Goal: Information Seeking & Learning: Check status

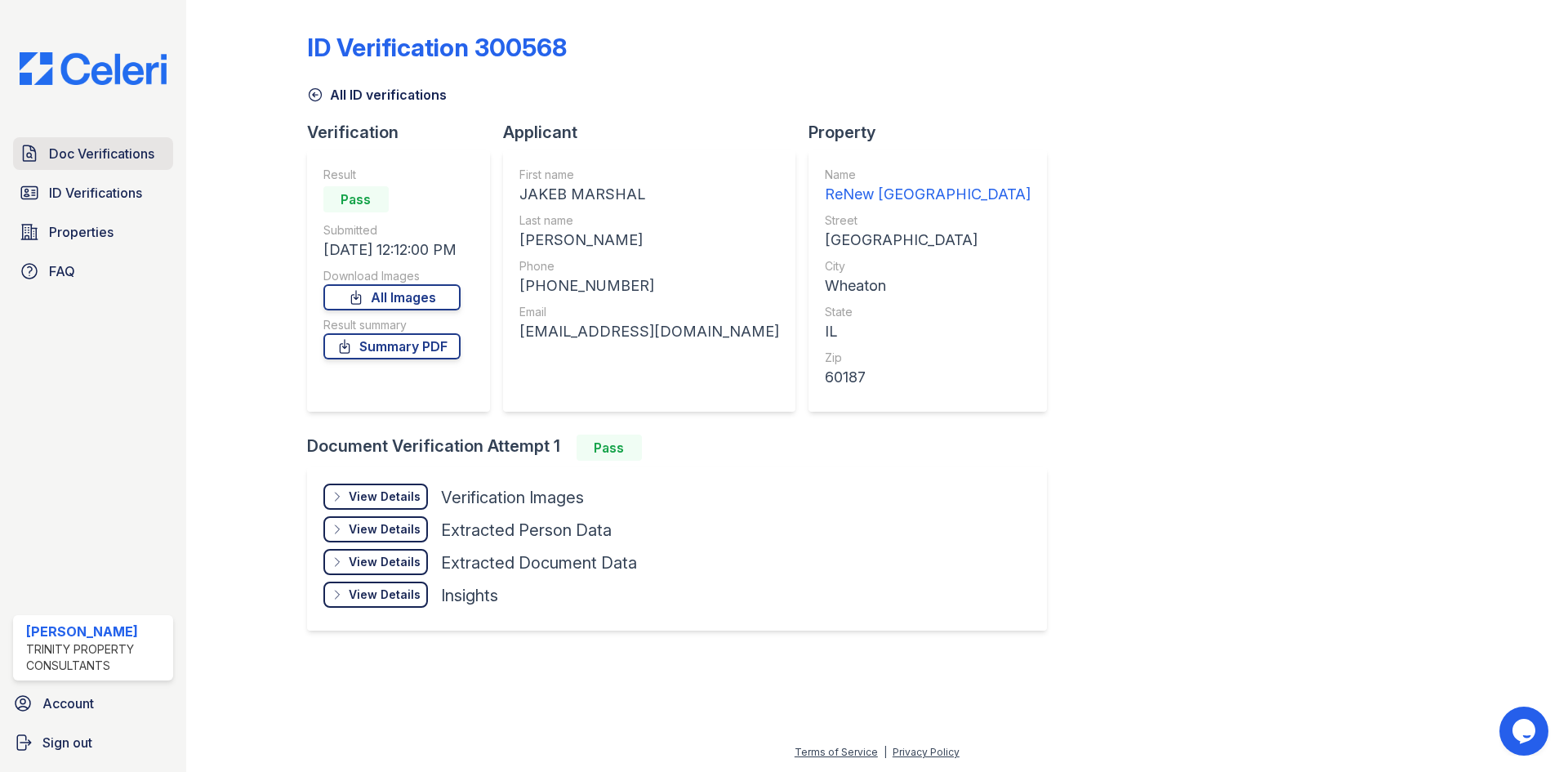
click at [130, 153] on span "Doc Verifications" at bounding box center [101, 154] width 105 height 20
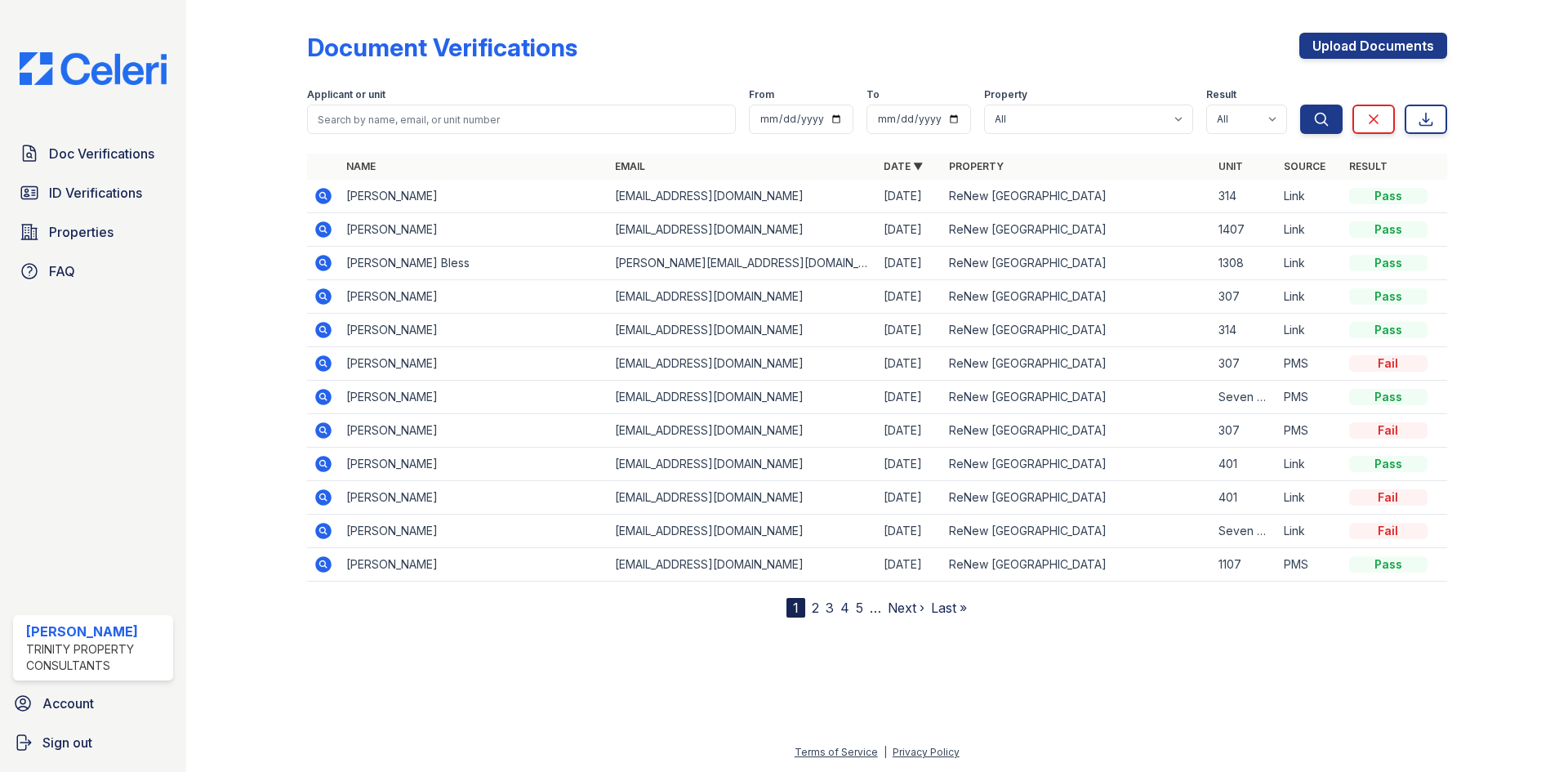
click at [330, 197] on icon at bounding box center [323, 196] width 16 height 16
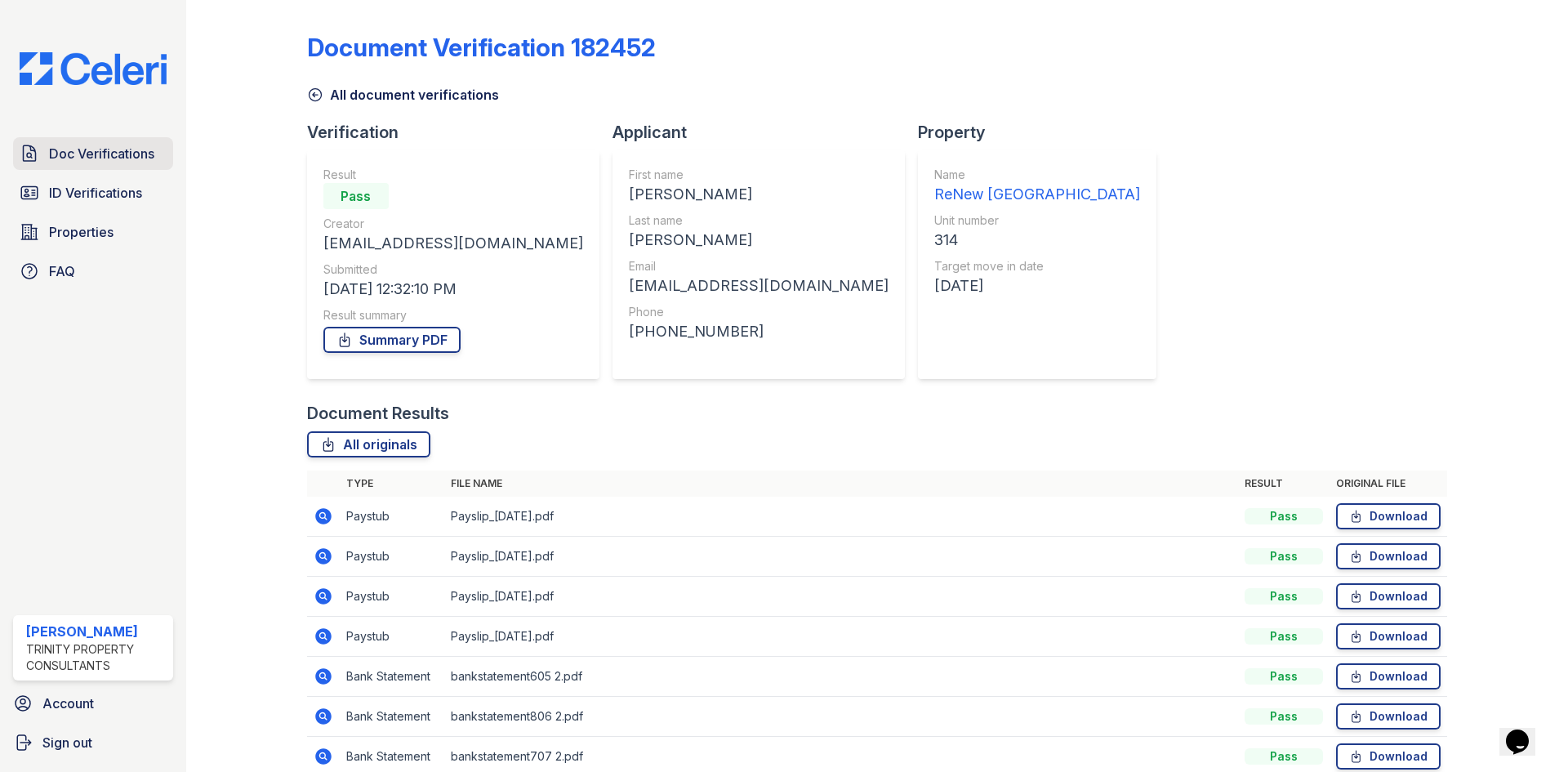
click at [50, 144] on link "Doc Verifications" at bounding box center [93, 154] width 160 height 32
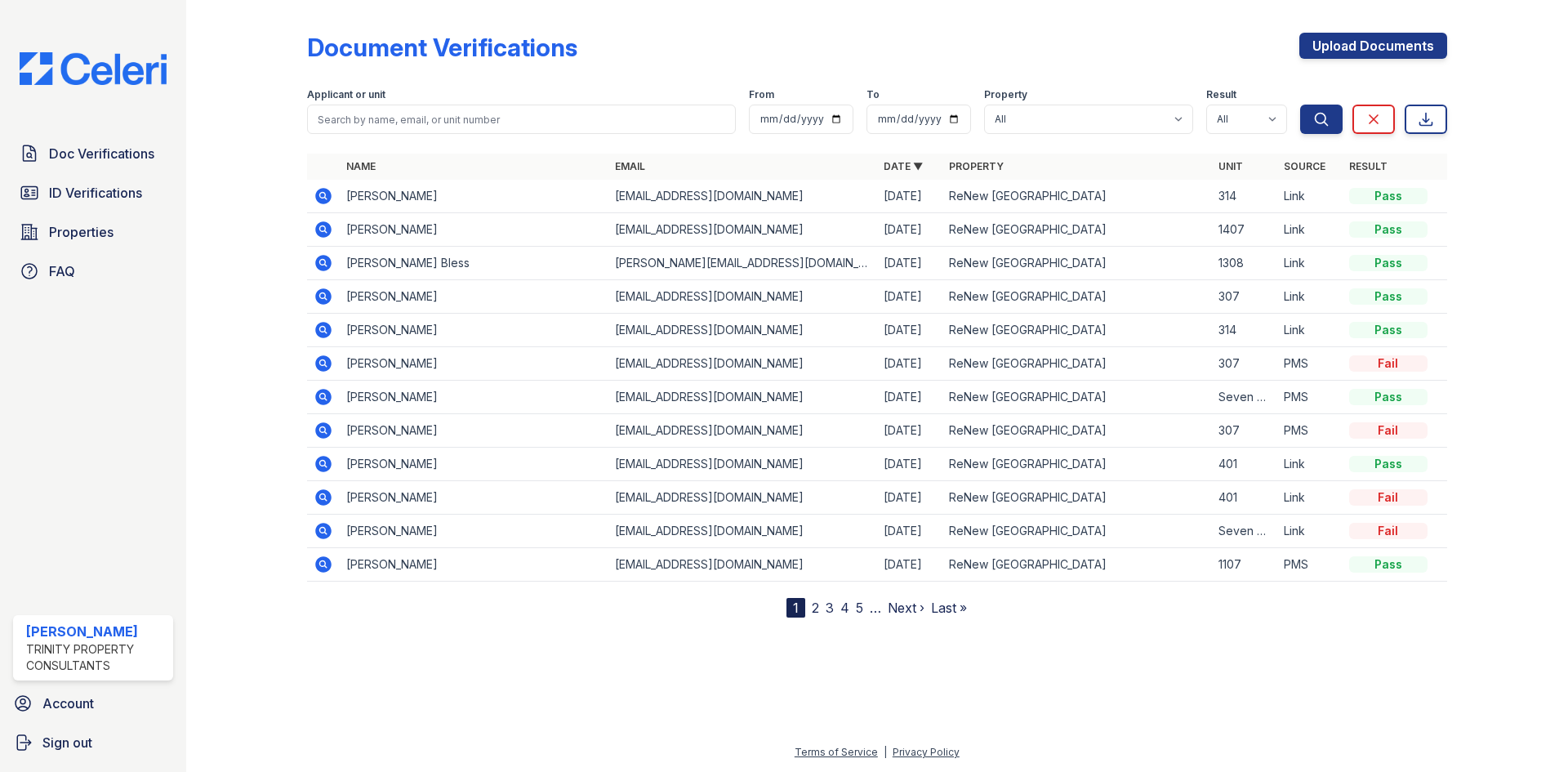
click at [327, 194] on icon at bounding box center [323, 196] width 16 height 16
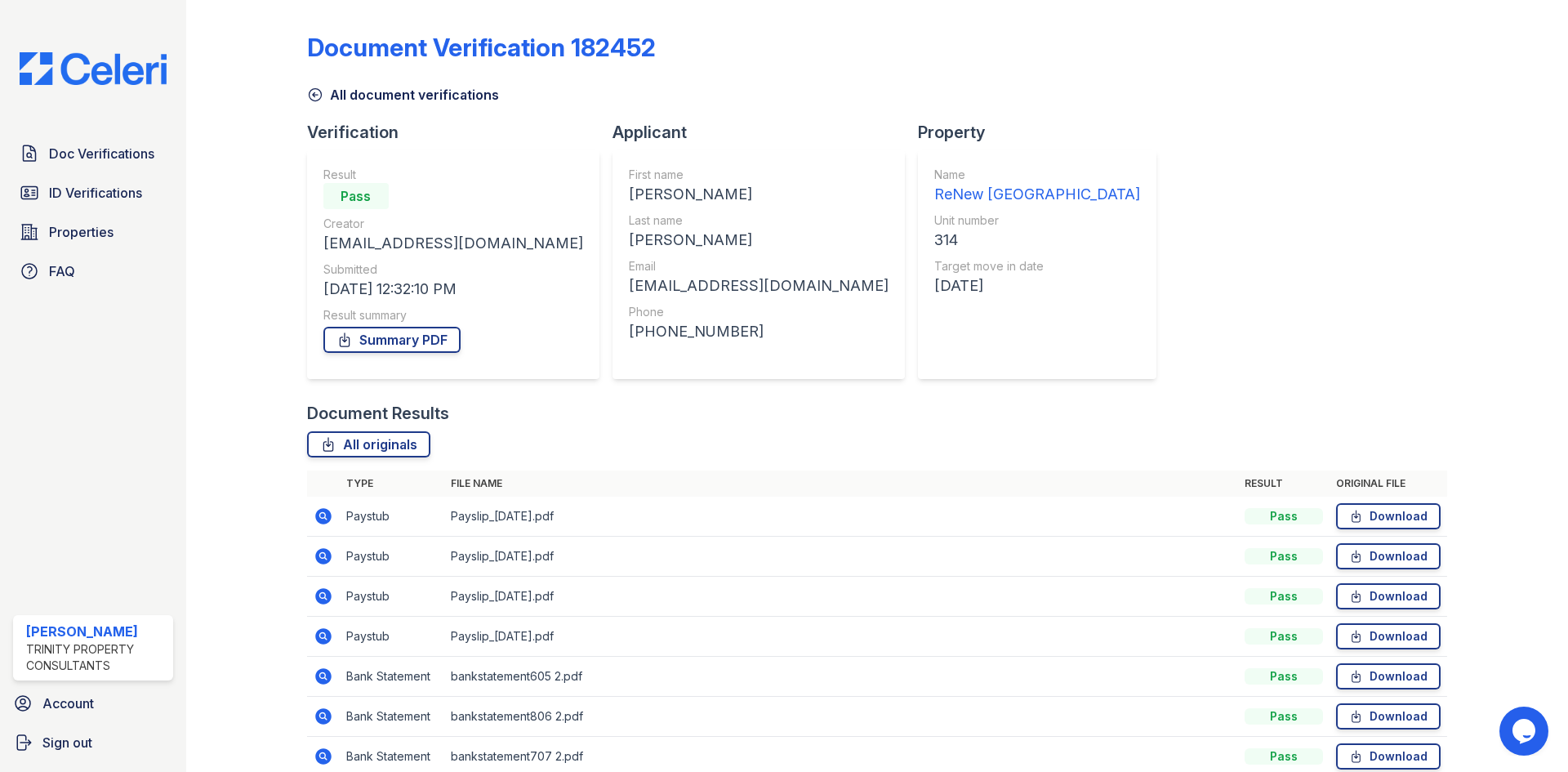
scroll to position [77, 0]
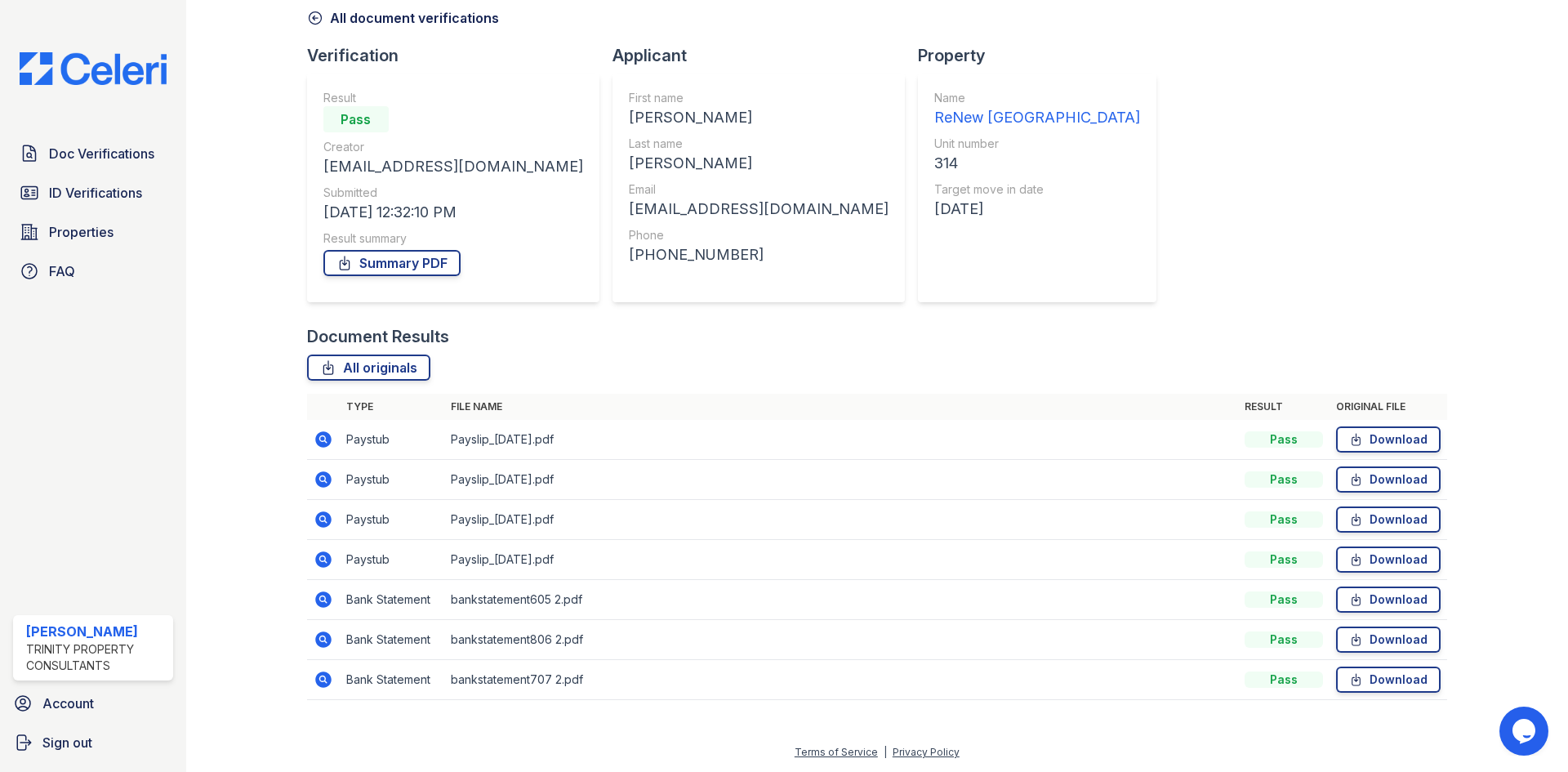
click at [324, 437] on icon at bounding box center [323, 440] width 20 height 20
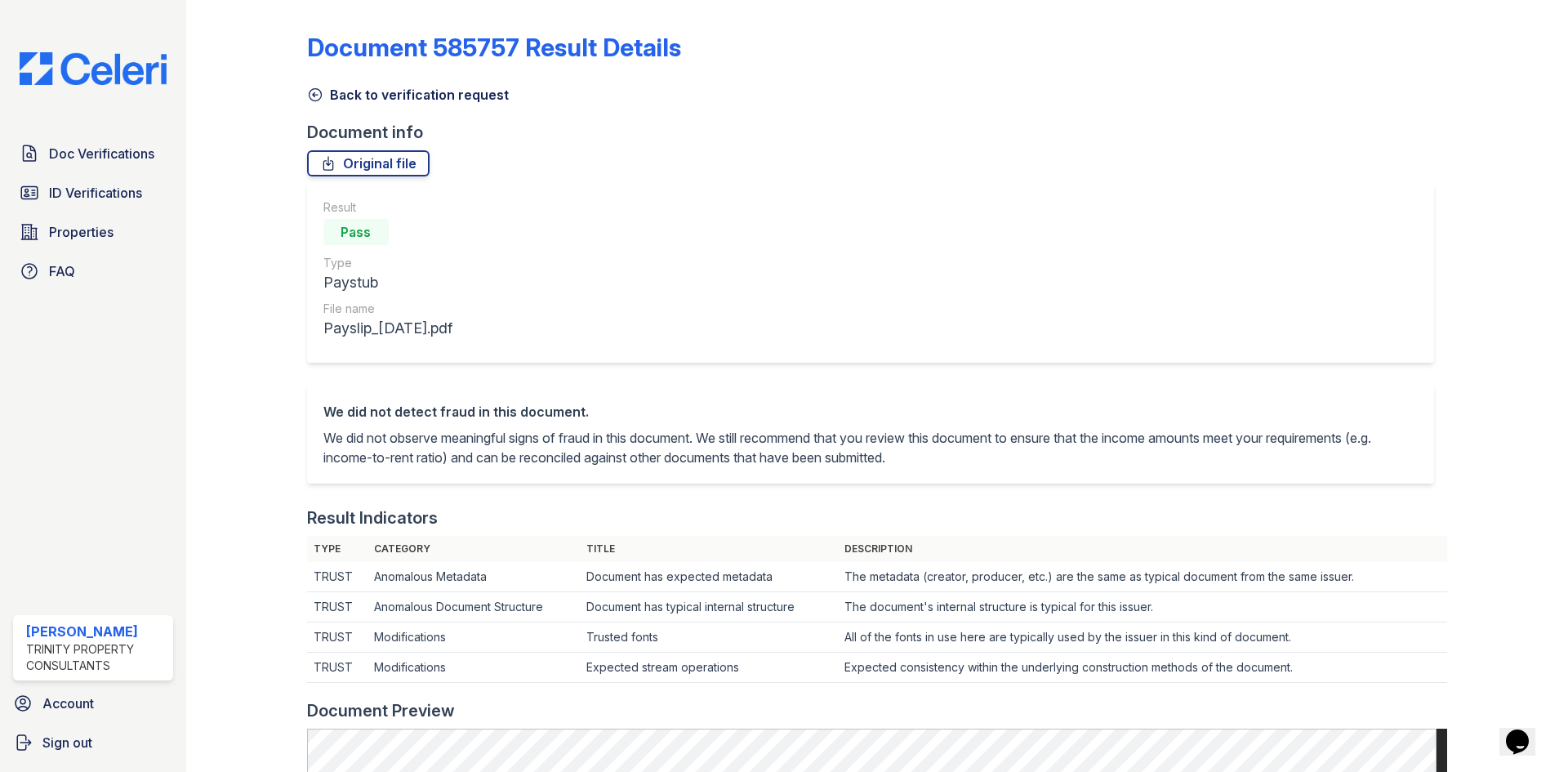
click at [322, 95] on link "Back to verification request" at bounding box center [407, 95] width 202 height 20
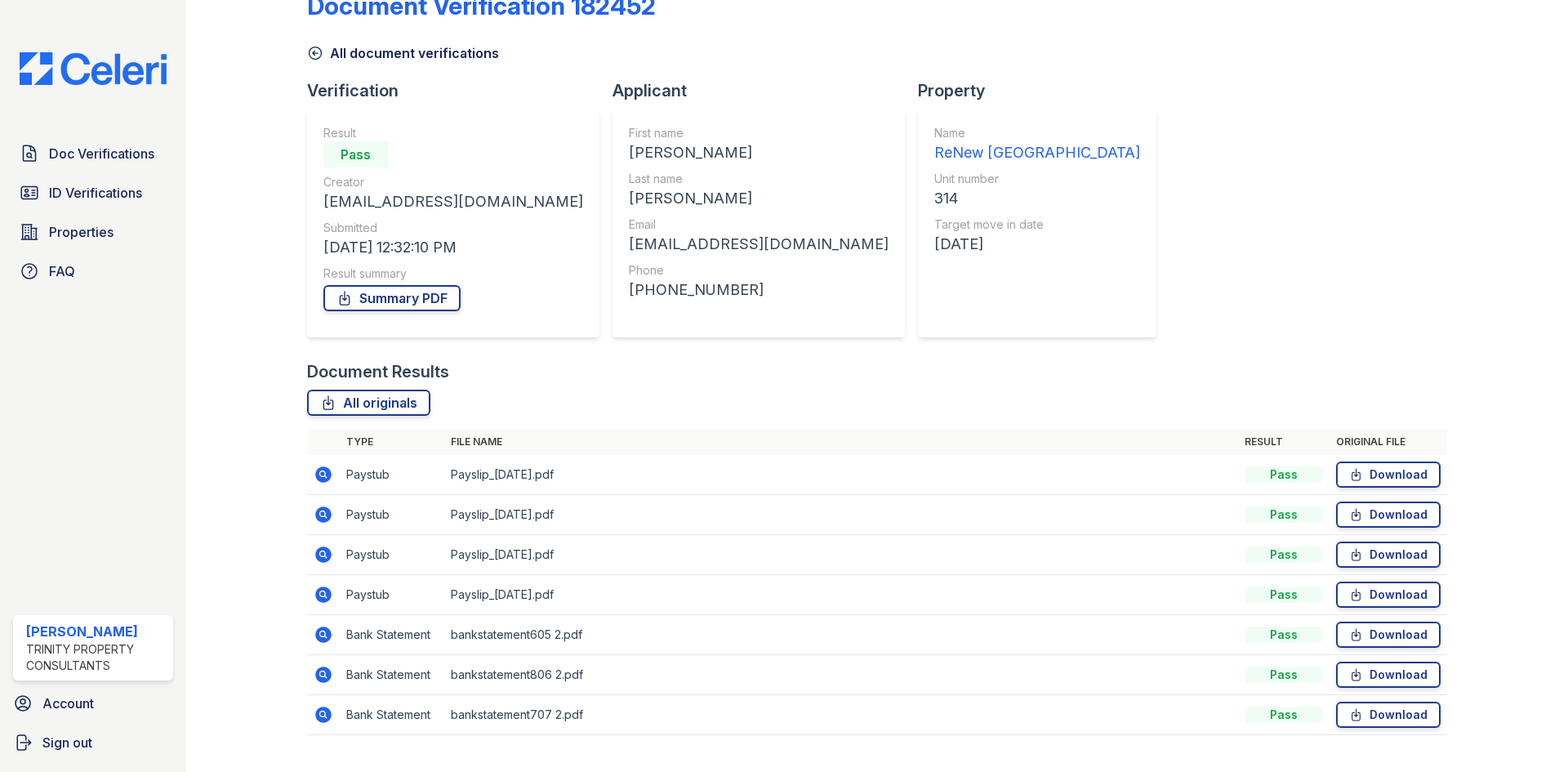
scroll to position [77, 0]
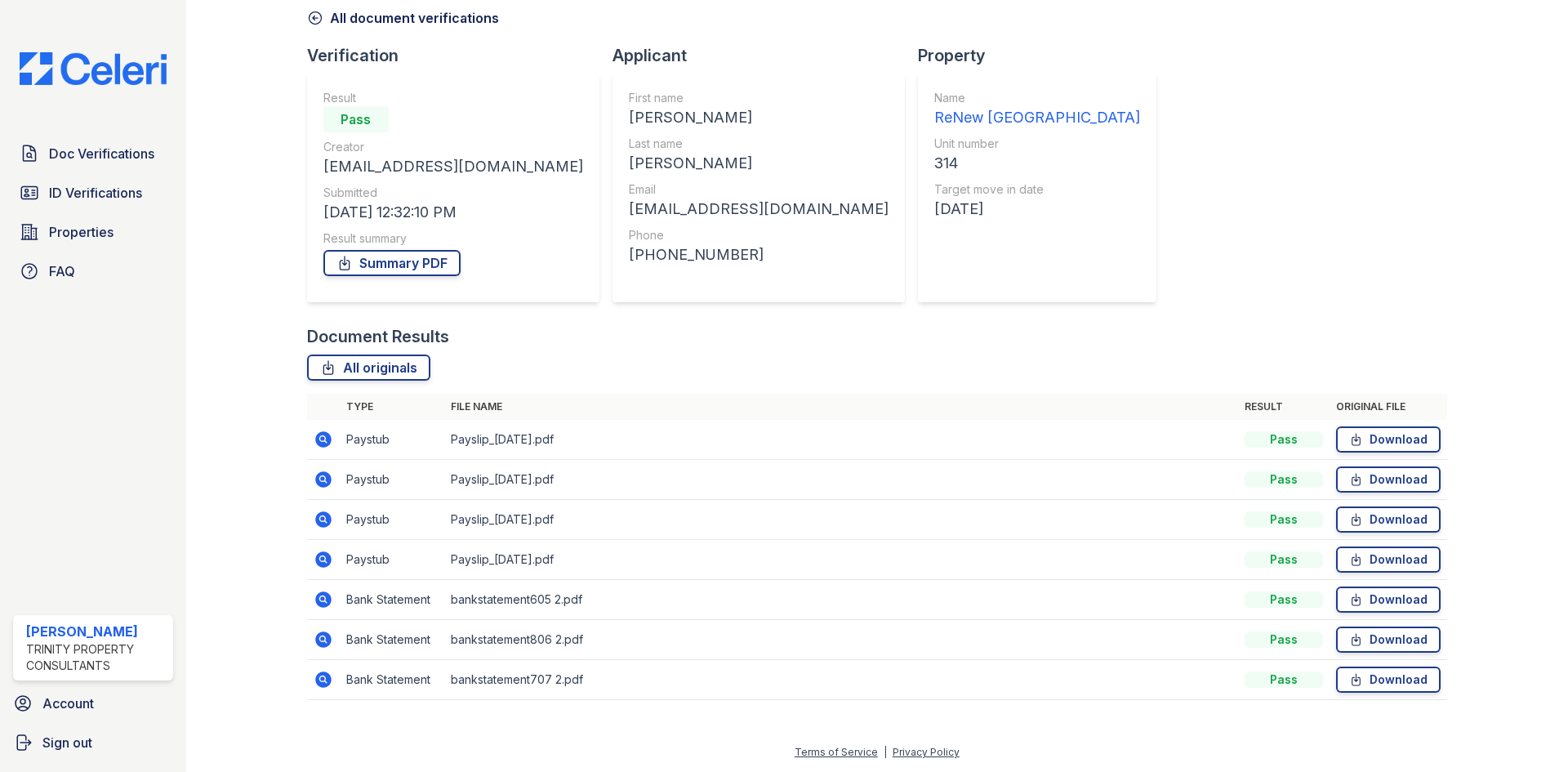
click at [323, 481] on icon at bounding box center [323, 479] width 20 height 20
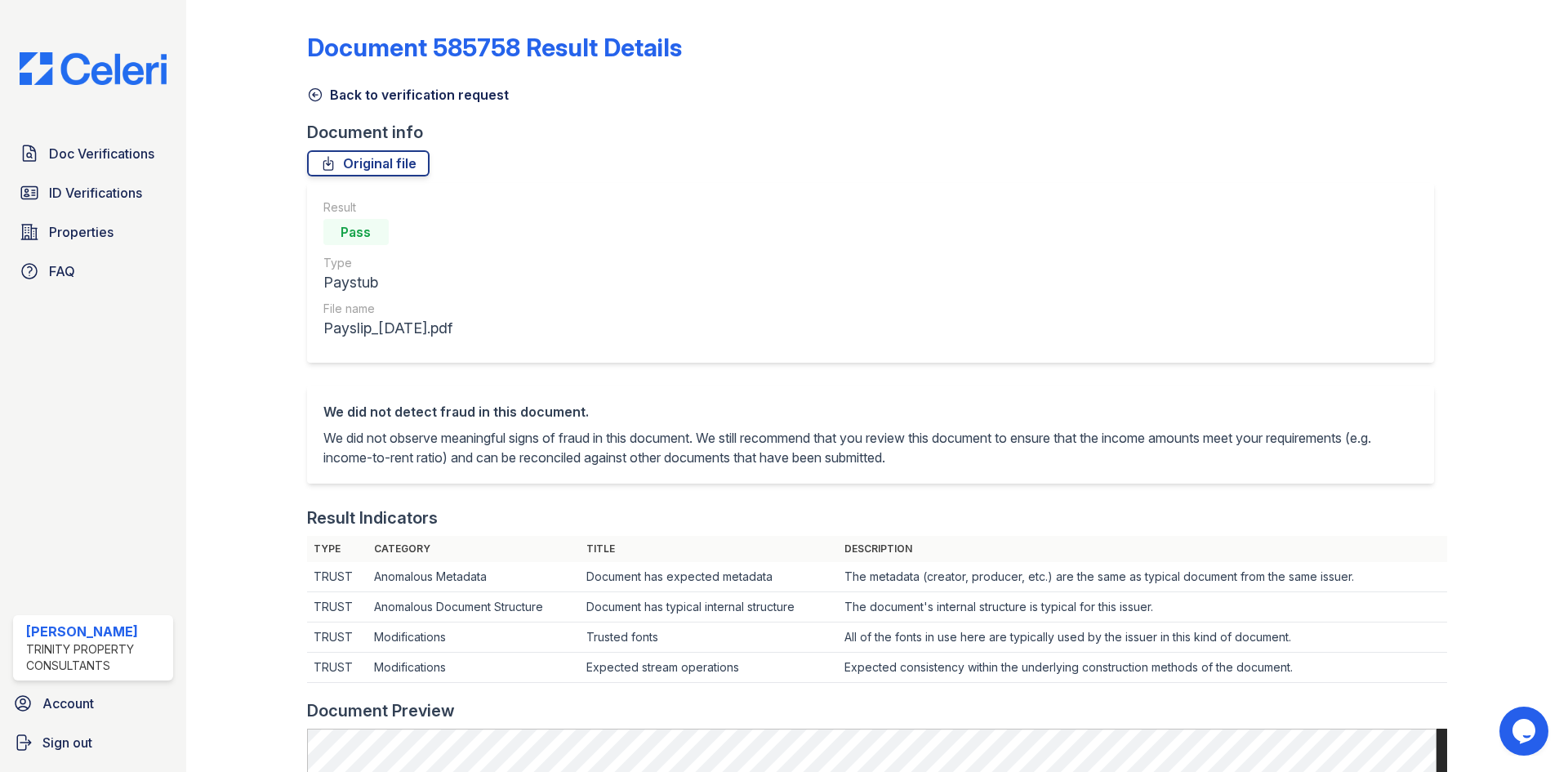
click at [321, 101] on icon at bounding box center [315, 94] width 16 height 16
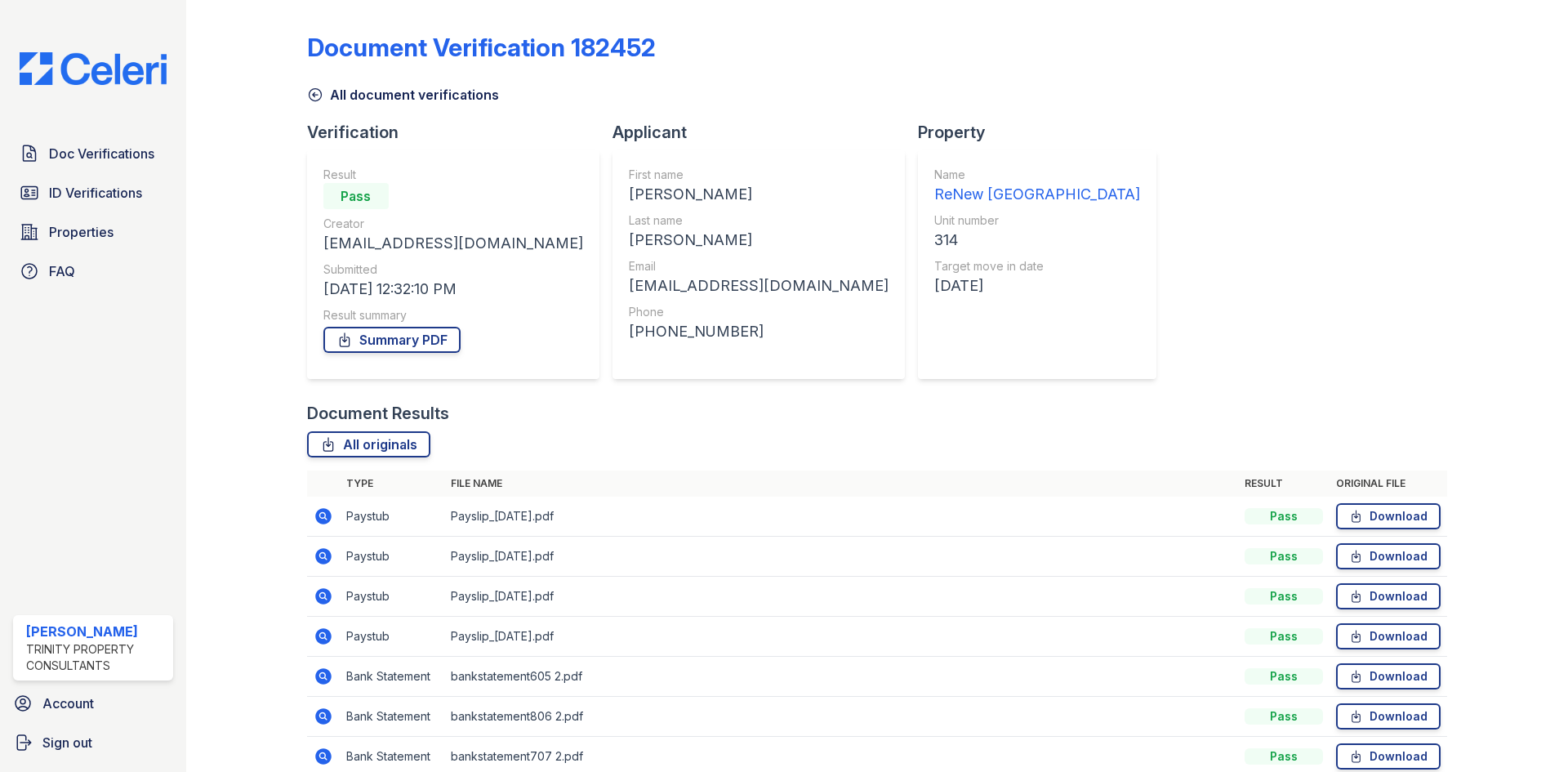
click at [326, 600] on icon at bounding box center [323, 596] width 20 height 20
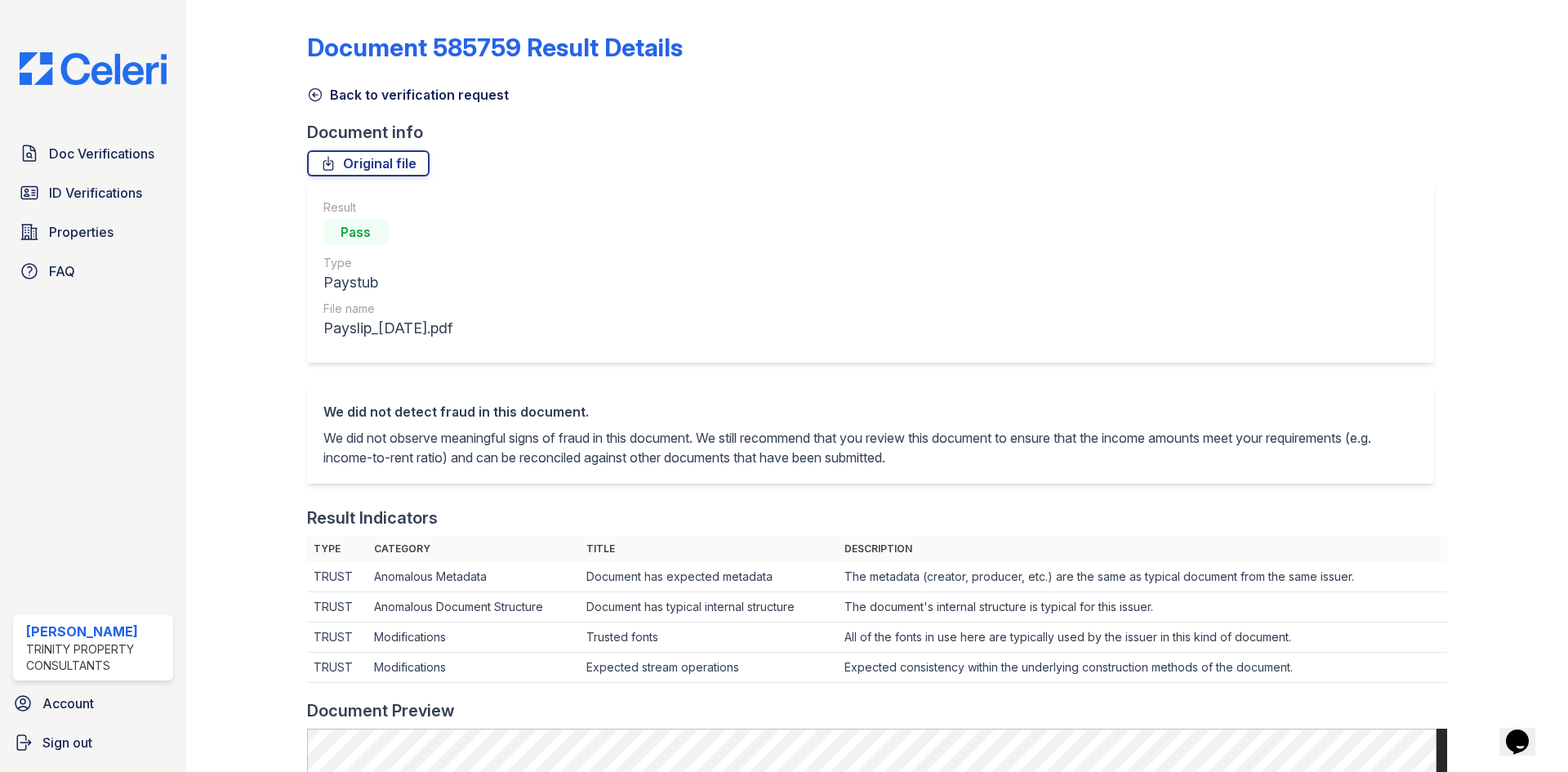
click at [313, 96] on icon at bounding box center [315, 95] width 13 height 13
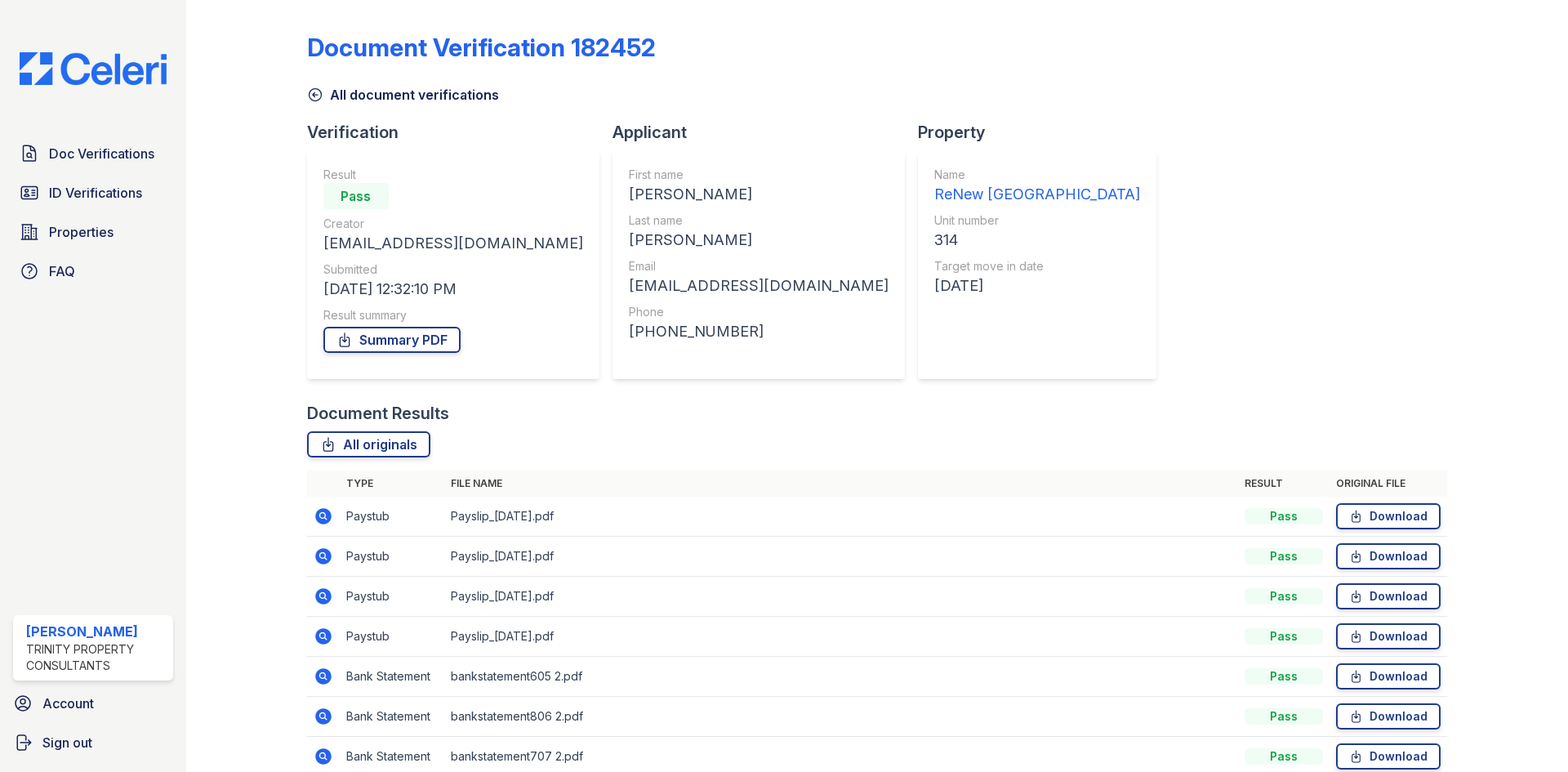
scroll to position [77, 0]
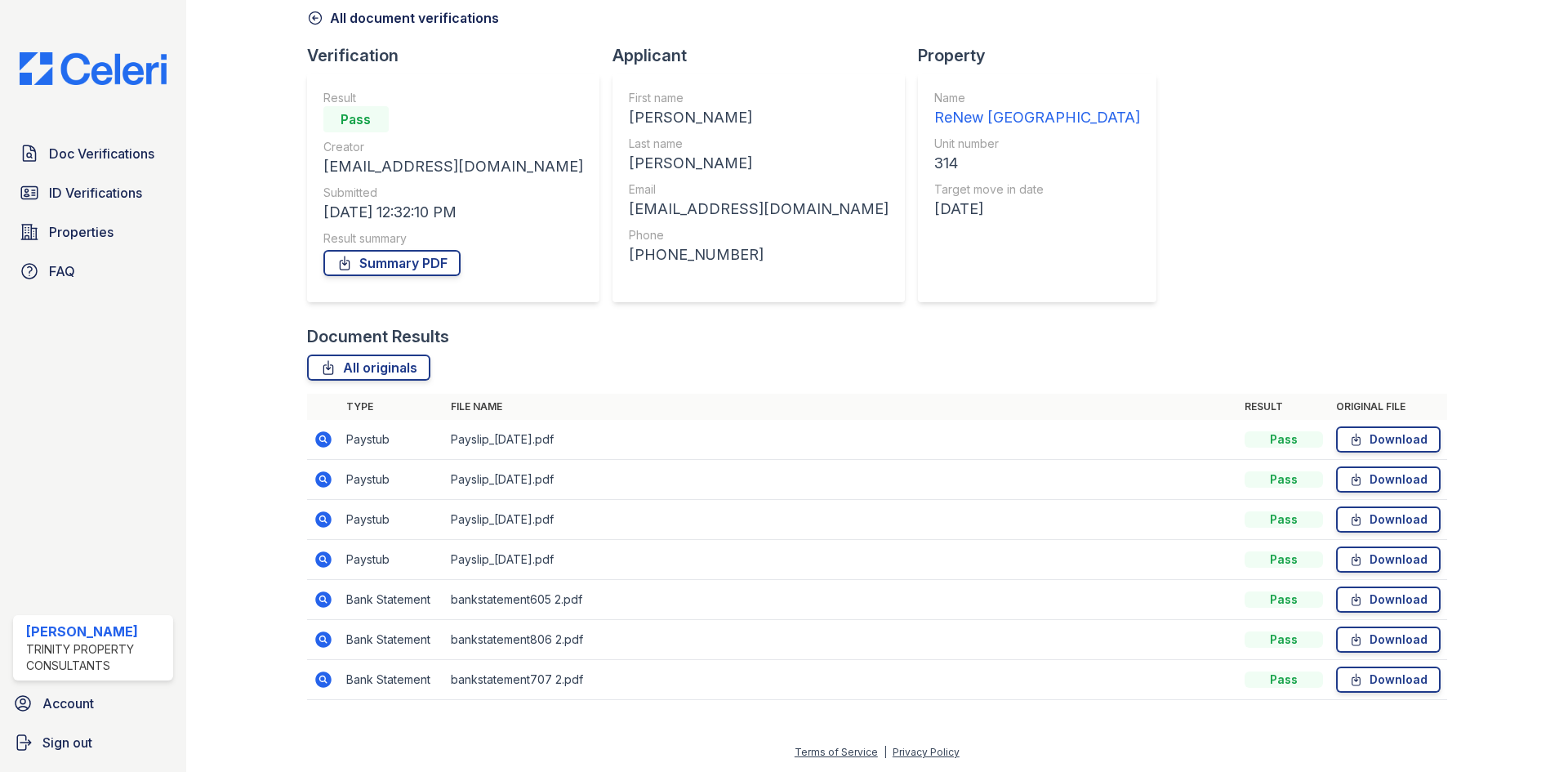
click at [324, 566] on icon at bounding box center [323, 559] width 16 height 16
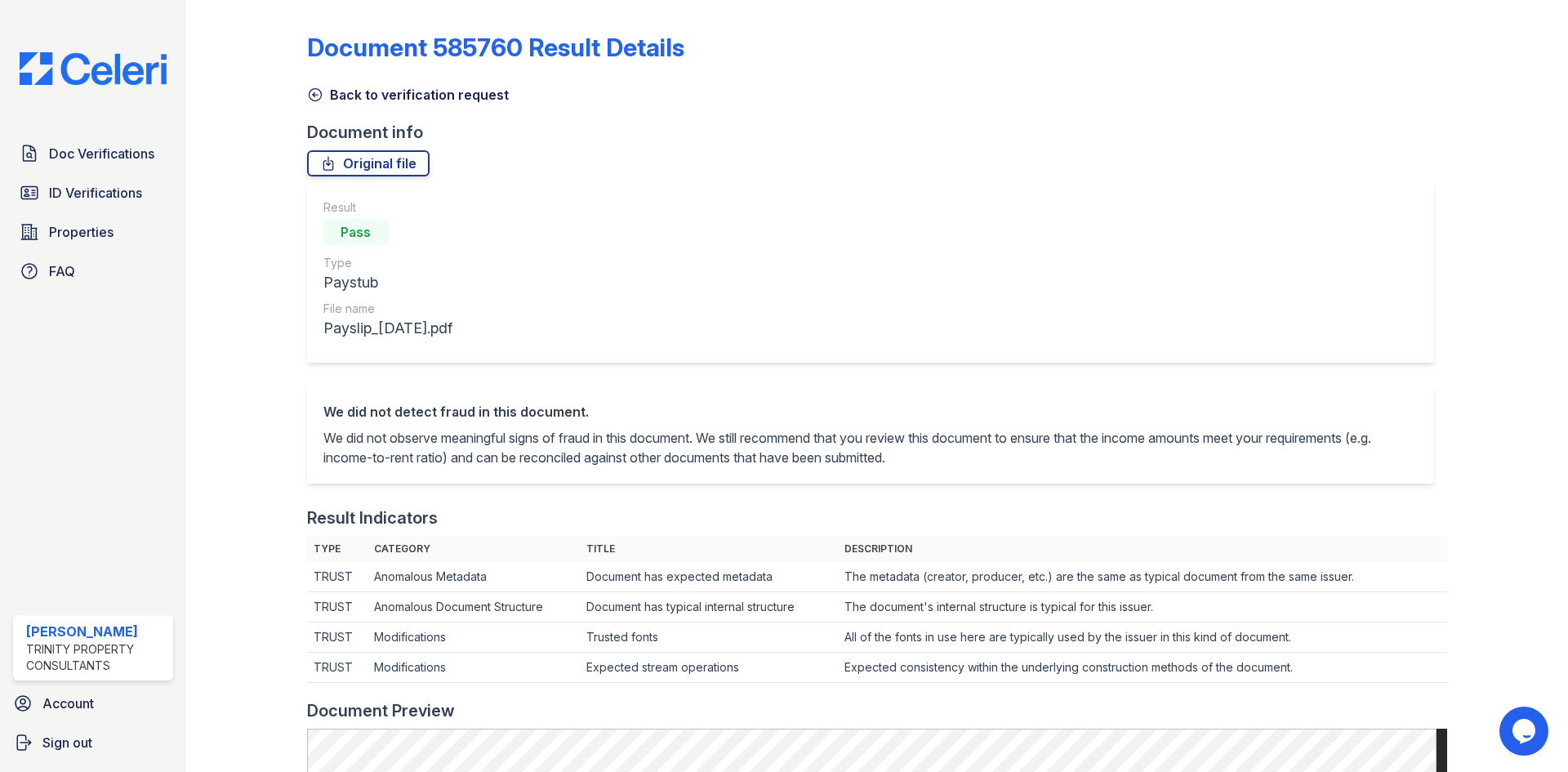
drag, startPoint x: 317, startPoint y: 95, endPoint x: 309, endPoint y: 104, distance: 12.0
click at [316, 95] on icon at bounding box center [315, 94] width 16 height 16
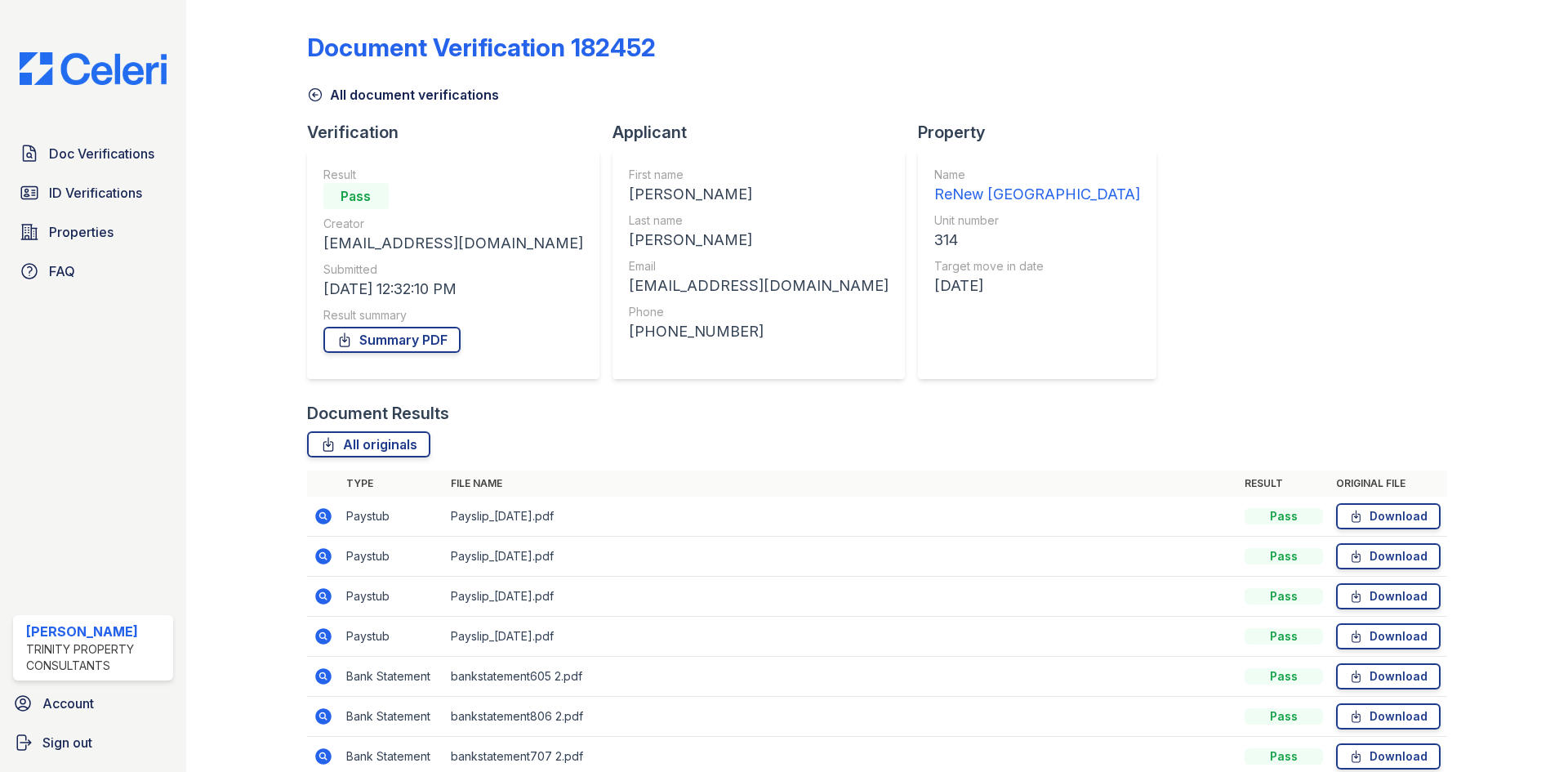
scroll to position [77, 0]
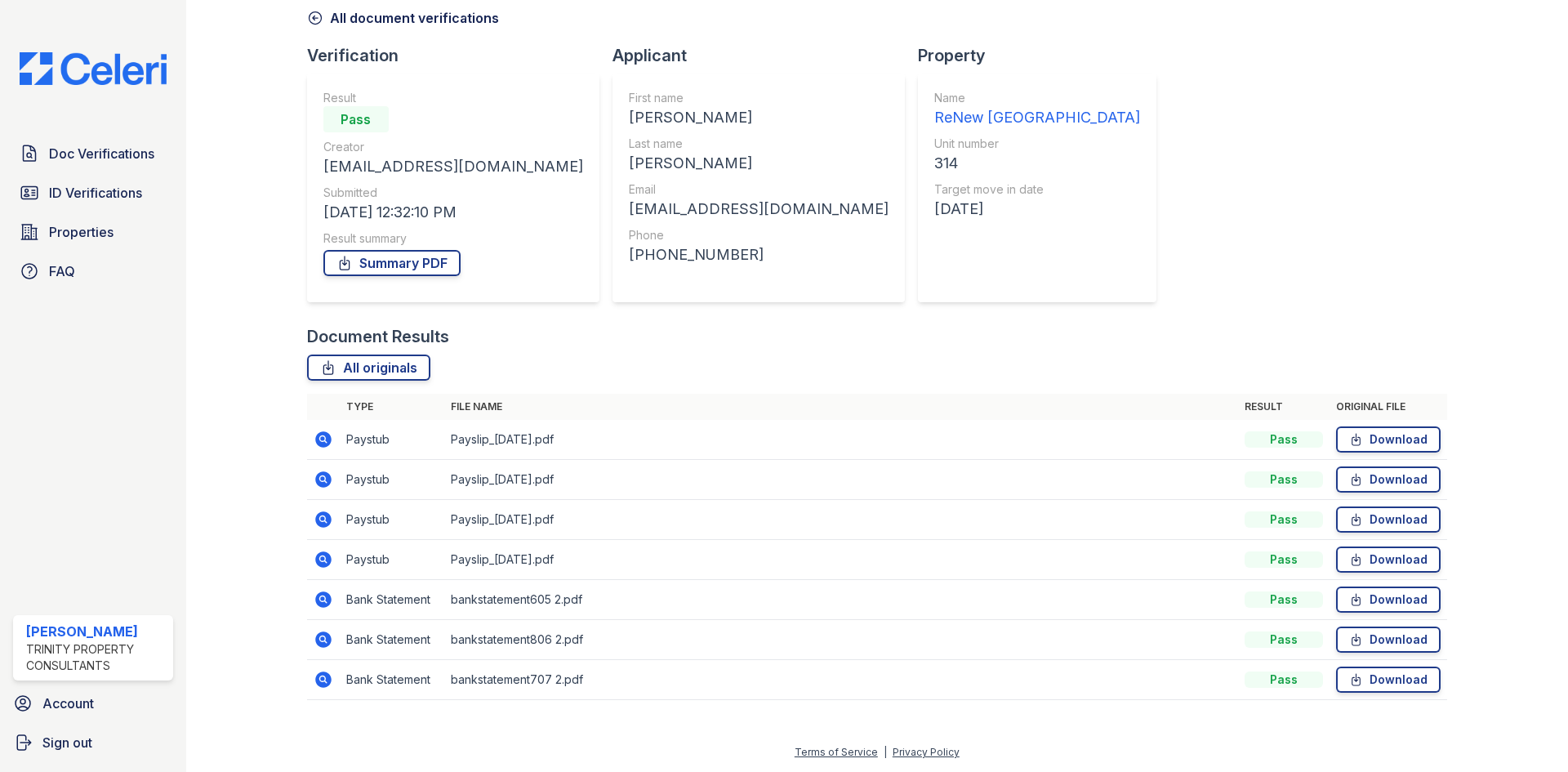
click at [325, 530] on td at bounding box center [323, 520] width 32 height 40
click at [323, 510] on icon at bounding box center [323, 520] width 20 height 20
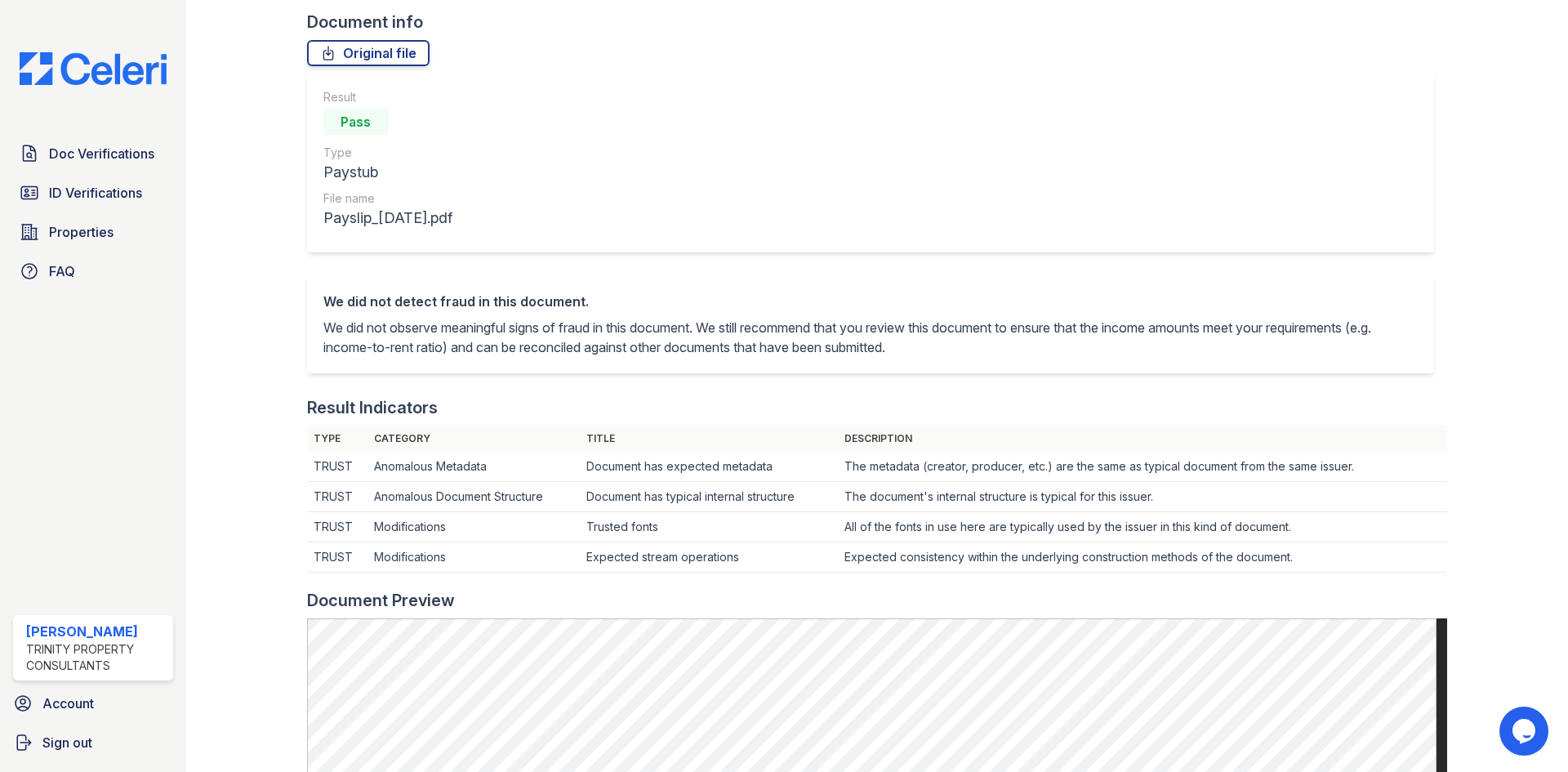
scroll to position [82, 0]
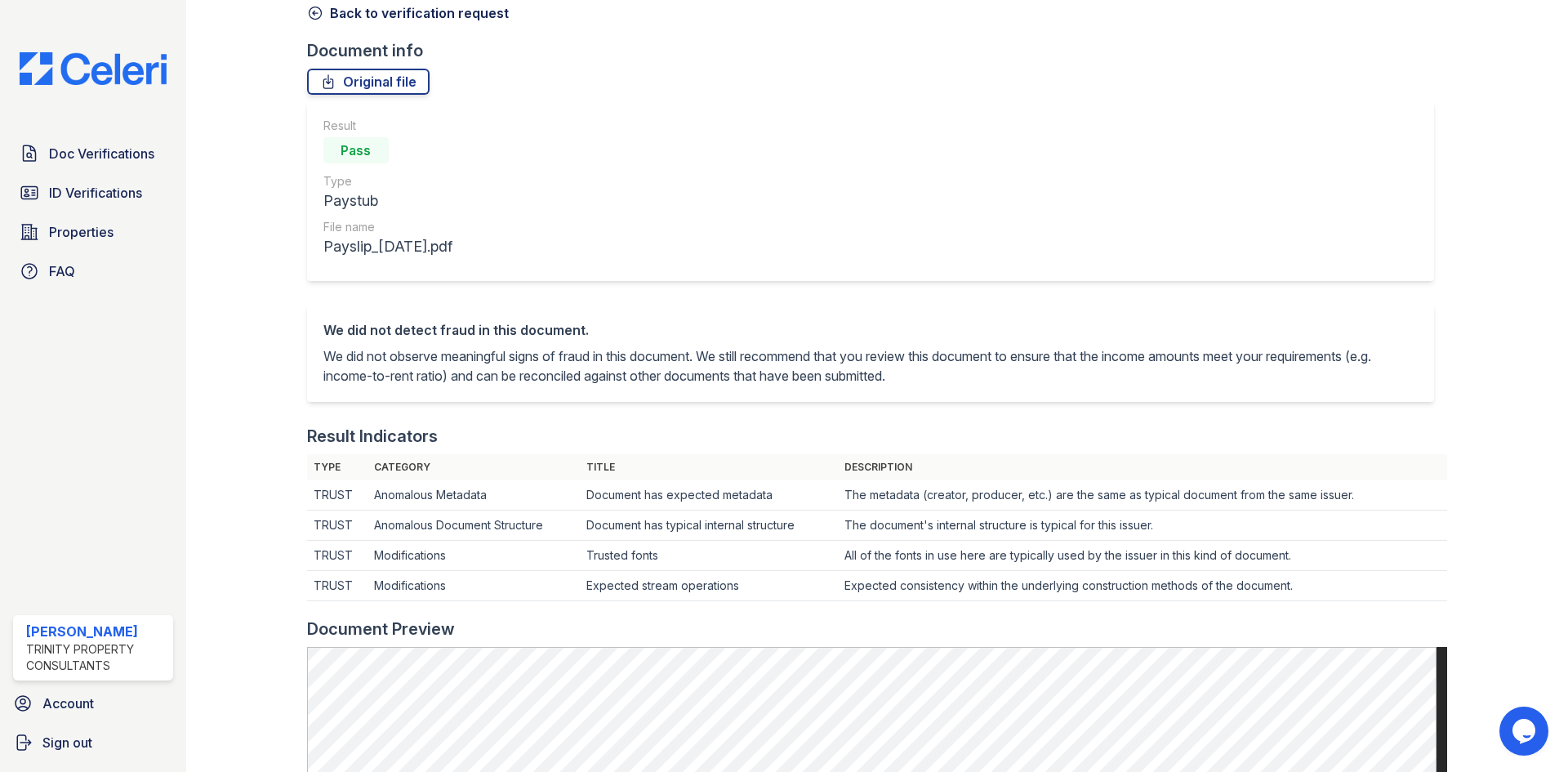
click at [318, 17] on icon at bounding box center [315, 13] width 16 height 16
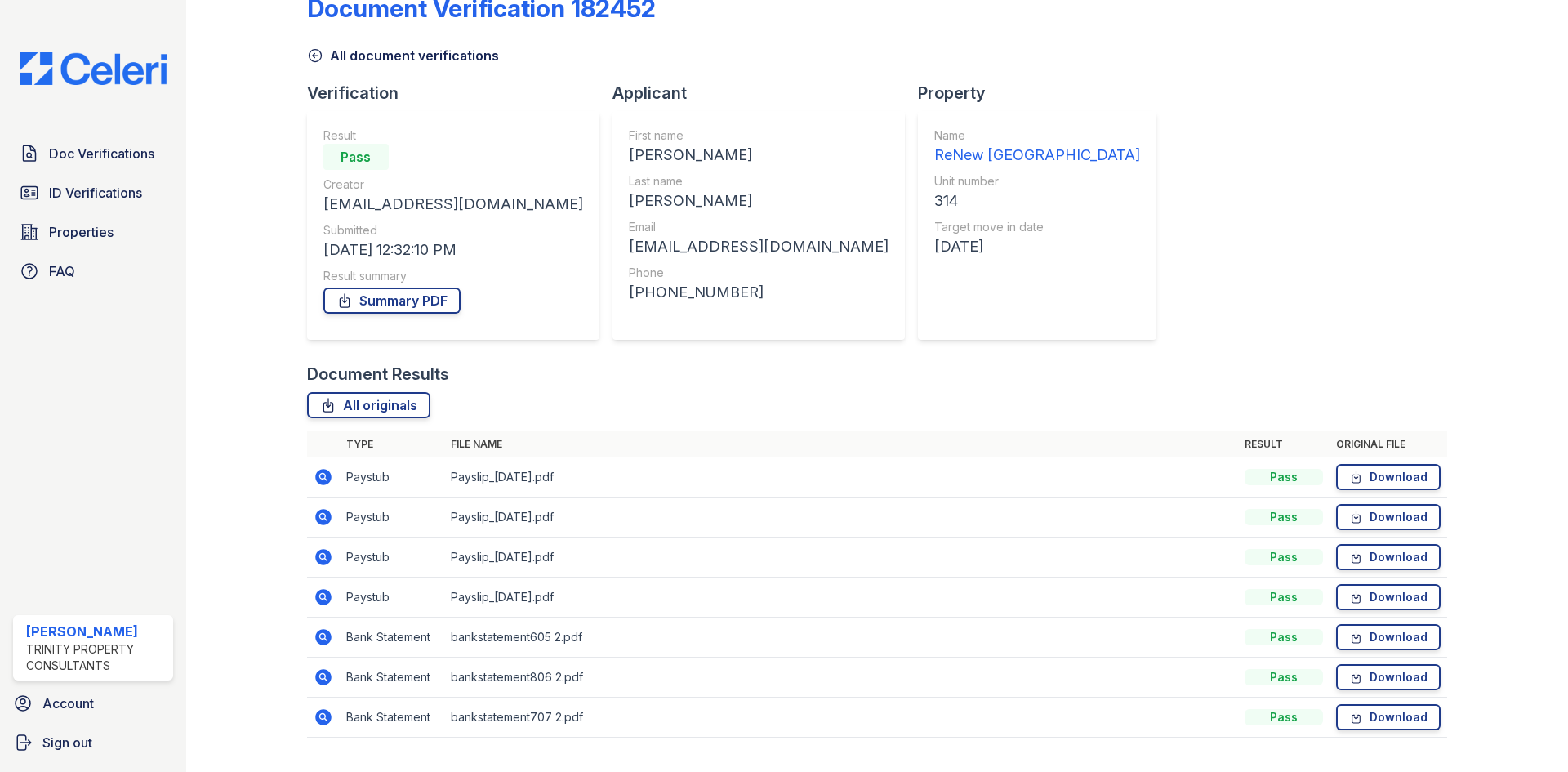
scroll to position [77, 0]
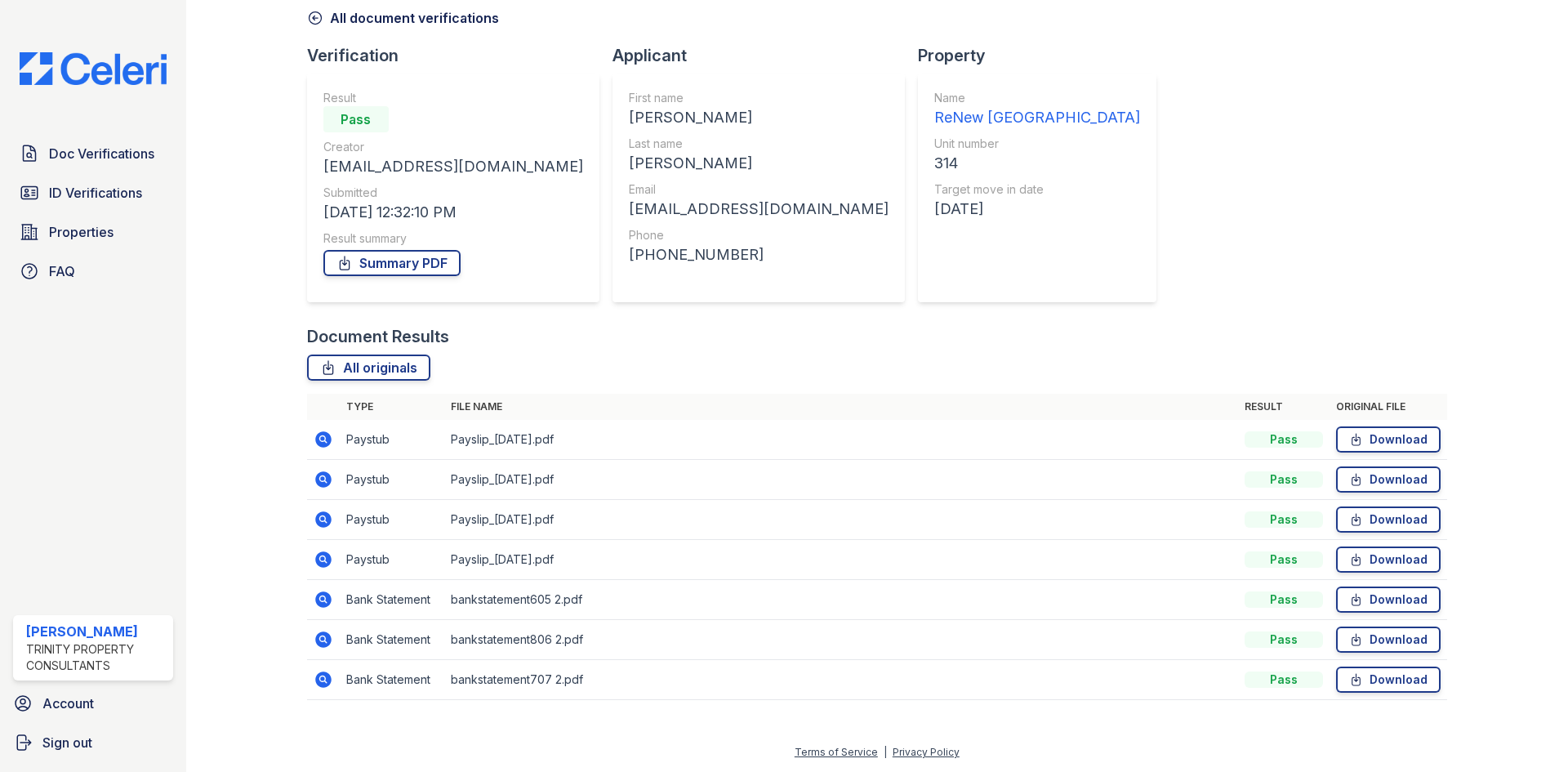
click at [323, 474] on icon at bounding box center [323, 479] width 16 height 16
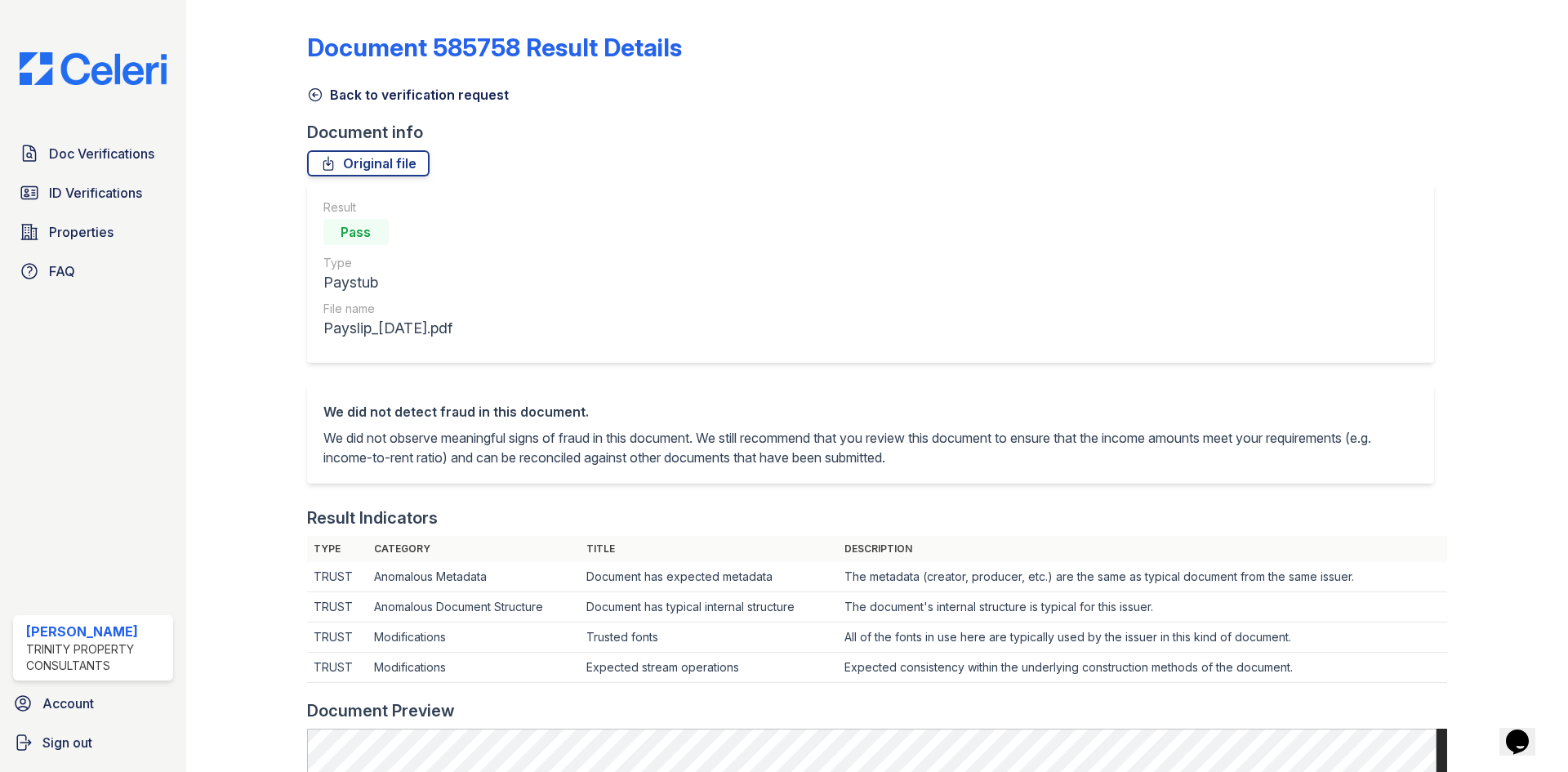
click at [312, 95] on icon at bounding box center [315, 95] width 13 height 13
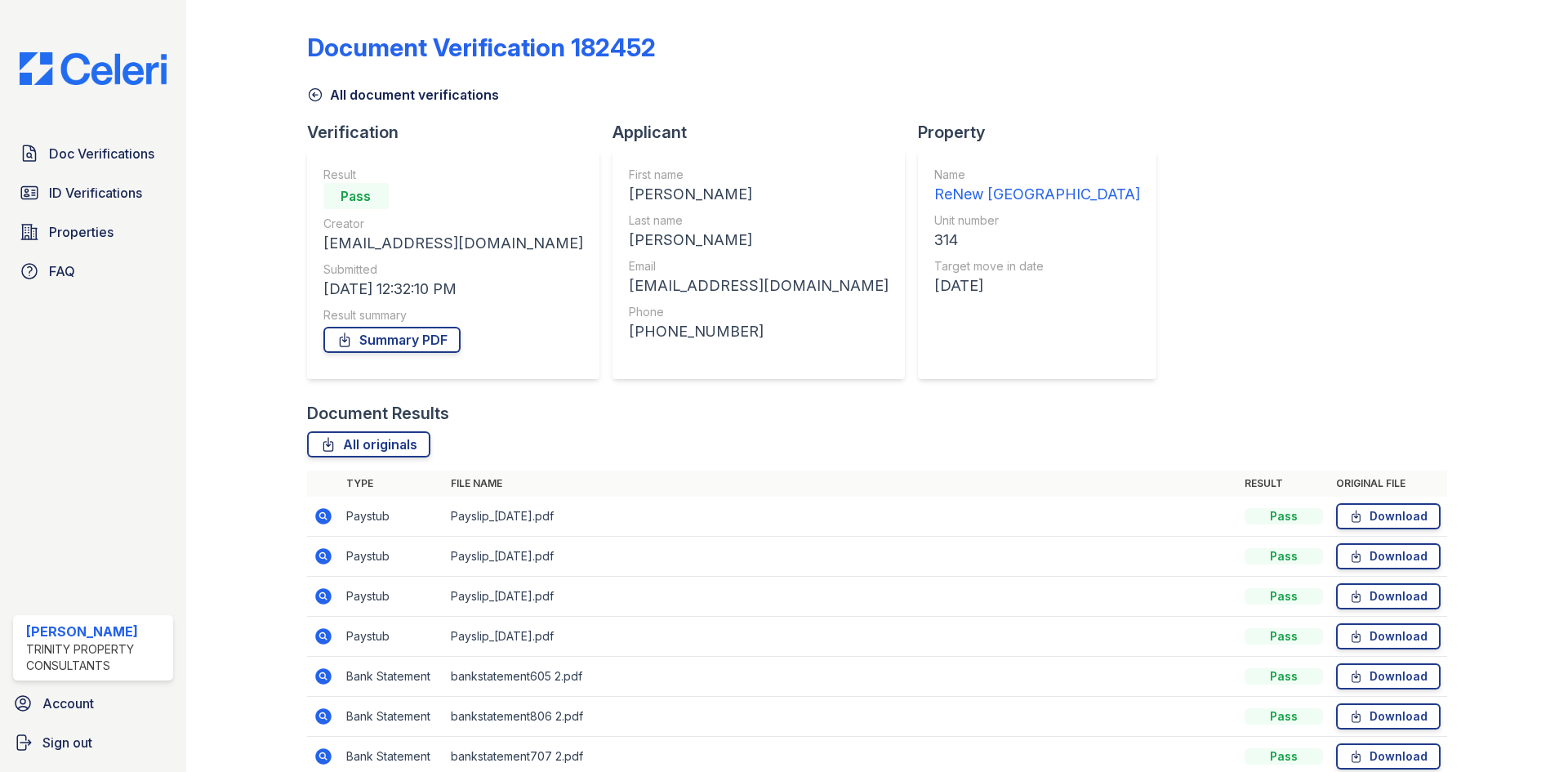
click at [329, 518] on icon at bounding box center [323, 516] width 16 height 16
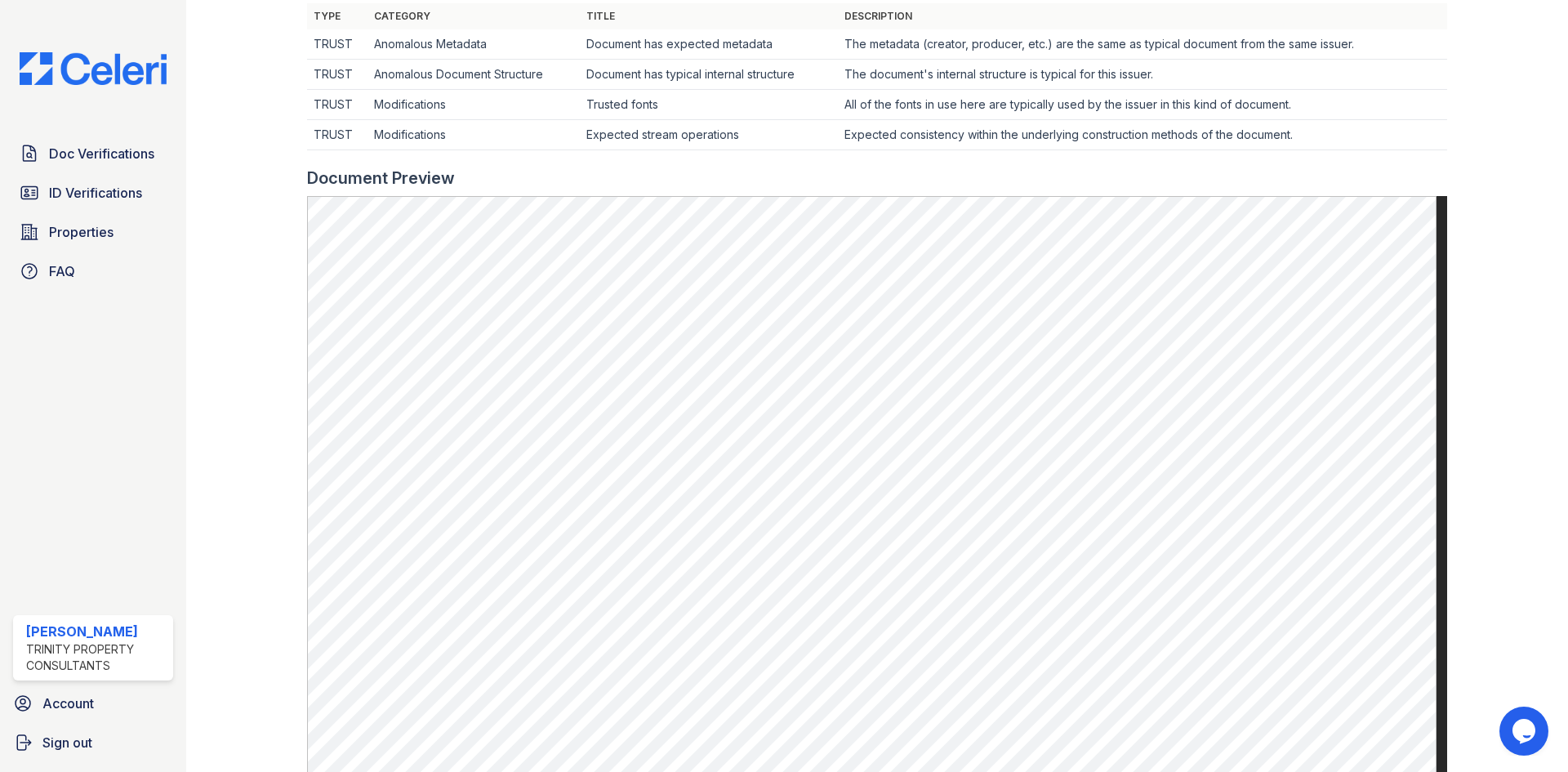
scroll to position [572, 0]
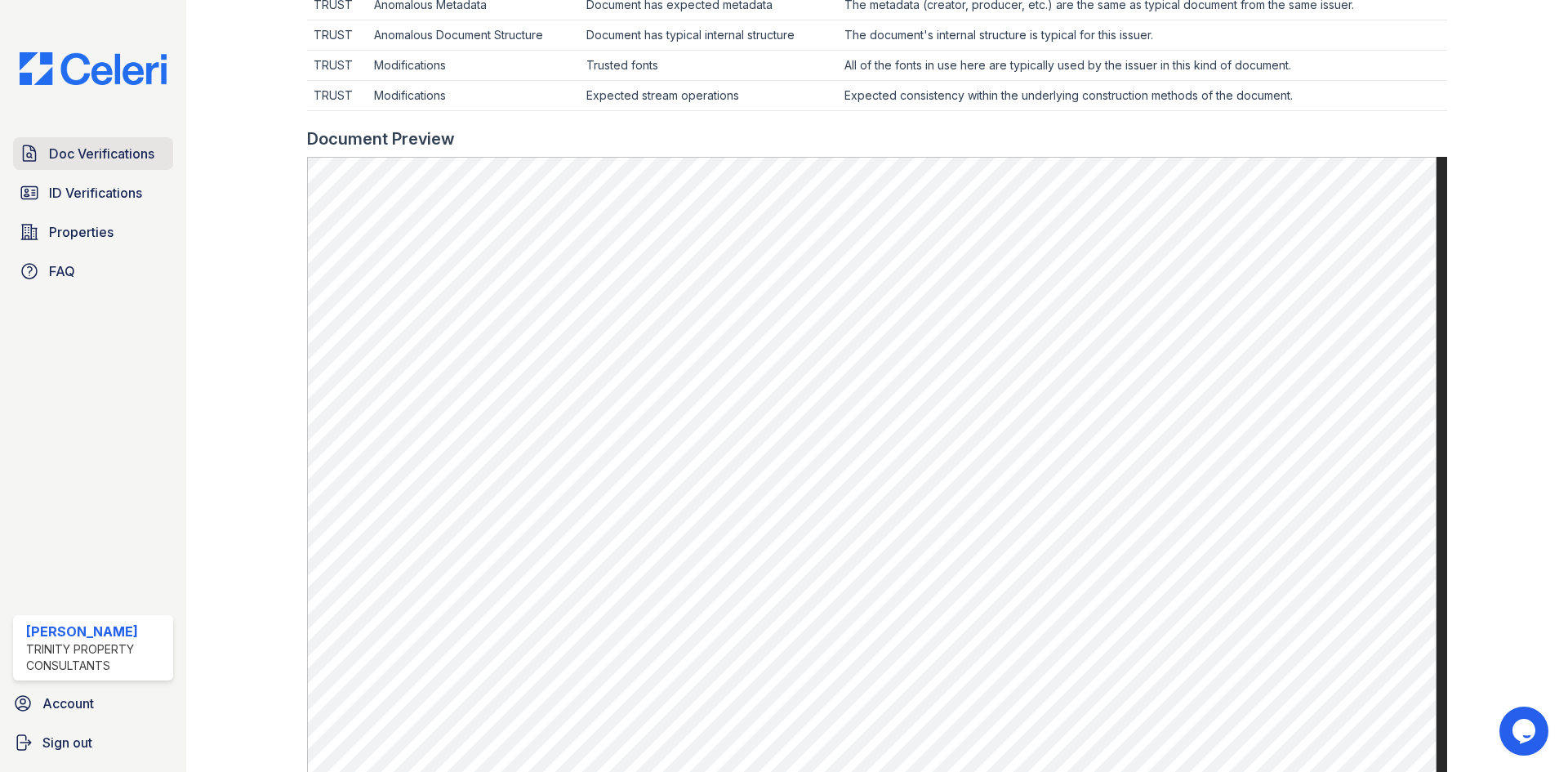
click at [163, 153] on link "Doc Verifications" at bounding box center [93, 154] width 160 height 32
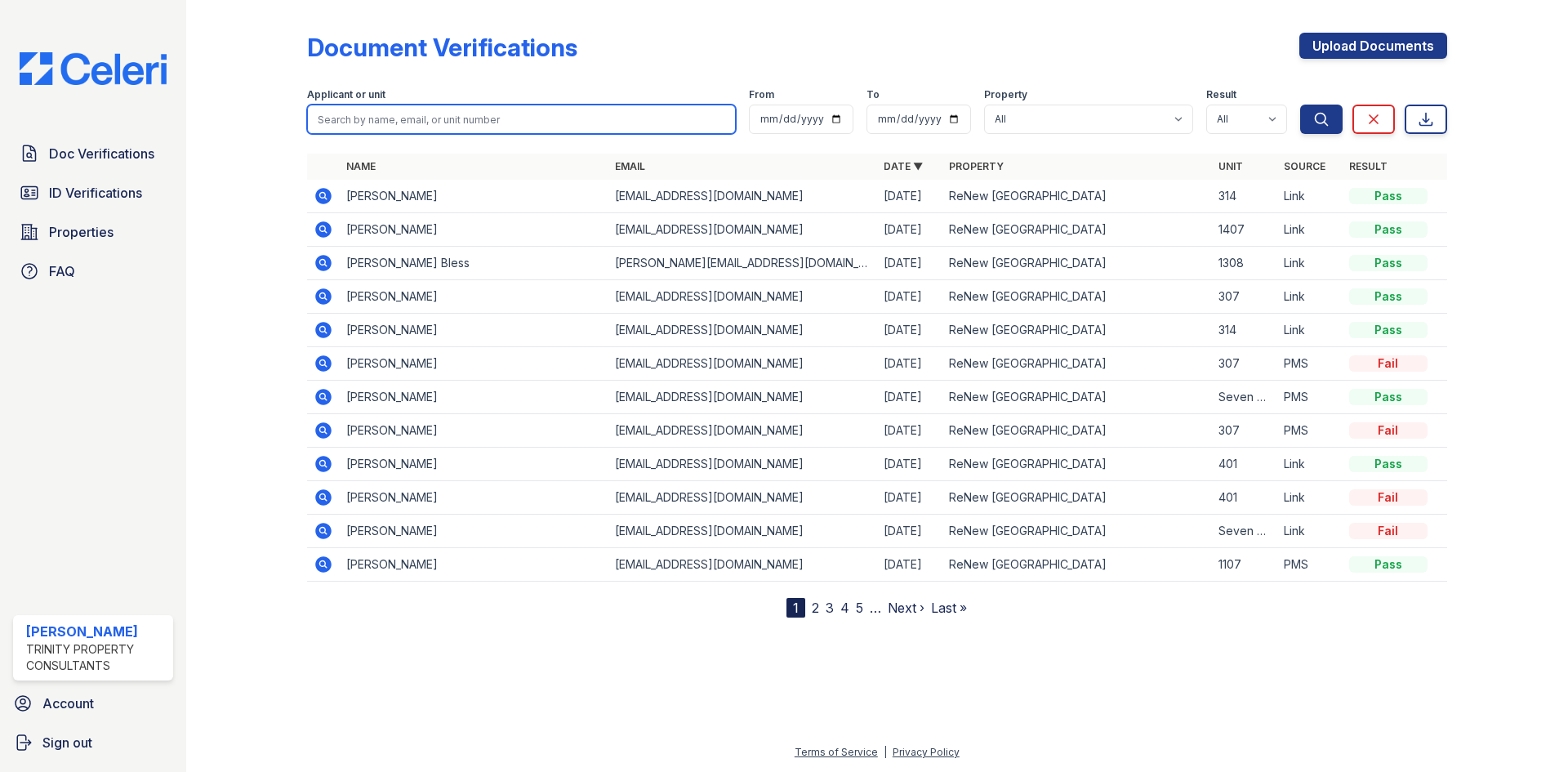
click at [404, 113] on input "search" at bounding box center [521, 118] width 429 height 30
type input "[PERSON_NAME]"
click at [1300, 104] on button "Search" at bounding box center [1320, 118] width 42 height 30
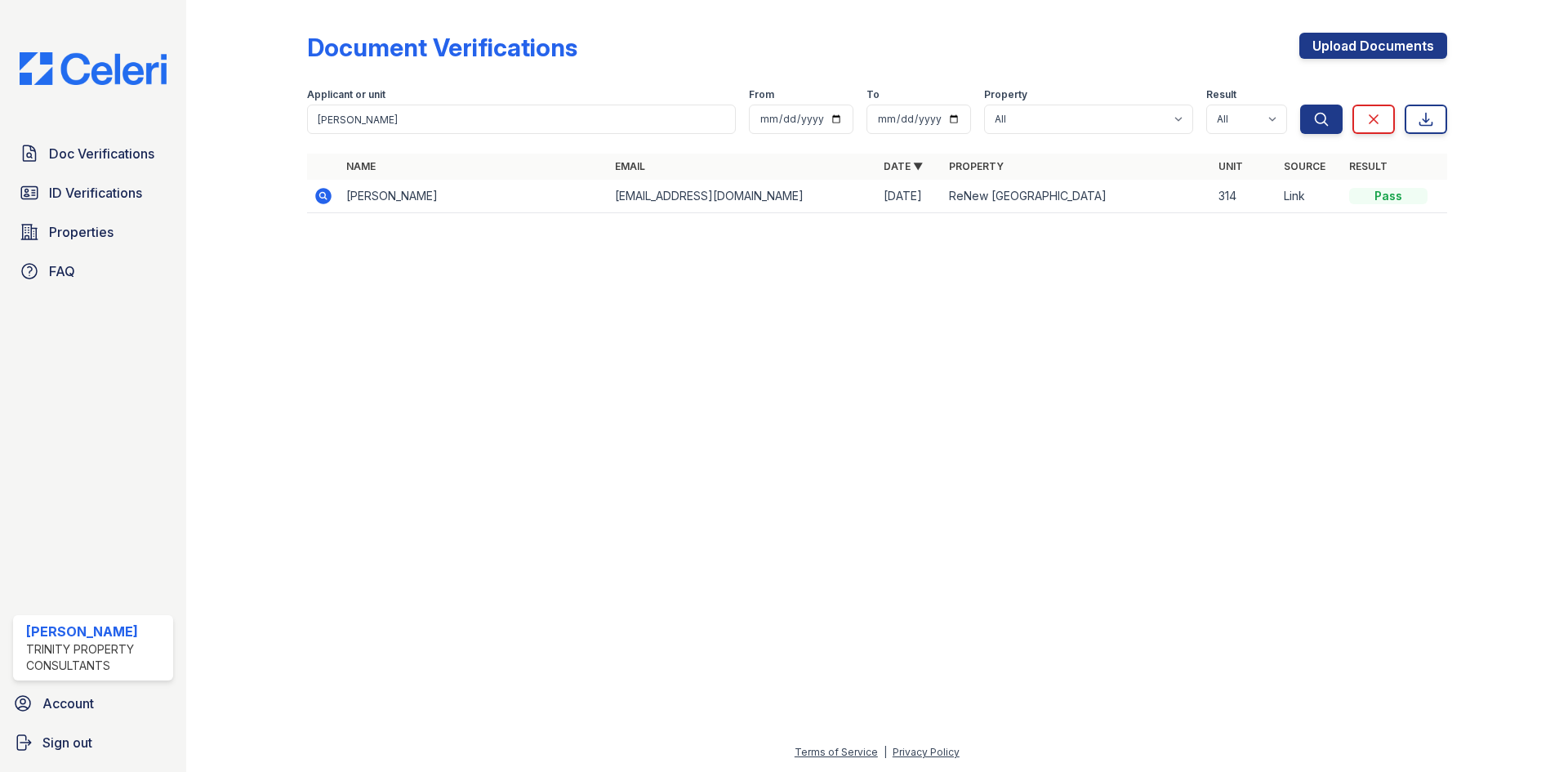
click at [328, 197] on icon at bounding box center [323, 196] width 16 height 16
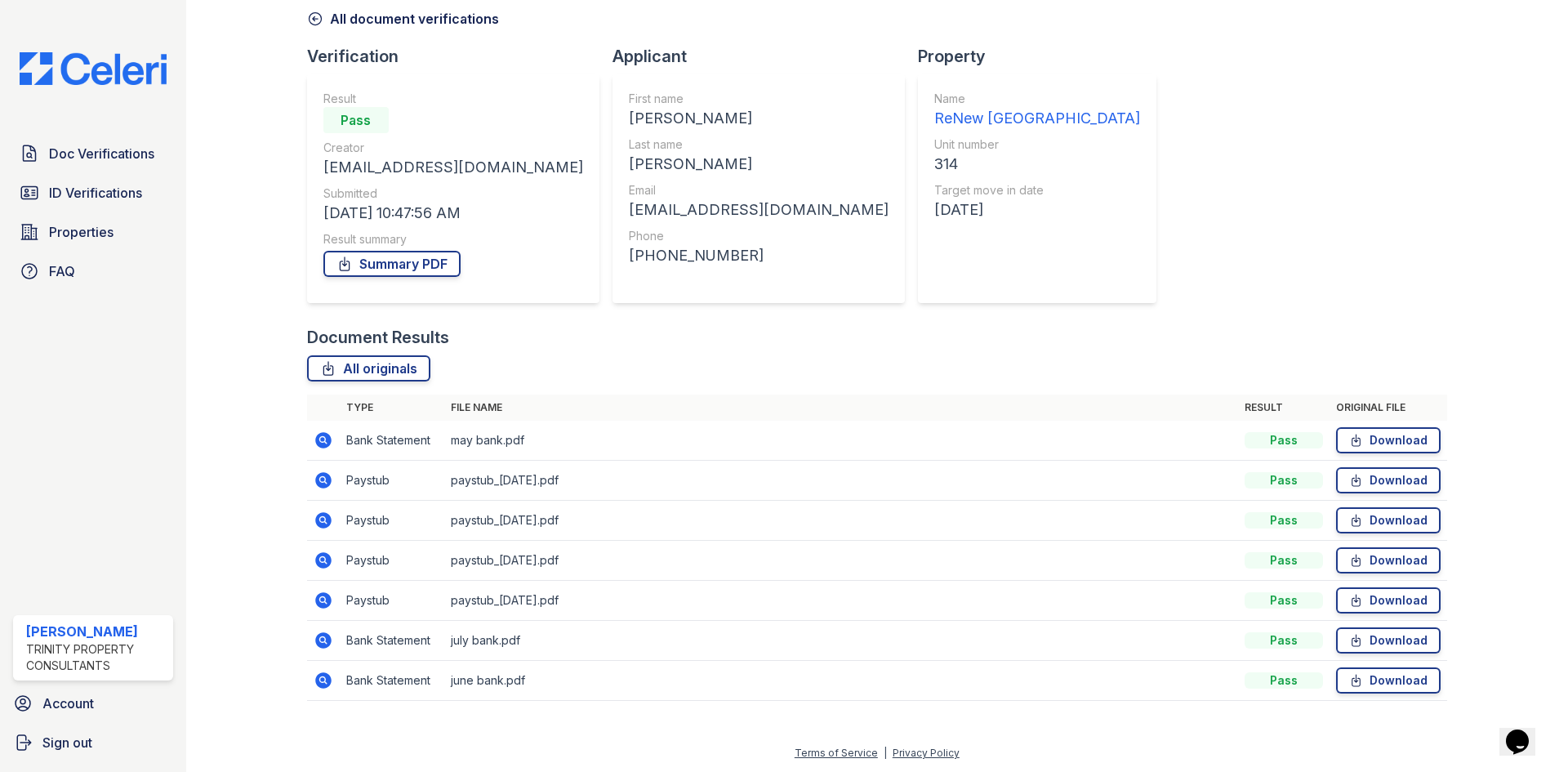
scroll to position [77, 0]
click at [321, 483] on icon at bounding box center [323, 479] width 16 height 16
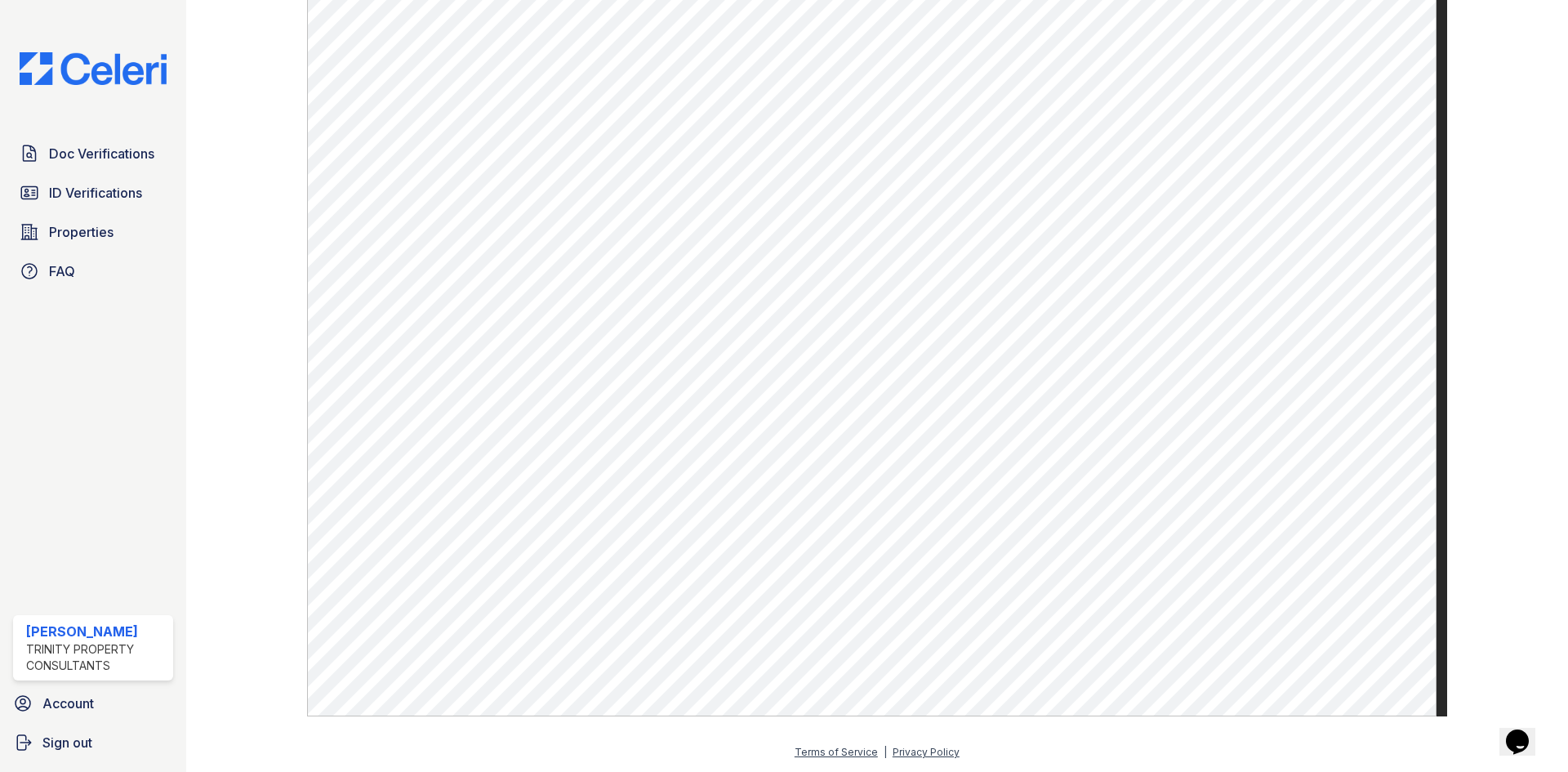
scroll to position [213, 0]
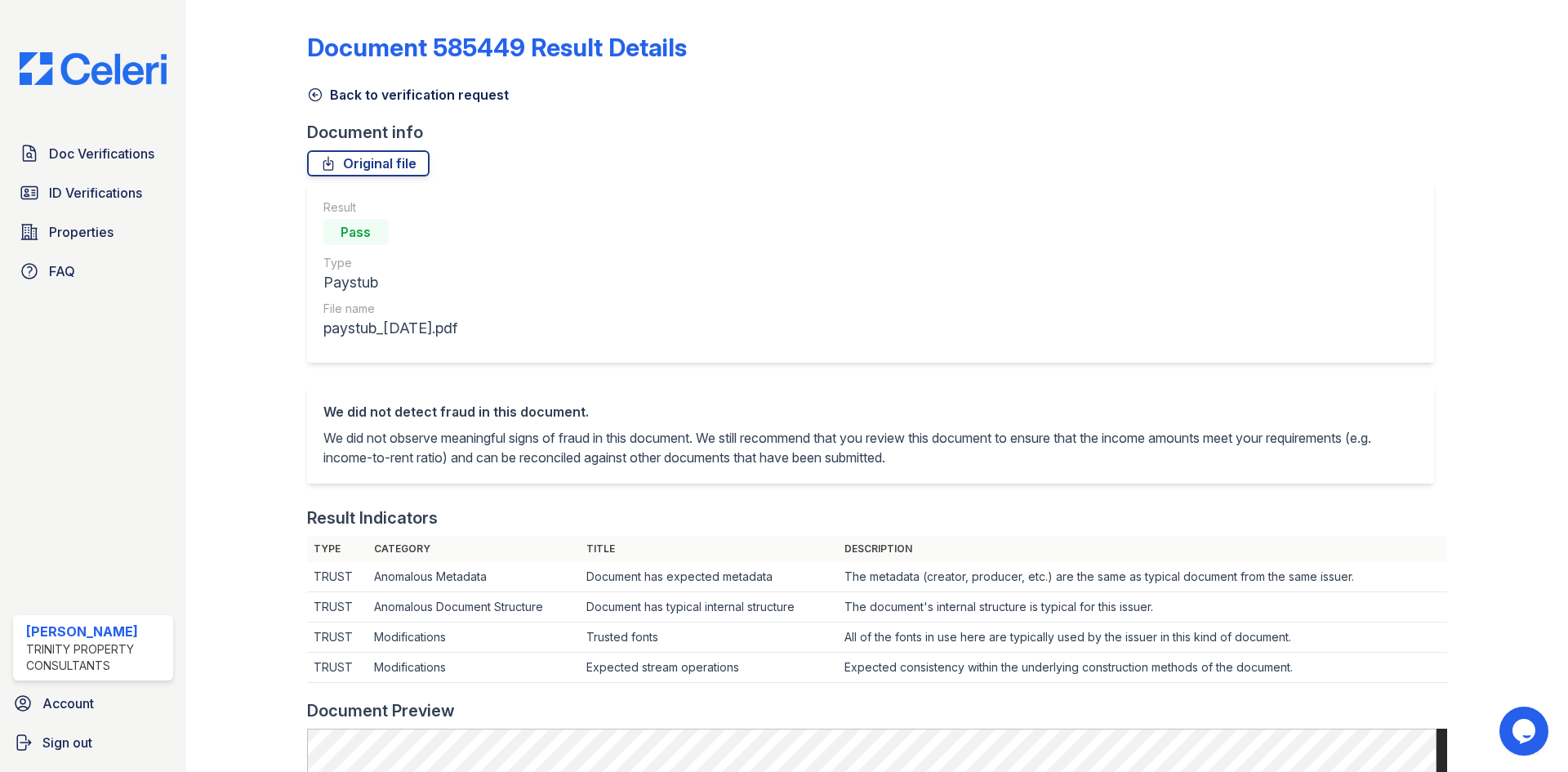
click at [318, 94] on icon at bounding box center [315, 94] width 16 height 16
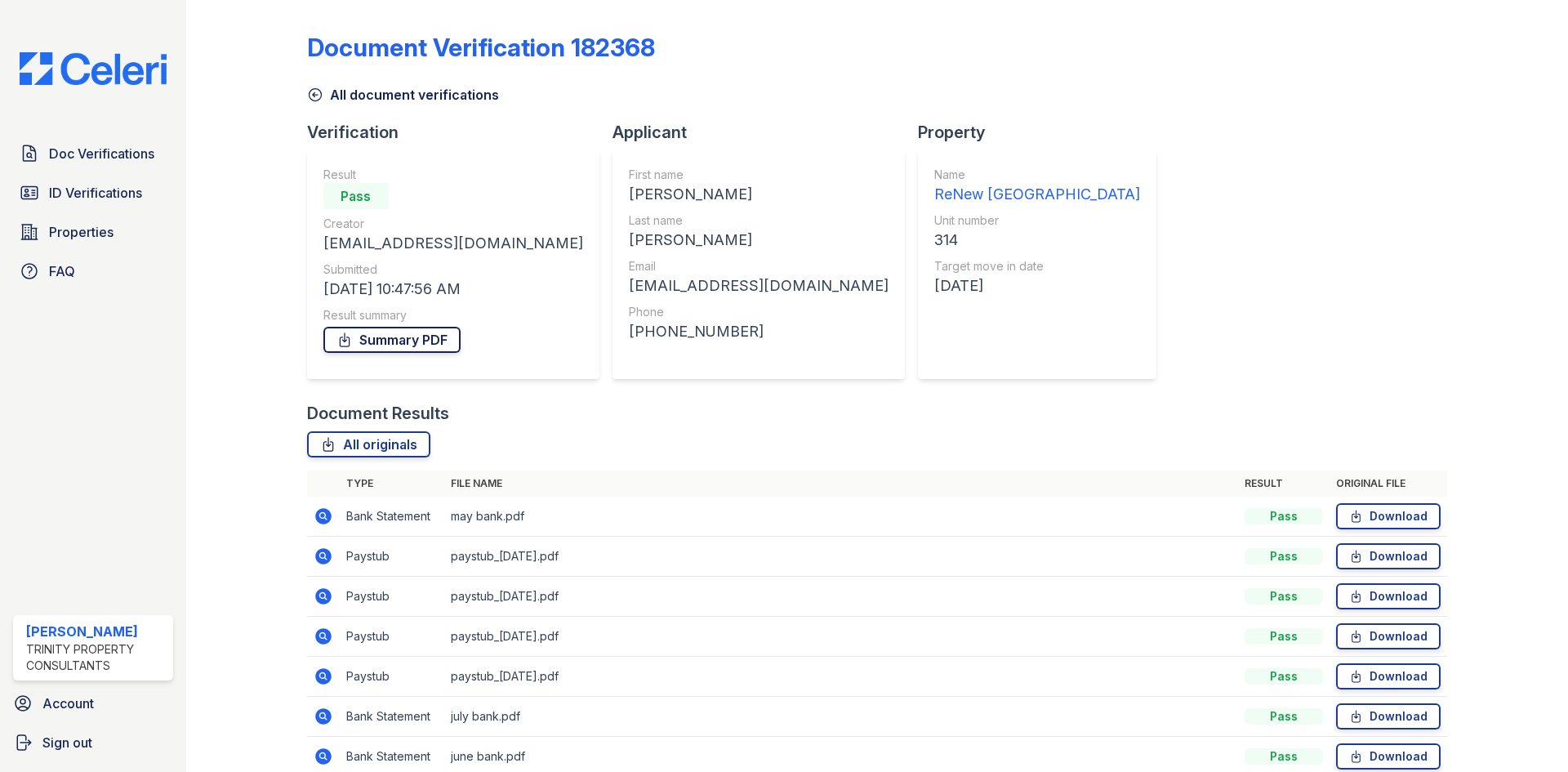
click at [421, 342] on link "Summary PDF" at bounding box center [391, 339] width 137 height 26
click at [116, 187] on span "ID Verifications" at bounding box center [96, 193] width 93 height 20
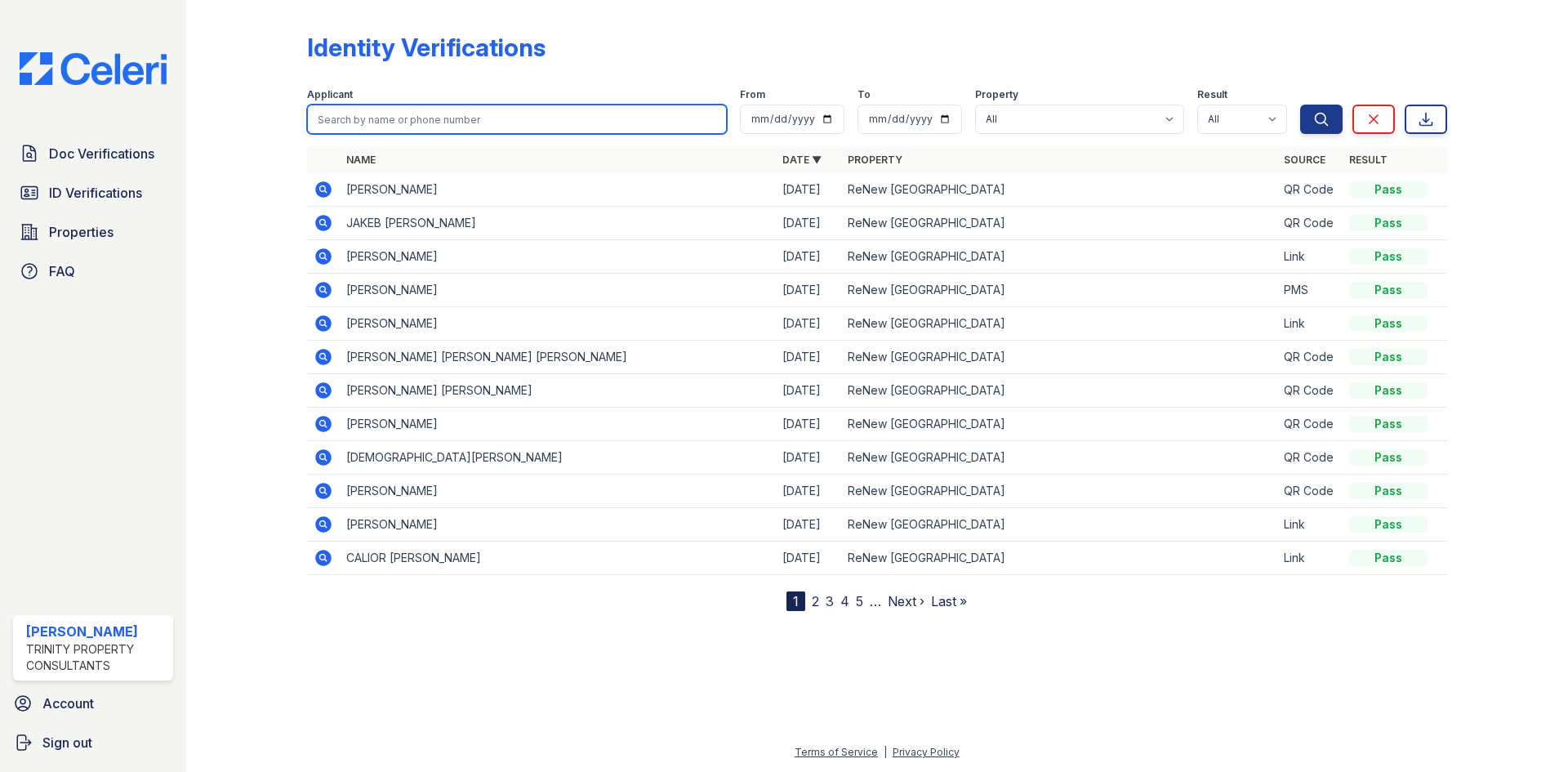
click at [405, 113] on input "search" at bounding box center [517, 118] width 420 height 30
type input "[PERSON_NAME]"
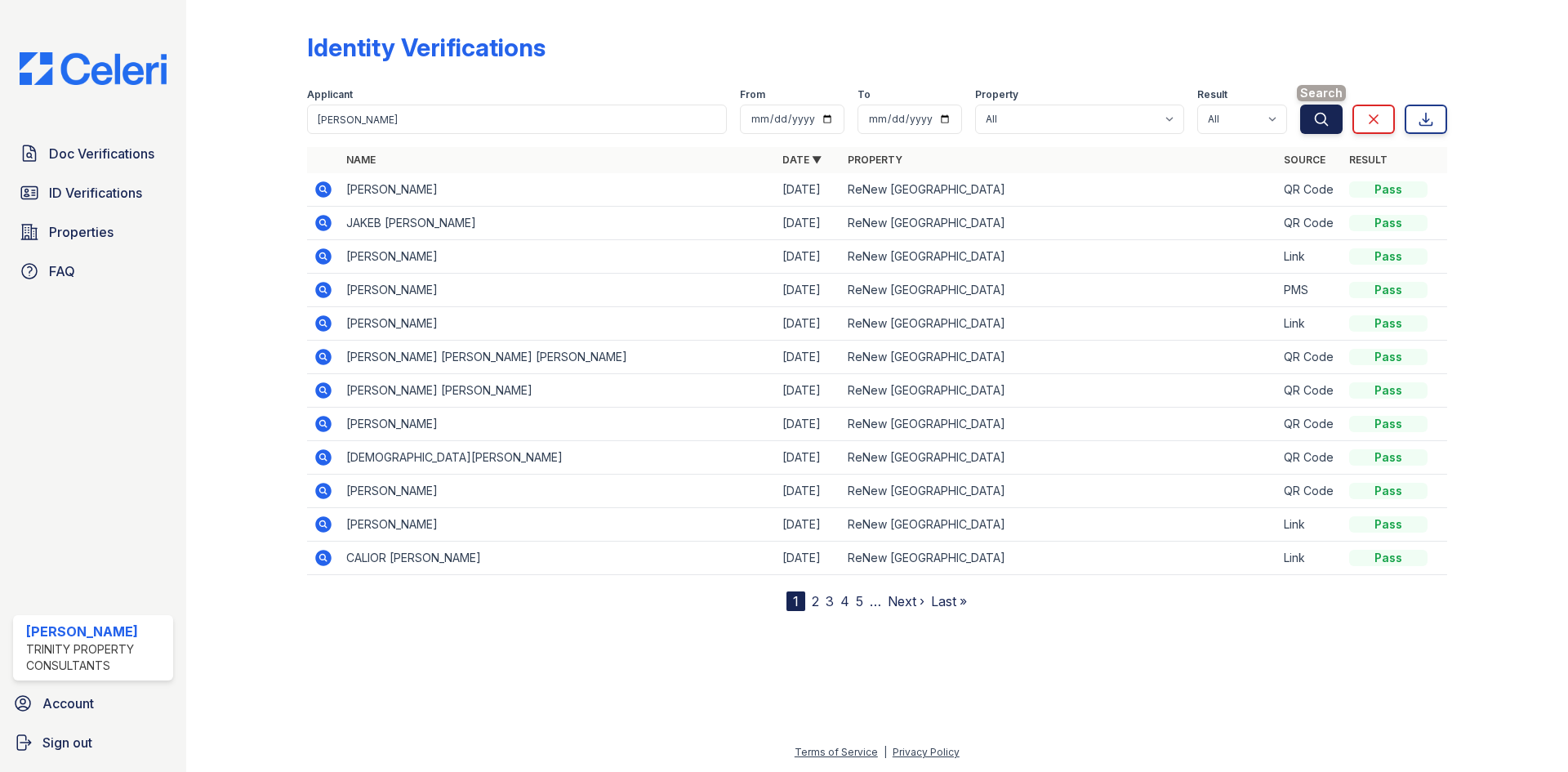
click at [1325, 123] on icon "submit" at bounding box center [1321, 119] width 13 height 13
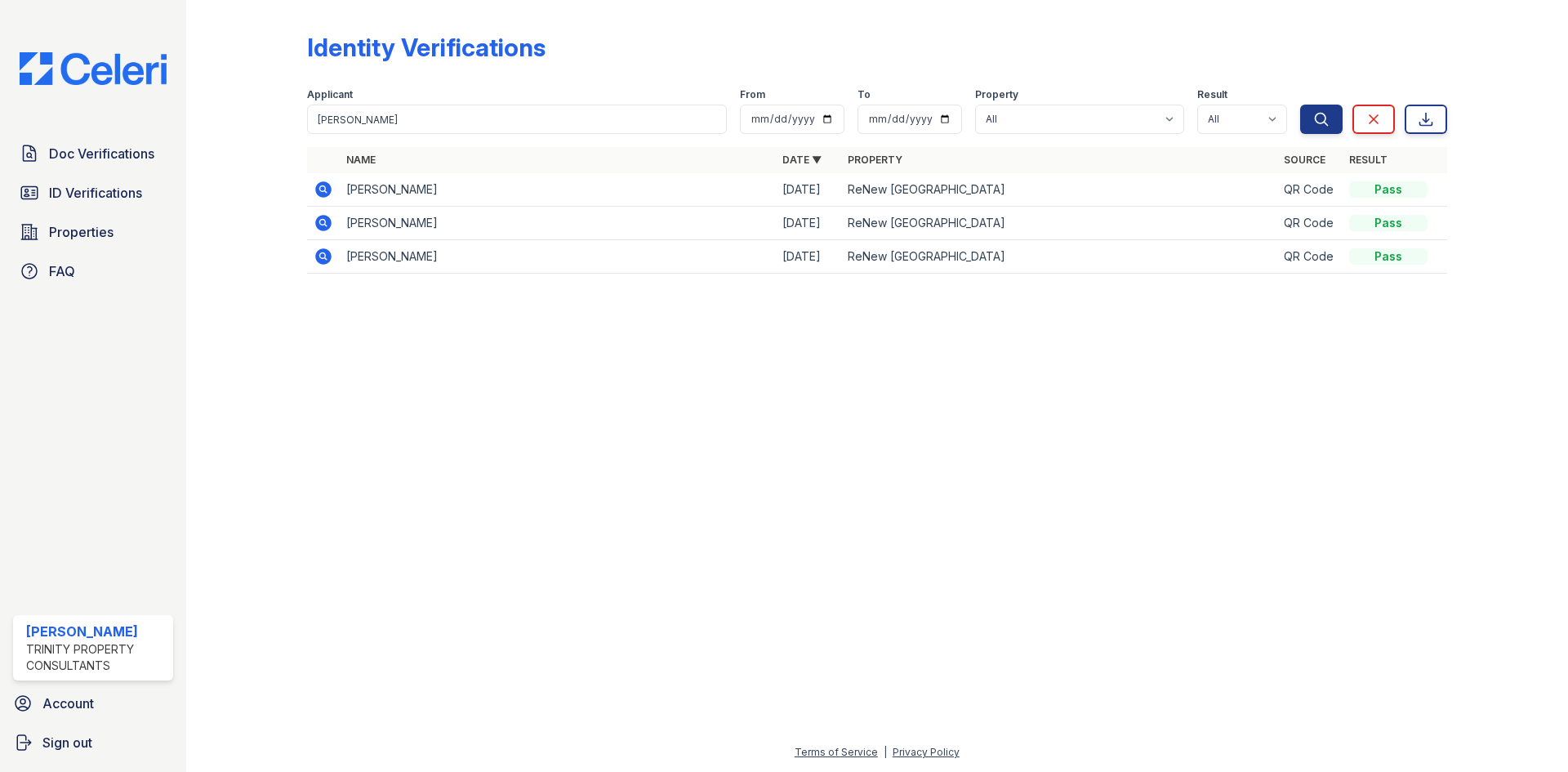
click at [319, 189] on icon at bounding box center [323, 189] width 16 height 16
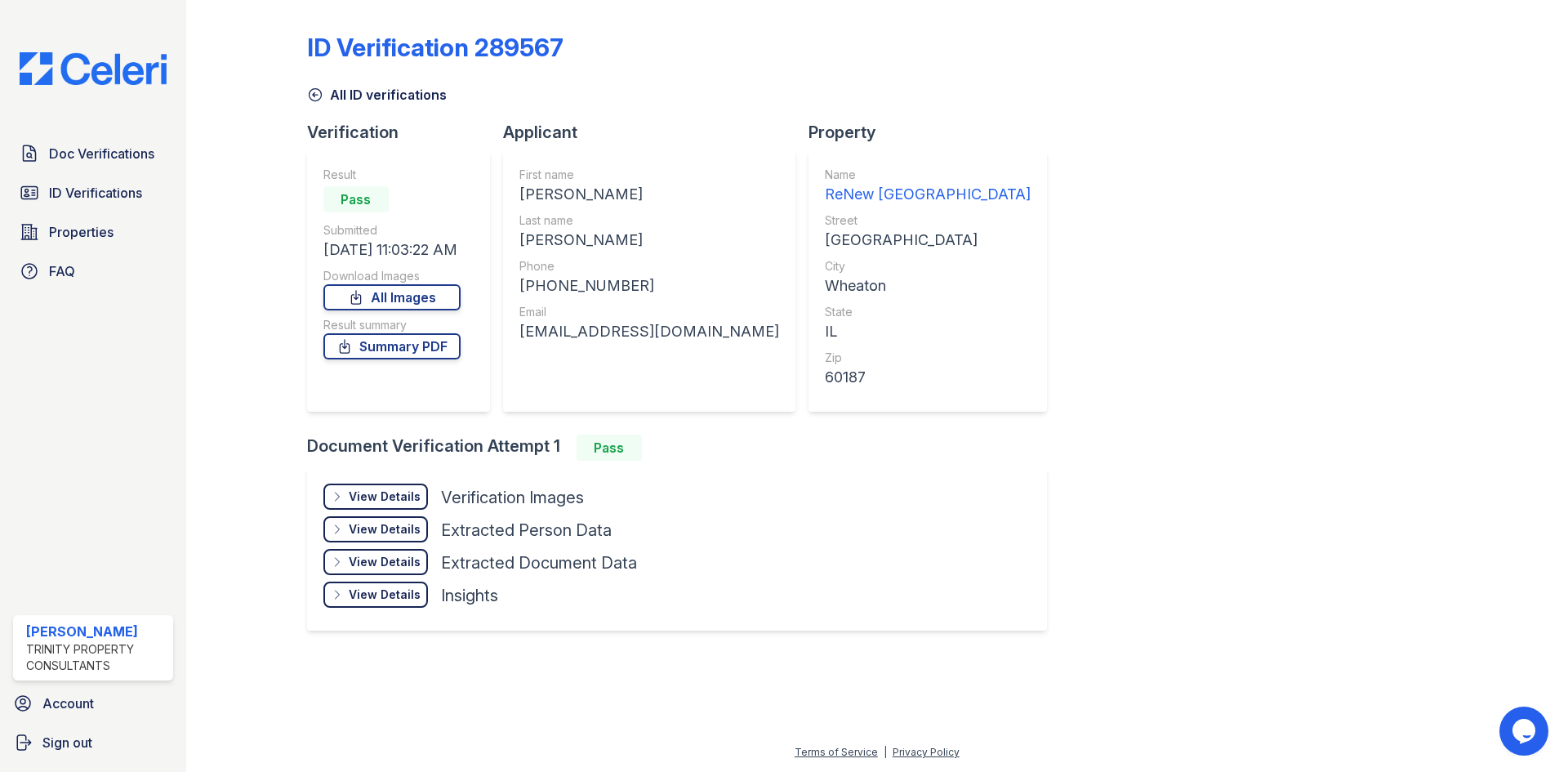
click at [381, 502] on div "View Details" at bounding box center [385, 496] width 72 height 16
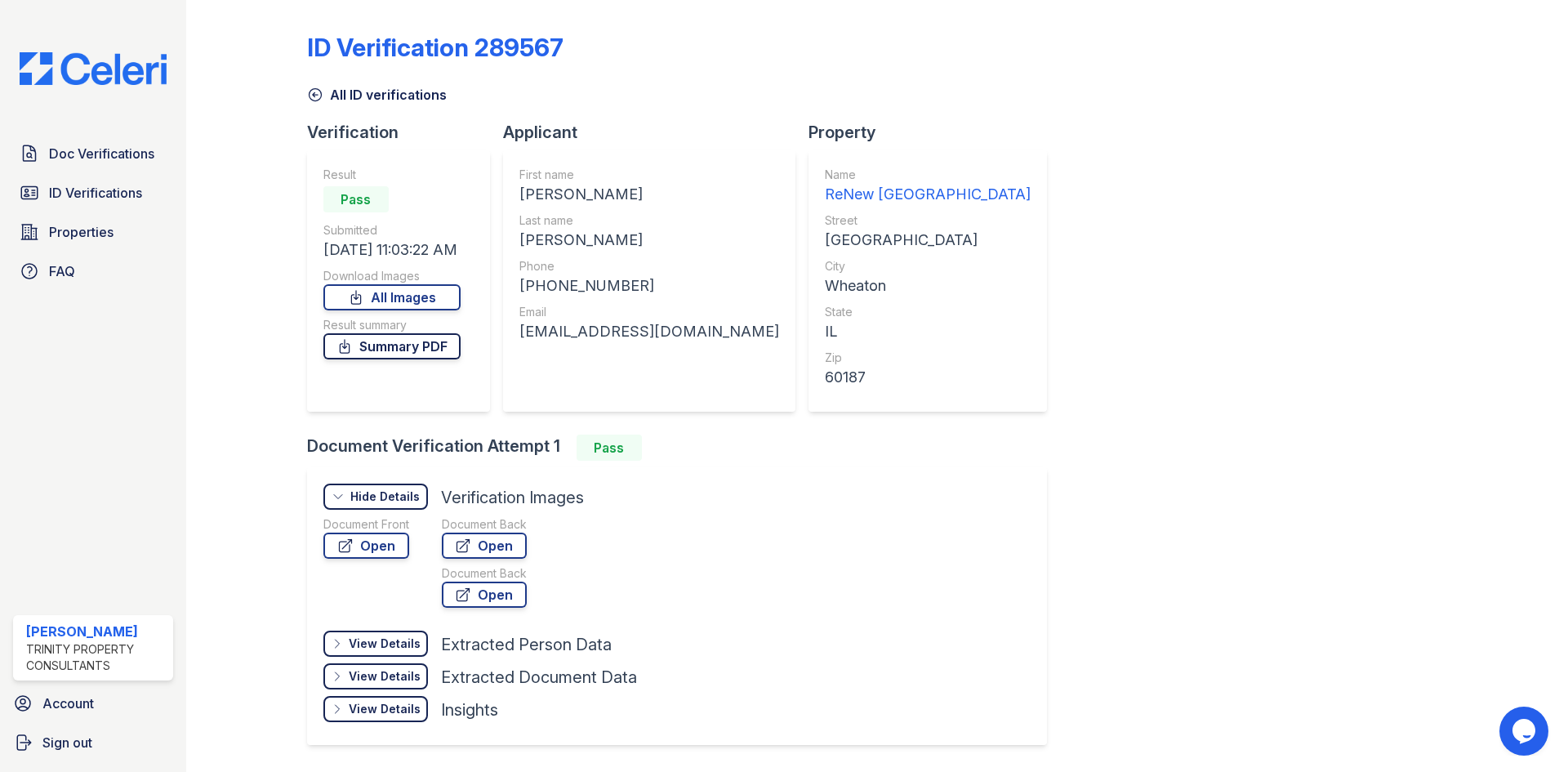
click at [366, 344] on link "Summary PDF" at bounding box center [391, 346] width 137 height 26
click at [390, 548] on link "Open" at bounding box center [366, 545] width 86 height 26
click at [120, 150] on span "Doc Verifications" at bounding box center [101, 154] width 105 height 20
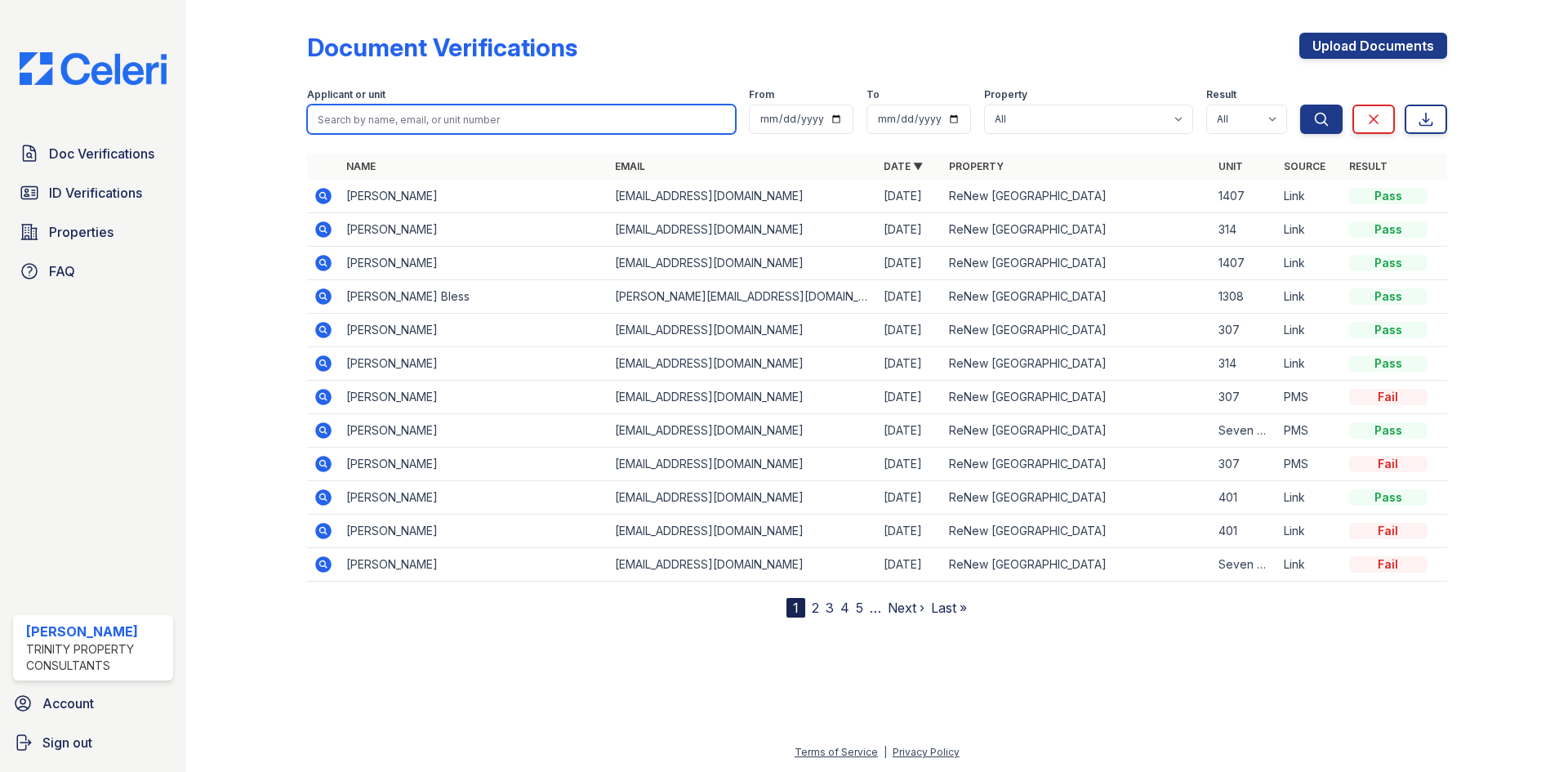
drag, startPoint x: 566, startPoint y: 131, endPoint x: 557, endPoint y: 133, distance: 9.2
click at [562, 133] on input "search" at bounding box center [521, 118] width 429 height 30
type input "camille"
click at [1300, 104] on button "Search" at bounding box center [1320, 118] width 42 height 30
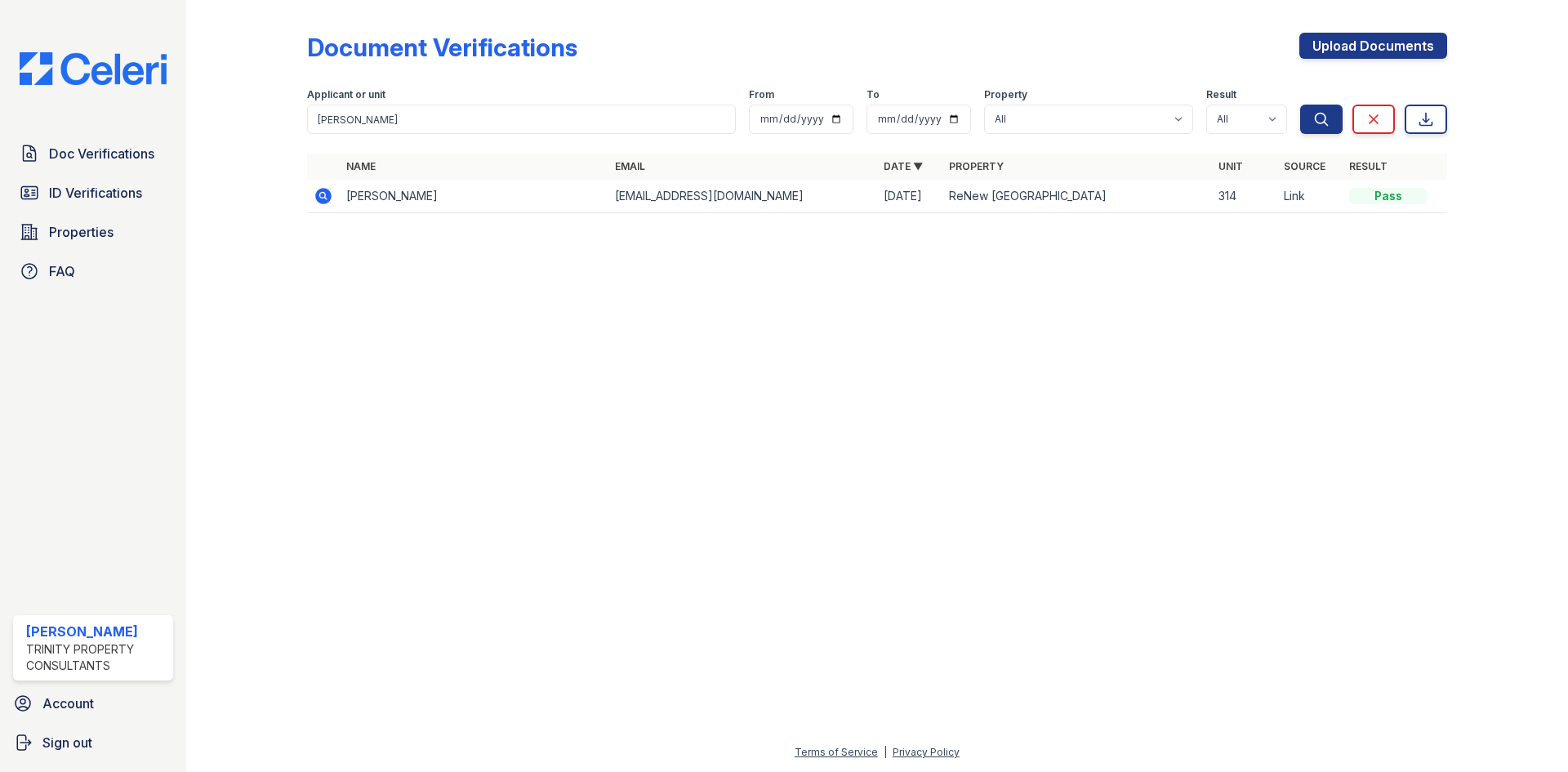
click at [321, 201] on icon at bounding box center [323, 196] width 16 height 16
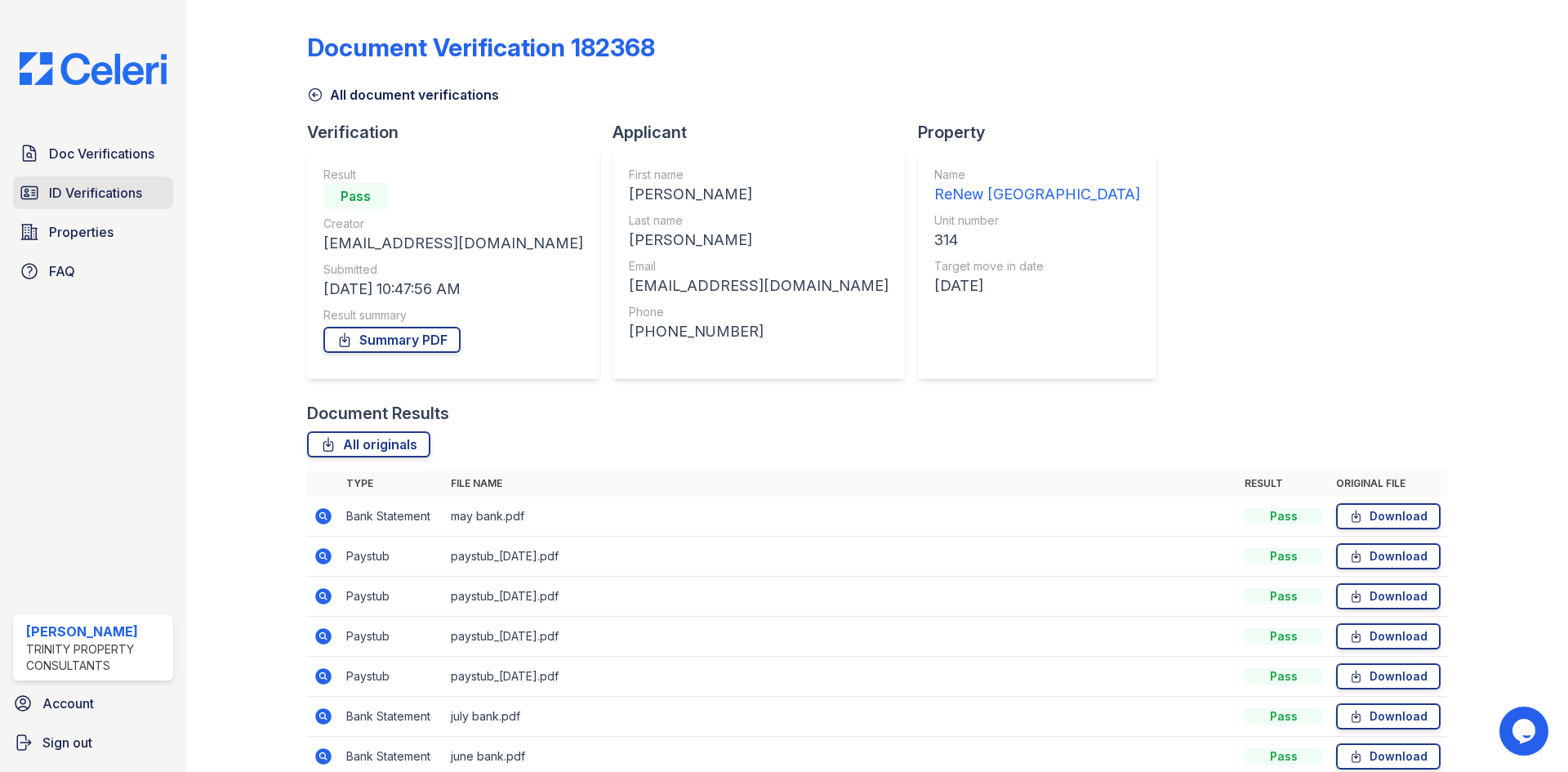
click at [145, 195] on link "ID Verifications" at bounding box center [93, 193] width 160 height 32
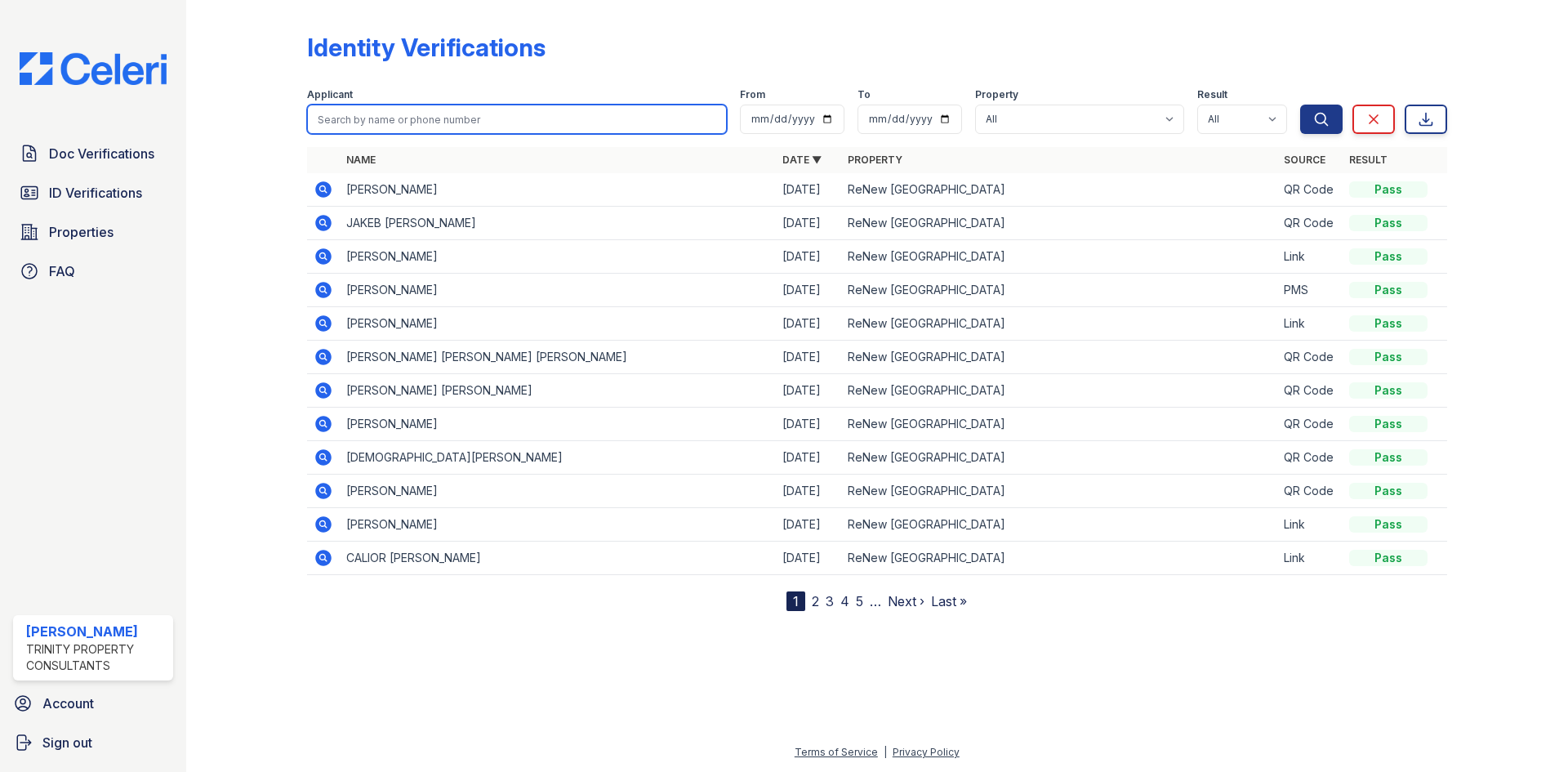
drag, startPoint x: 389, startPoint y: 120, endPoint x: 385, endPoint y: 111, distance: 9.8
click at [385, 120] on input "search" at bounding box center [517, 118] width 420 height 30
type input "camille"
click at [1300, 104] on button "Search" at bounding box center [1320, 118] width 42 height 30
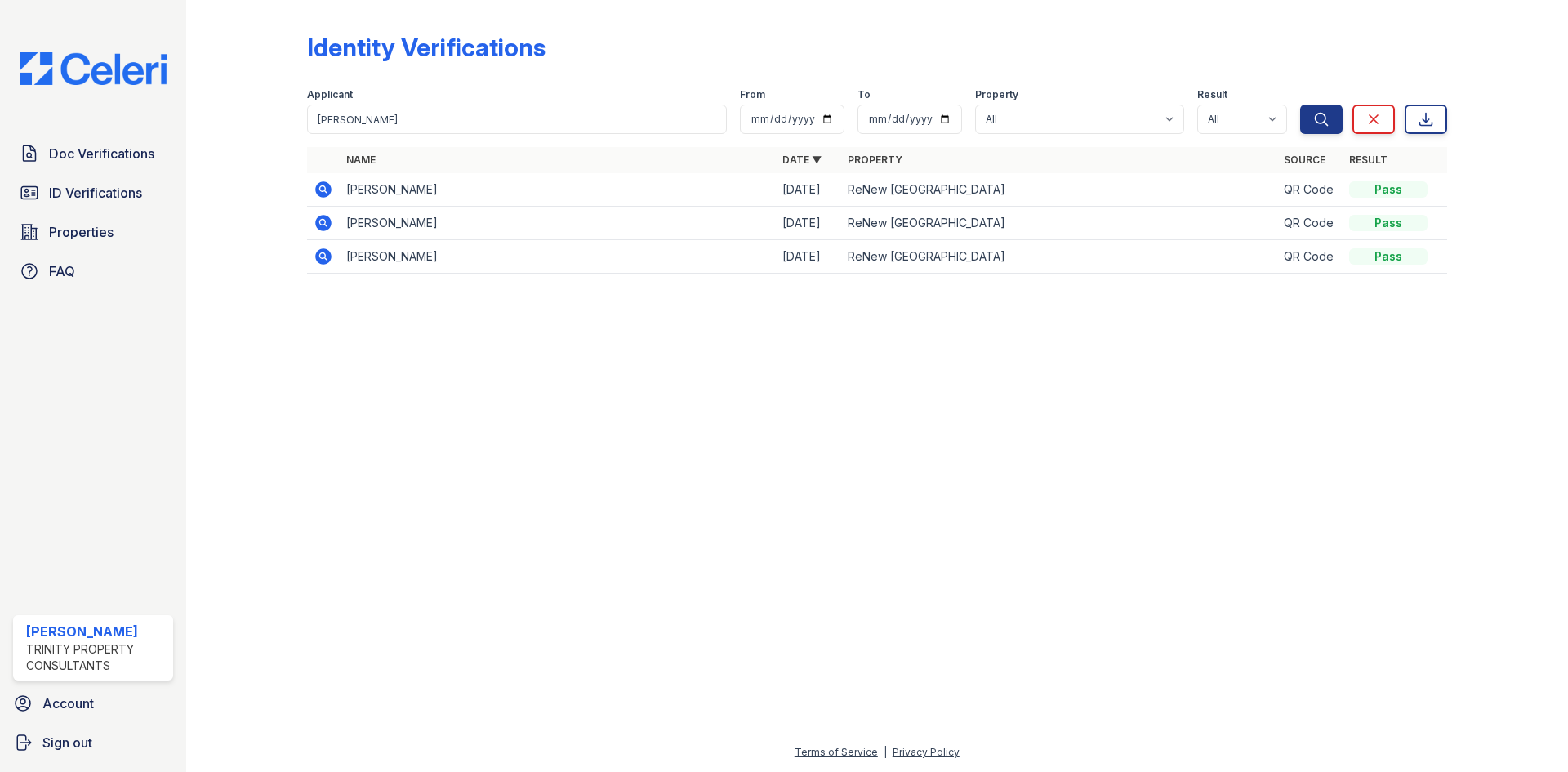
click at [321, 195] on icon at bounding box center [323, 189] width 16 height 16
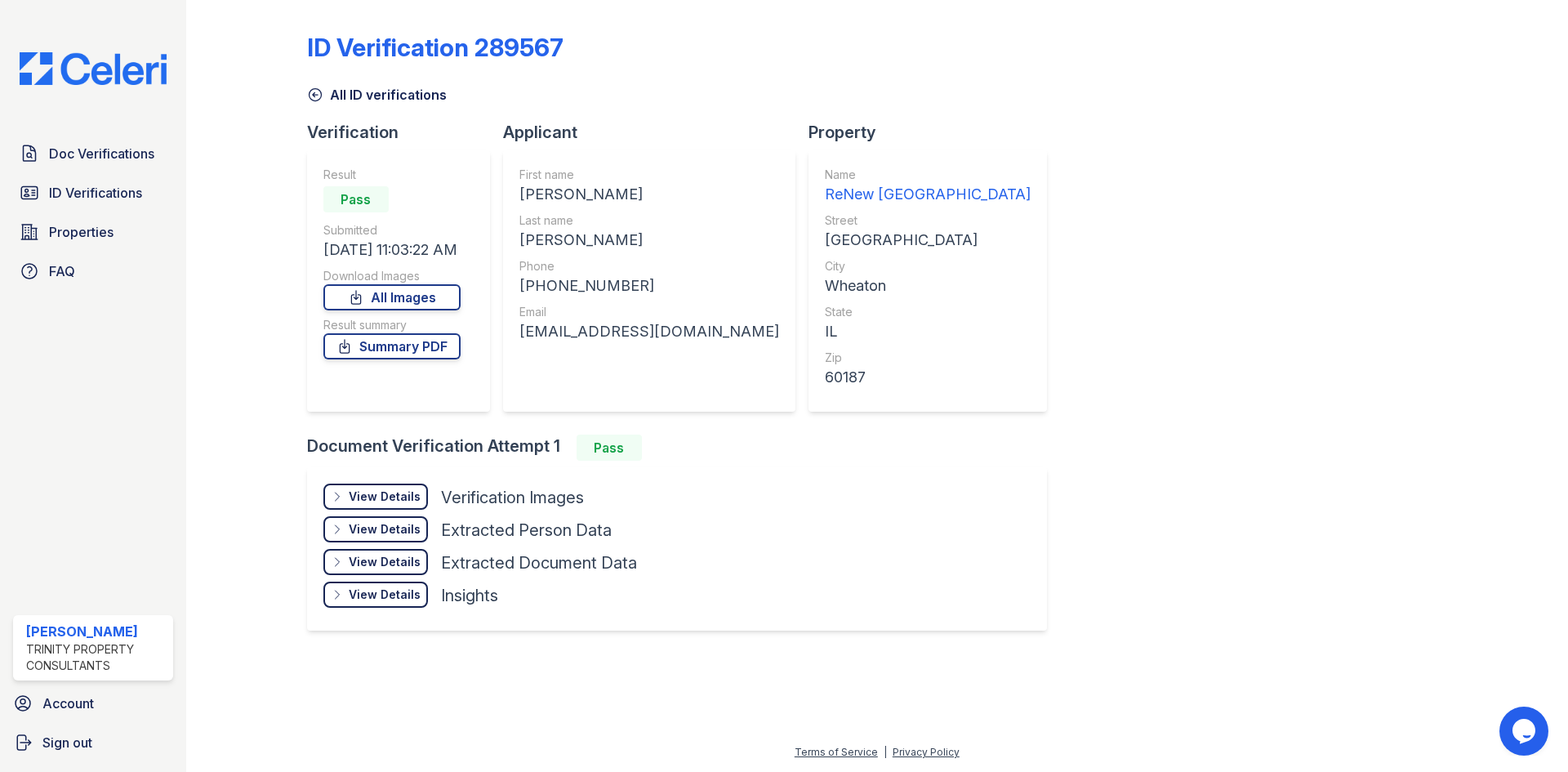
click at [409, 500] on div "View Details" at bounding box center [385, 496] width 72 height 16
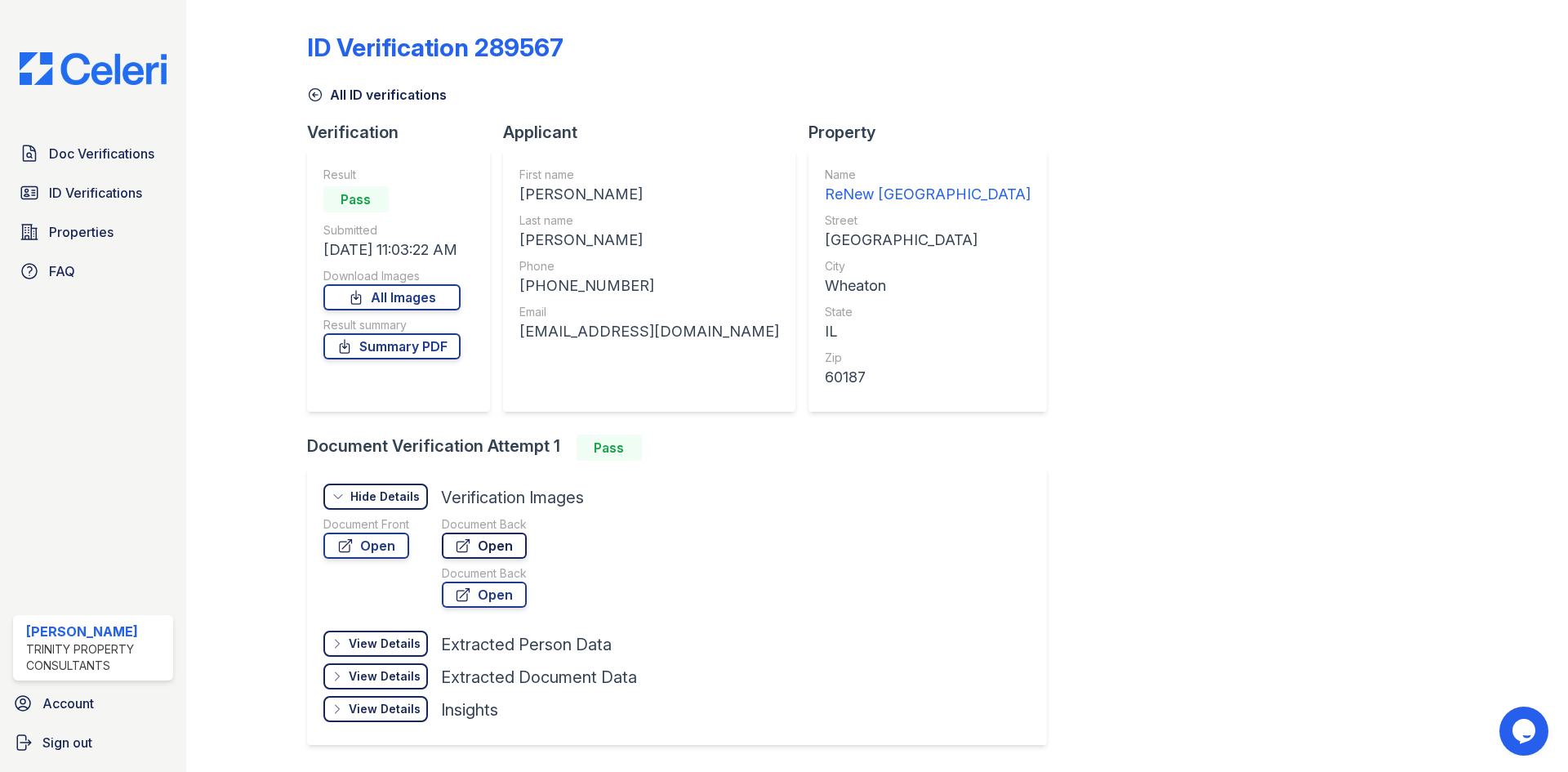
click at [485, 557] on link "Open" at bounding box center [484, 545] width 85 height 26
click at [145, 168] on link "Doc Verifications" at bounding box center [93, 154] width 160 height 32
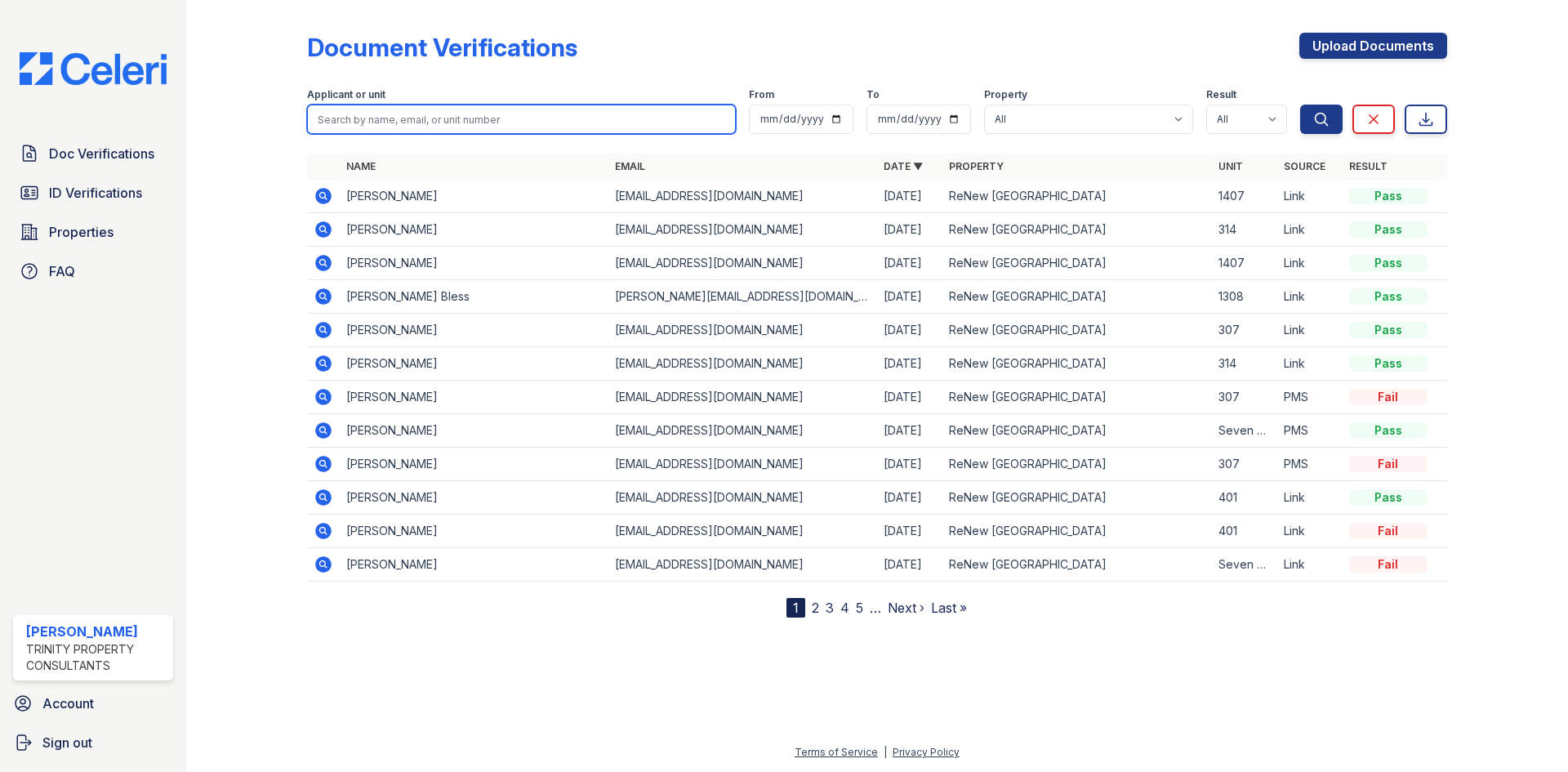
click at [368, 122] on input "search" at bounding box center [521, 118] width 429 height 30
type input "[PERSON_NAME]"
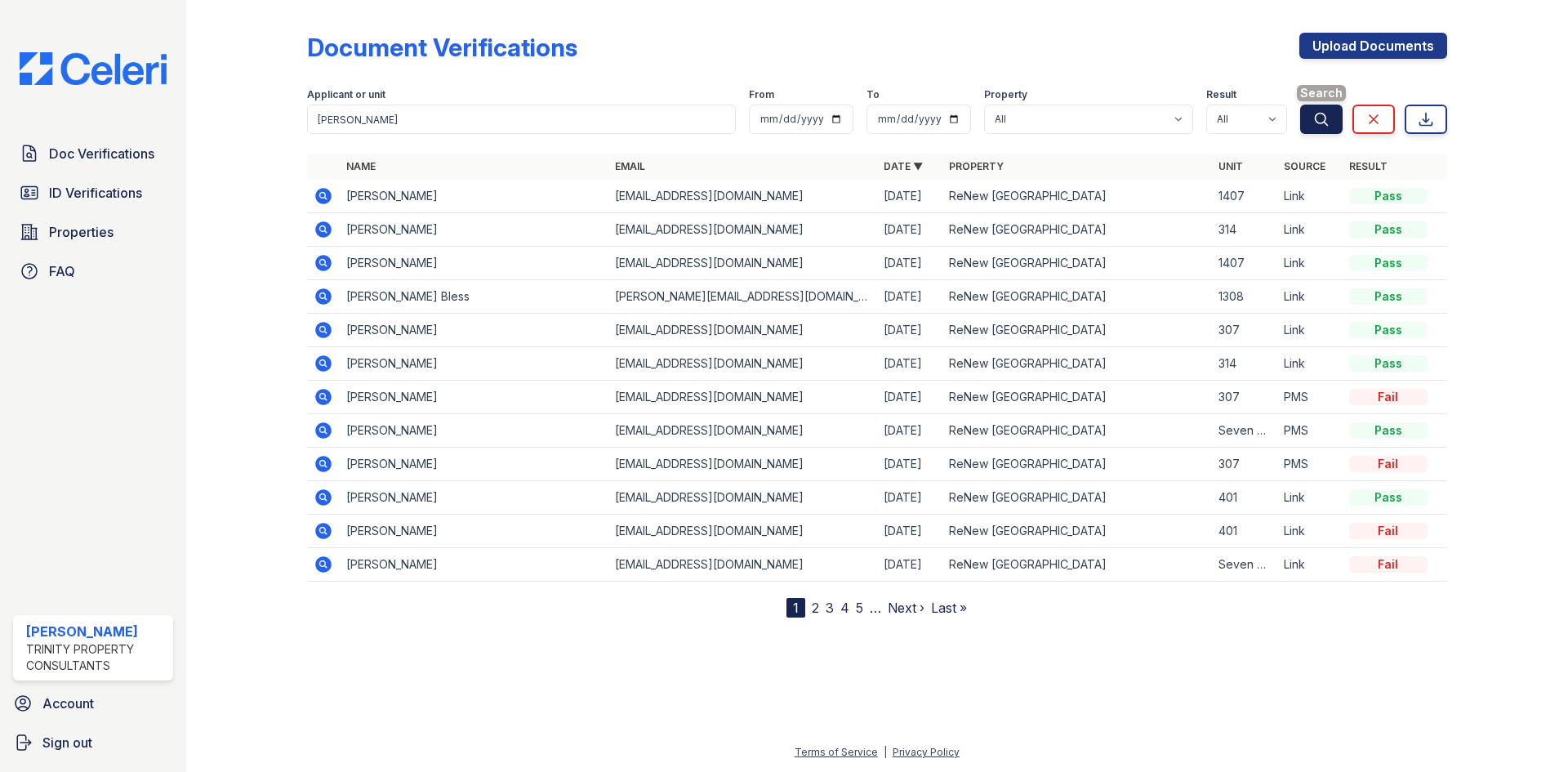
click at [1335, 131] on button "Search" at bounding box center [1320, 118] width 42 height 30
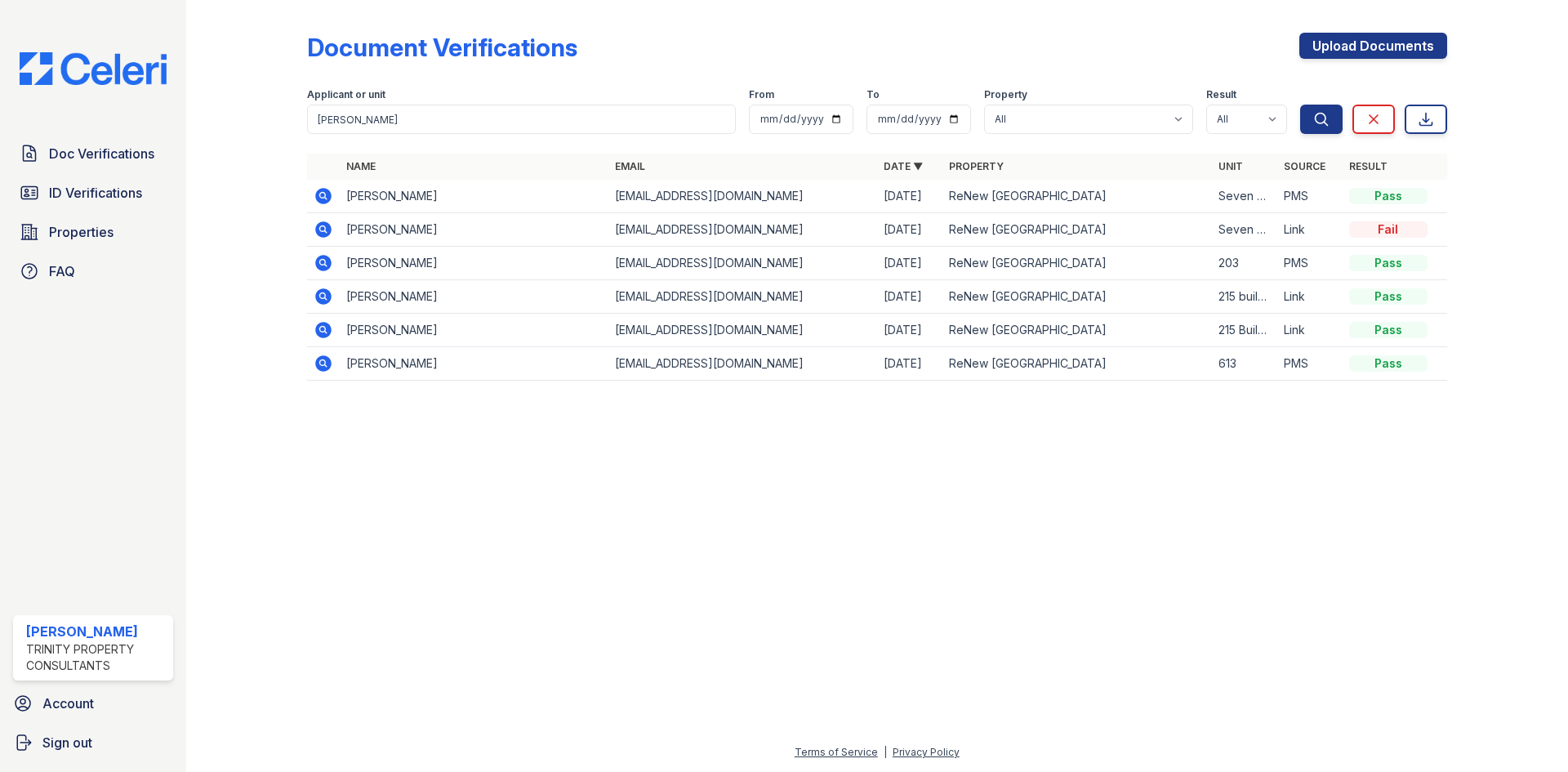
click at [321, 201] on icon at bounding box center [323, 196] width 16 height 16
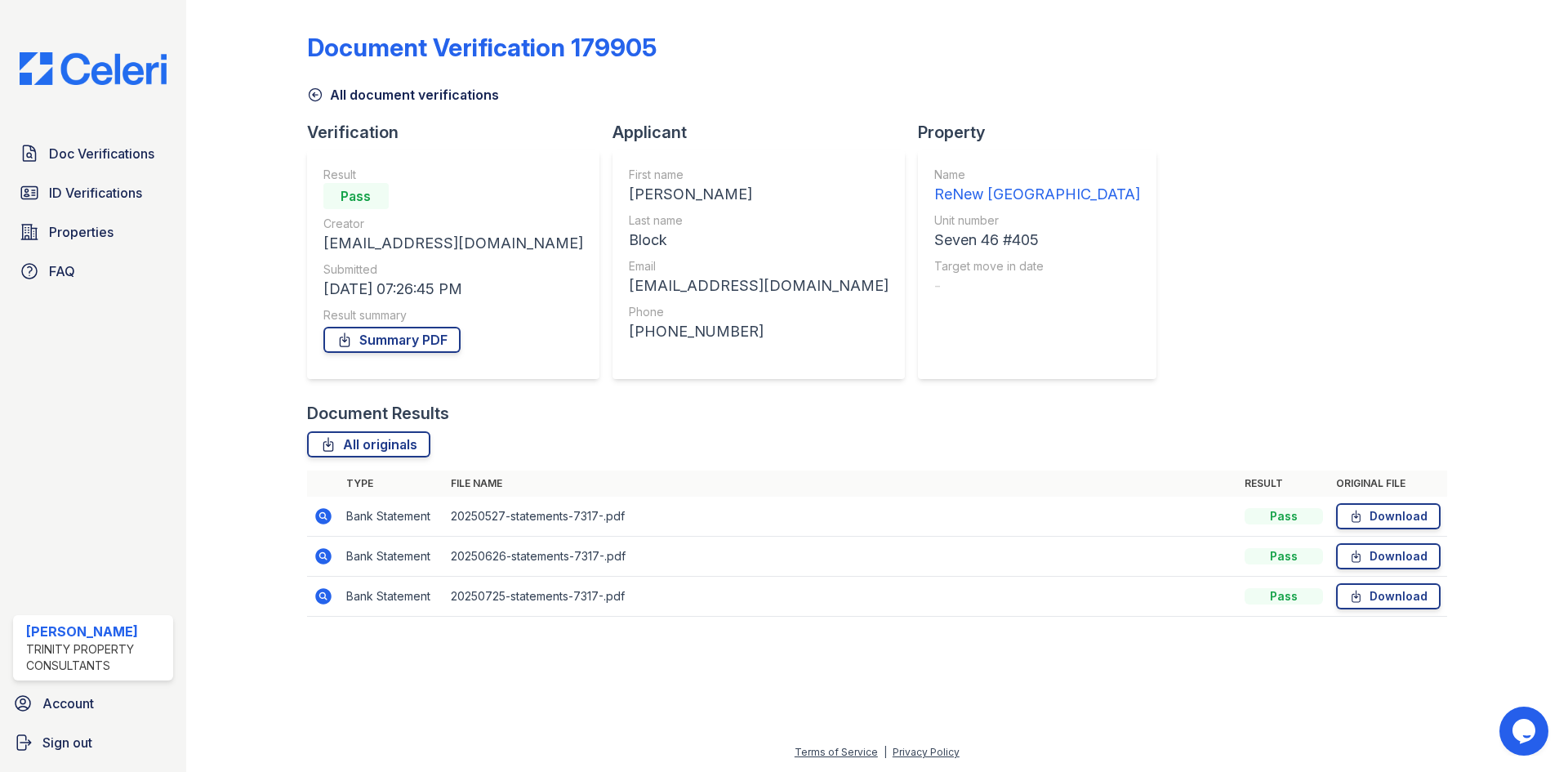
click at [315, 93] on icon at bounding box center [315, 94] width 16 height 16
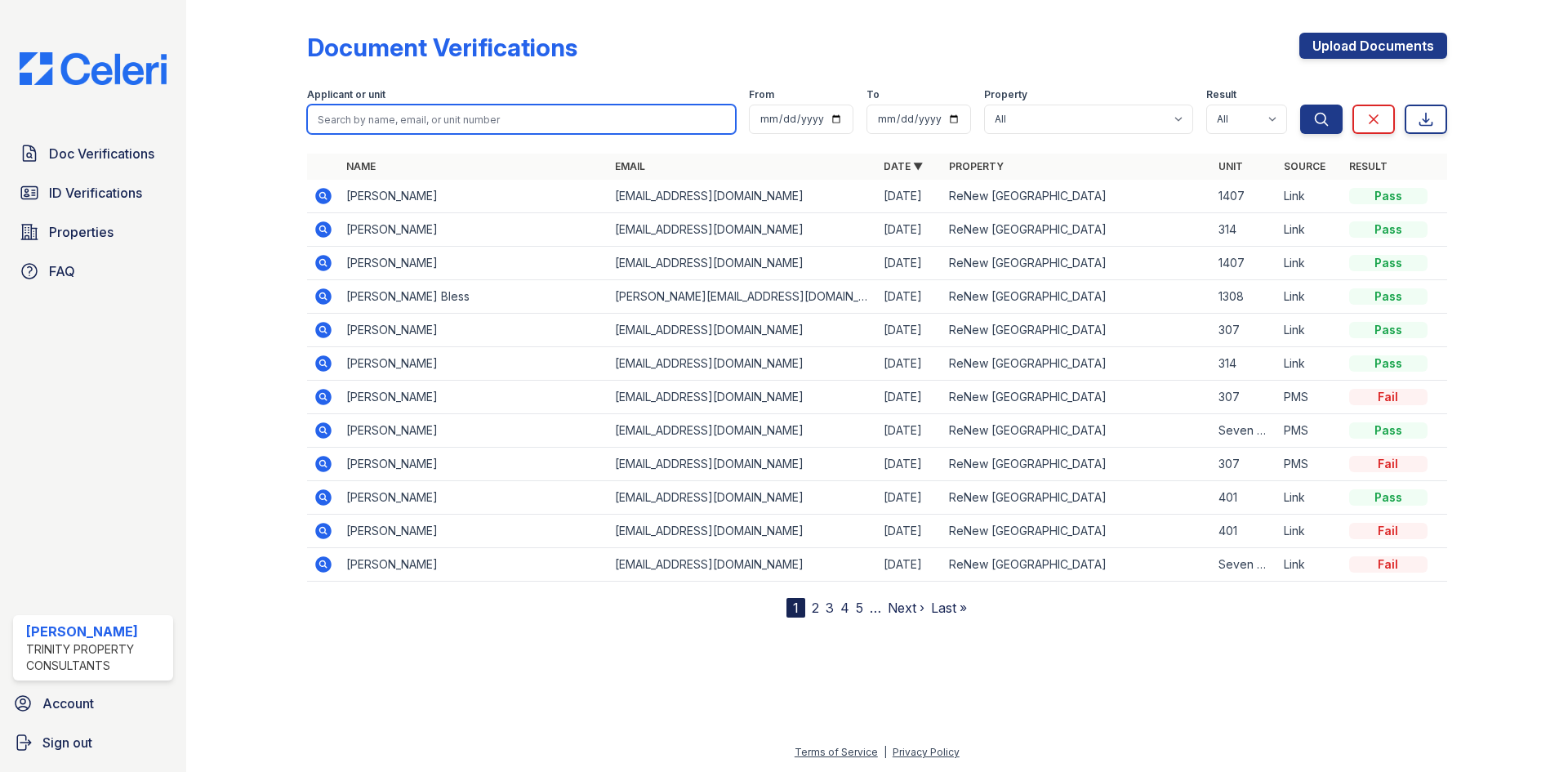
click at [381, 119] on input "search" at bounding box center [521, 118] width 429 height 30
type input "[PERSON_NAME]"
click at [1300, 104] on button "Search" at bounding box center [1320, 118] width 42 height 30
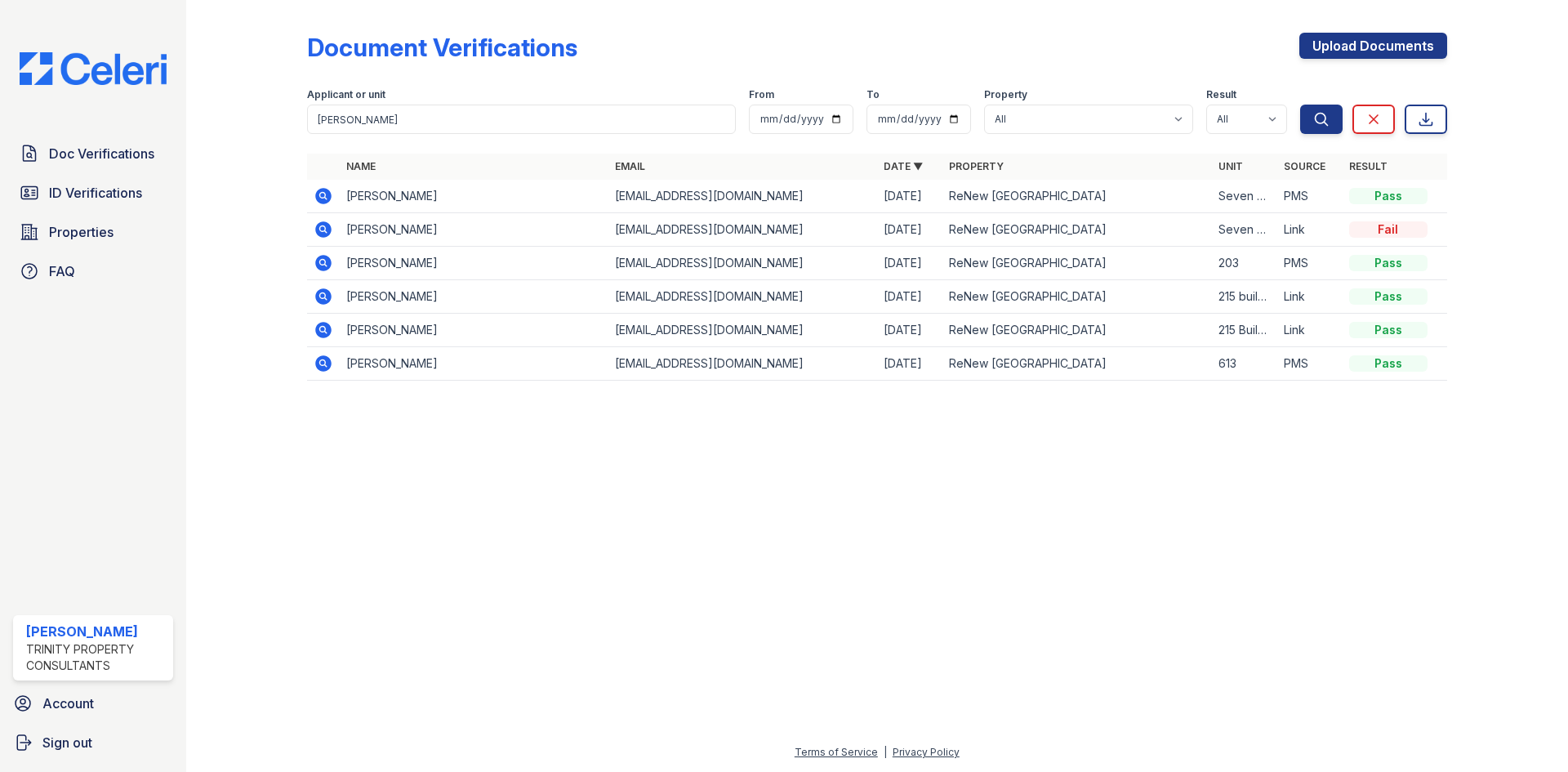
click at [321, 191] on icon at bounding box center [323, 196] width 20 height 20
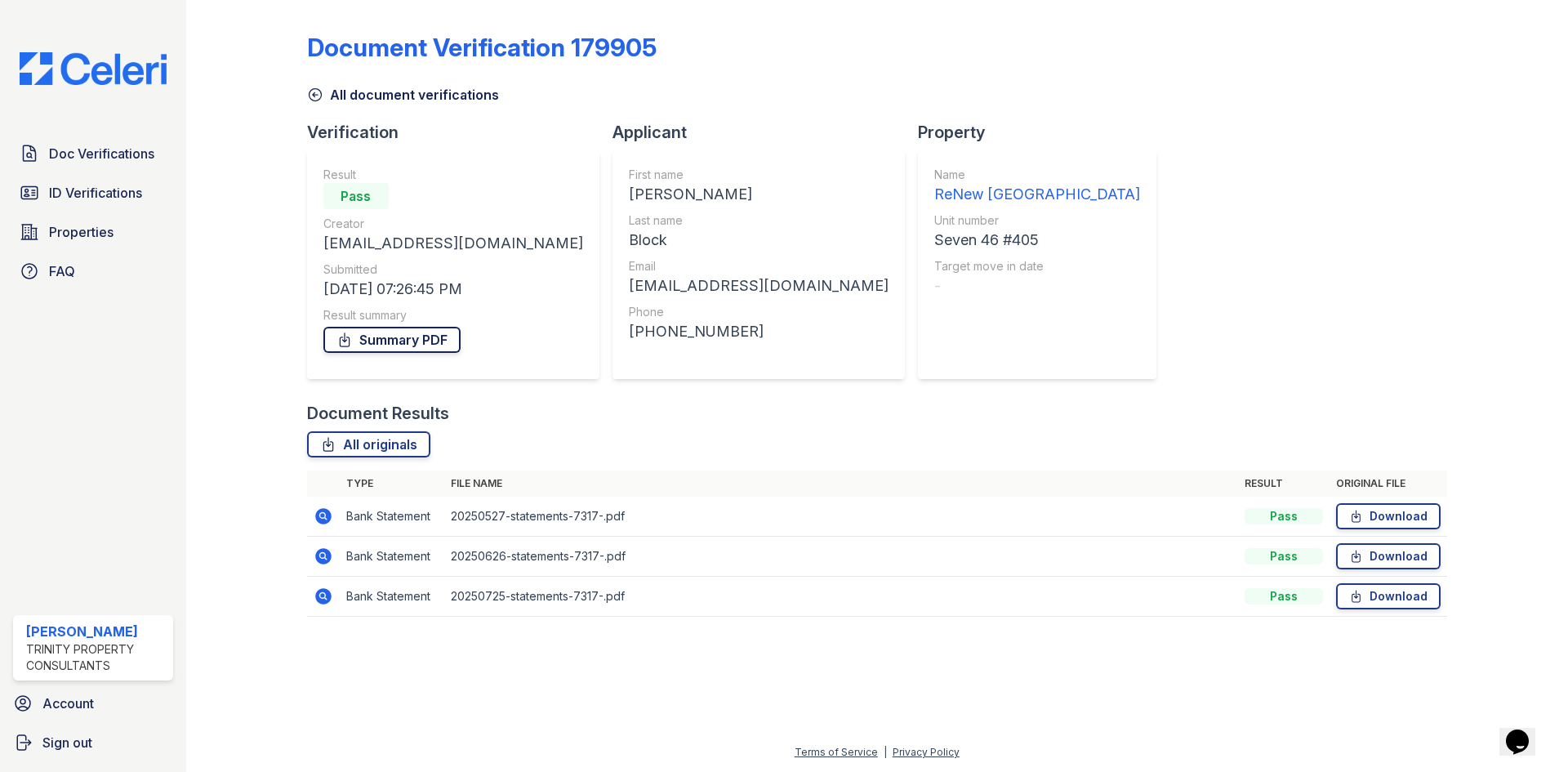
click at [416, 332] on link "Summary PDF" at bounding box center [391, 339] width 137 height 26
click at [81, 198] on span "ID Verifications" at bounding box center [96, 193] width 93 height 20
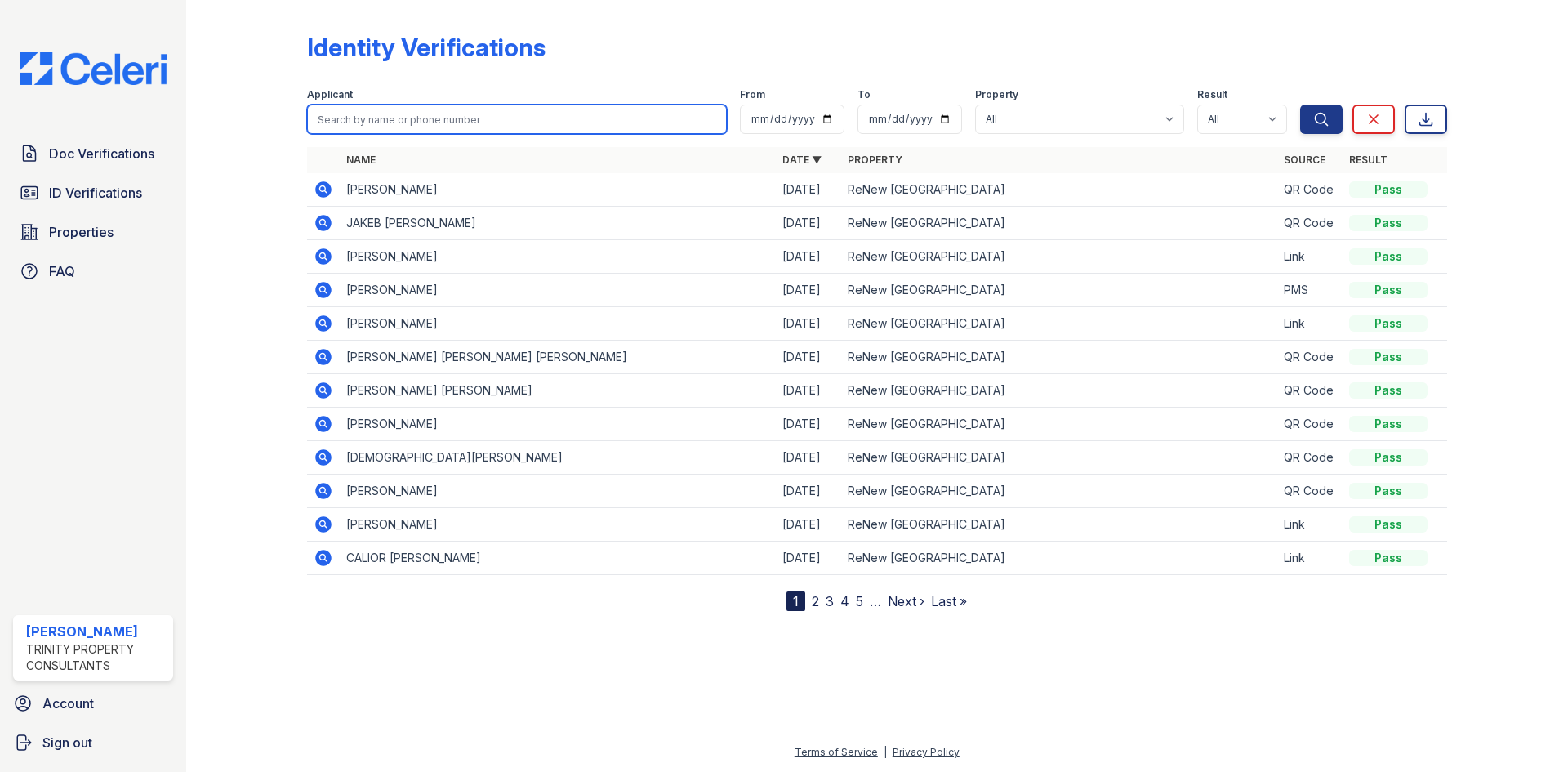
click at [402, 112] on input "search" at bounding box center [517, 118] width 420 height 30
type input "laura"
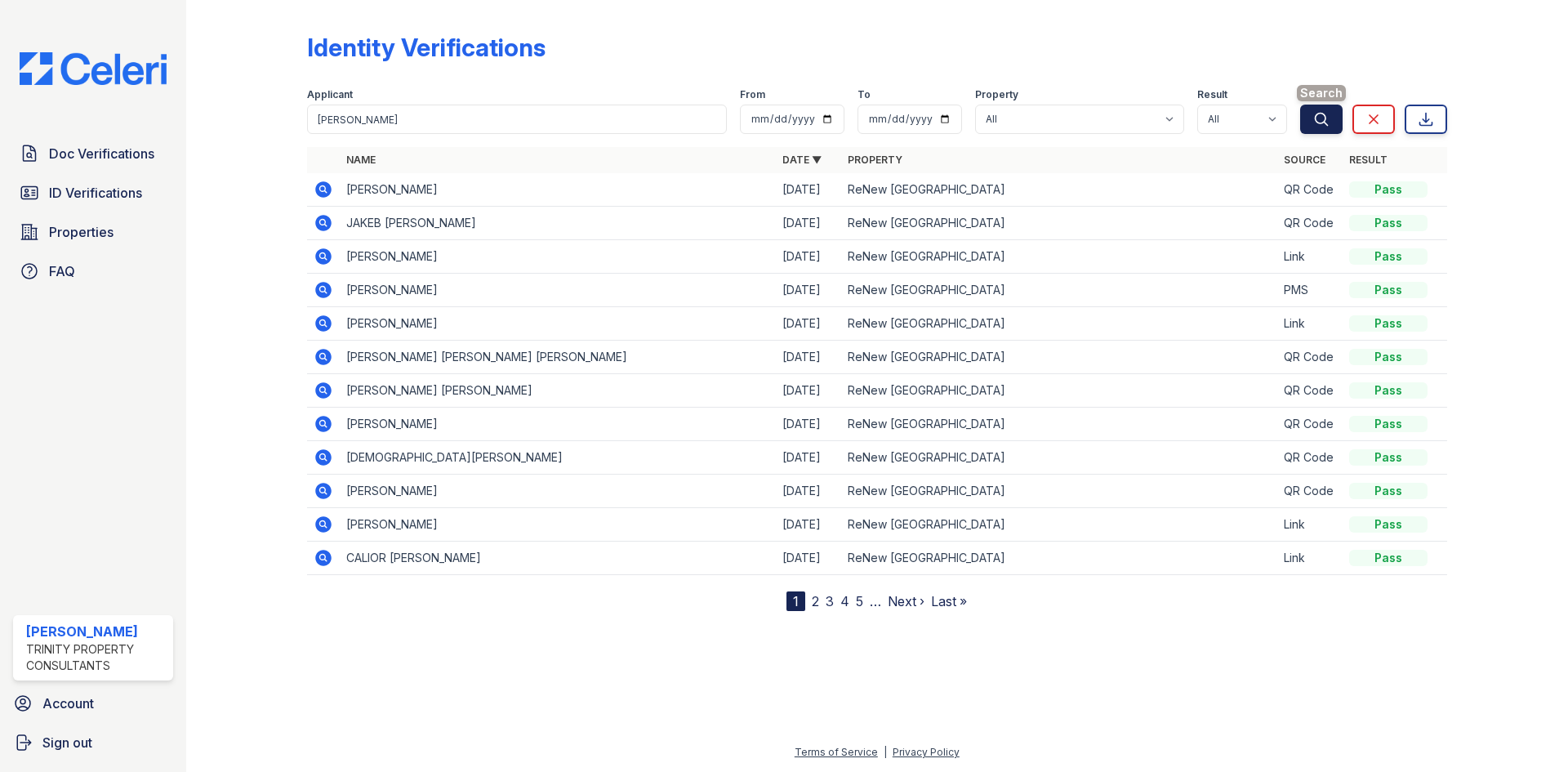
click at [1314, 113] on icon "submit" at bounding box center [1321, 119] width 16 height 16
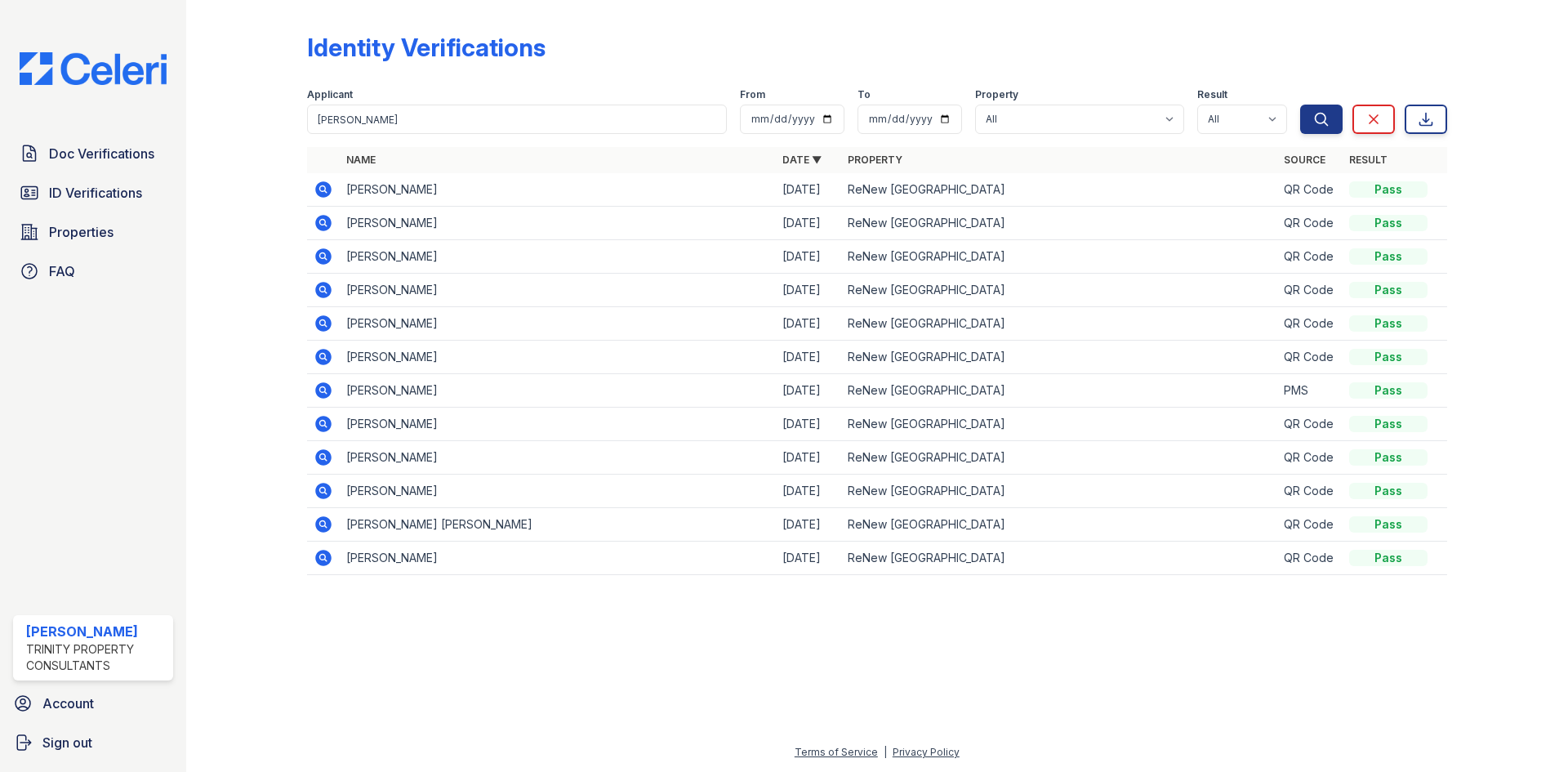
click at [320, 222] on icon at bounding box center [323, 223] width 20 height 20
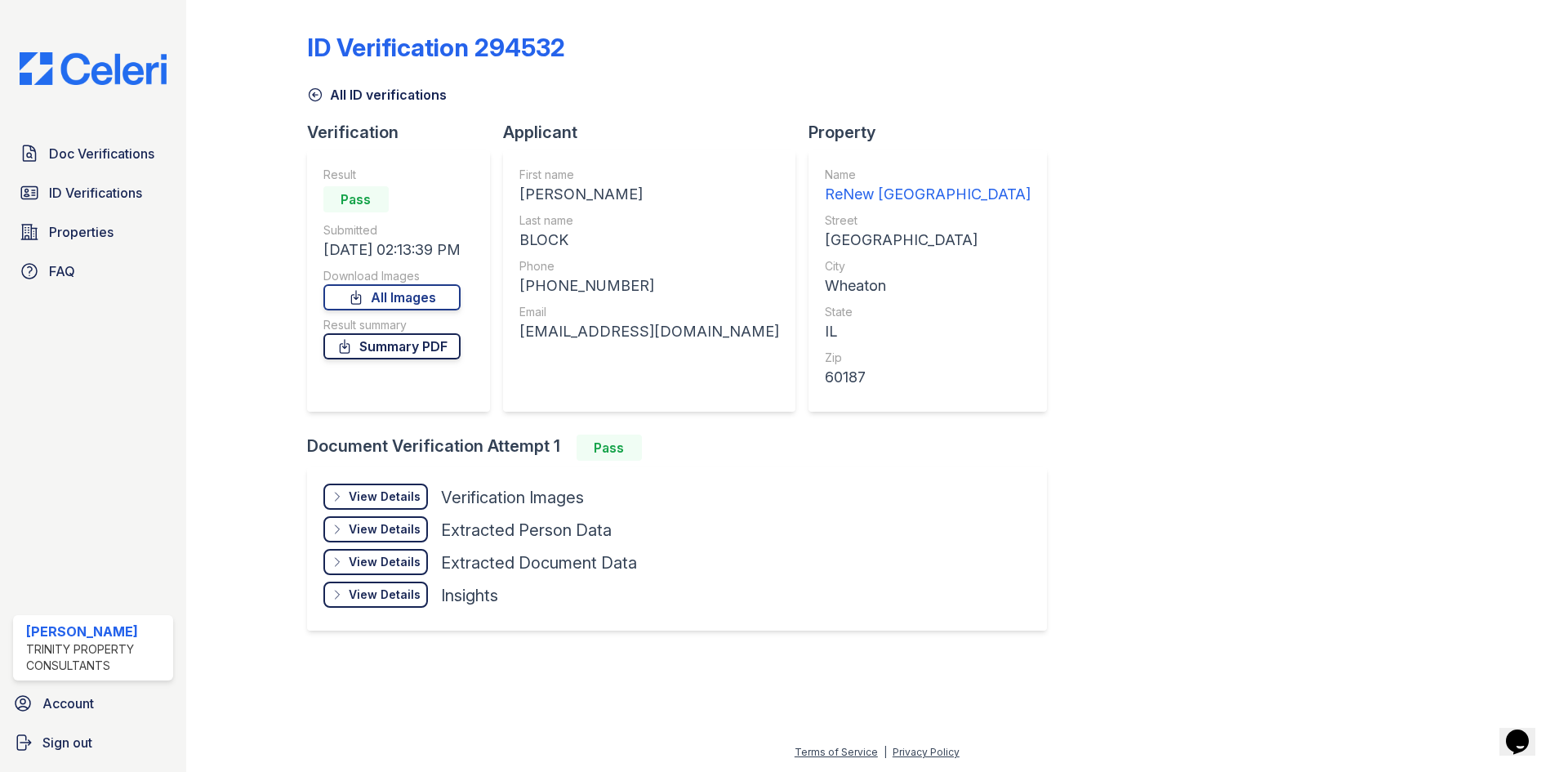
click at [385, 342] on link "Summary PDF" at bounding box center [391, 346] width 137 height 26
click at [415, 495] on div "View Details" at bounding box center [385, 496] width 72 height 16
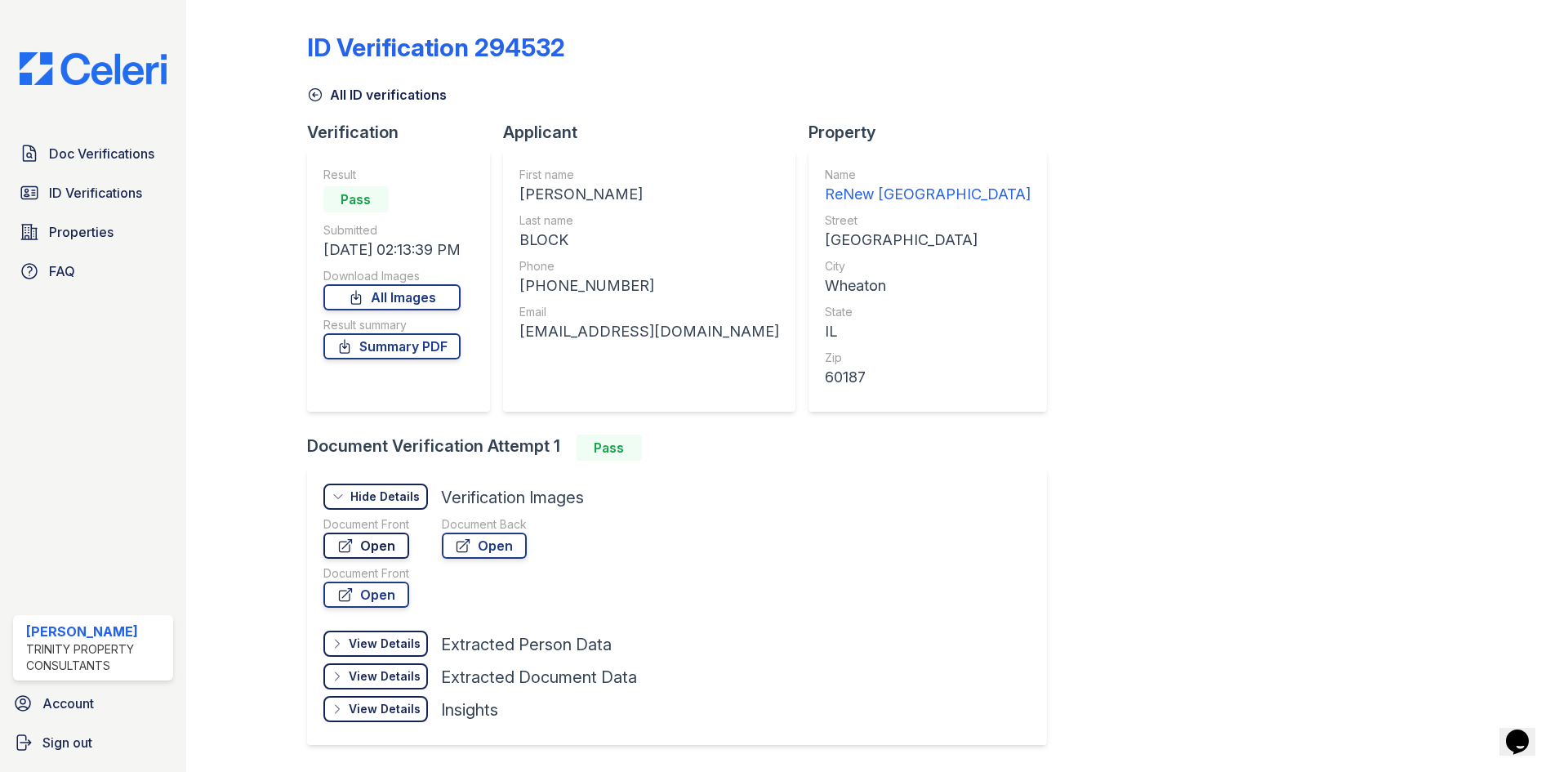
click at [391, 540] on link "Open" at bounding box center [366, 545] width 86 height 26
click at [480, 553] on link "Open" at bounding box center [484, 545] width 85 height 26
click at [100, 161] on span "Doc Verifications" at bounding box center [101, 154] width 105 height 20
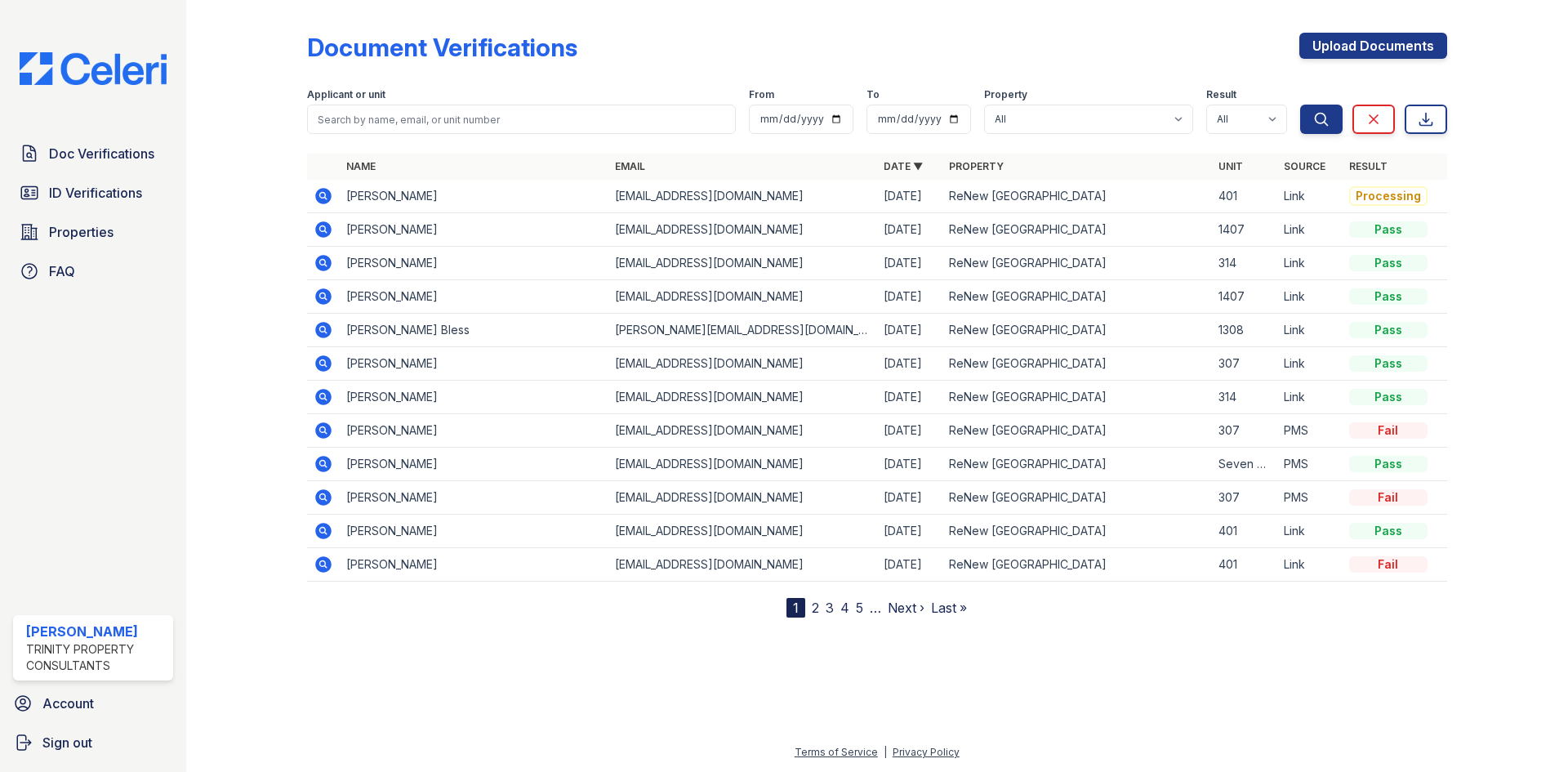
click at [1151, 192] on td "ReNew [GEOGRAPHIC_DATA]" at bounding box center [1076, 196] width 268 height 33
click at [321, 264] on icon at bounding box center [322, 261] width 4 height 4
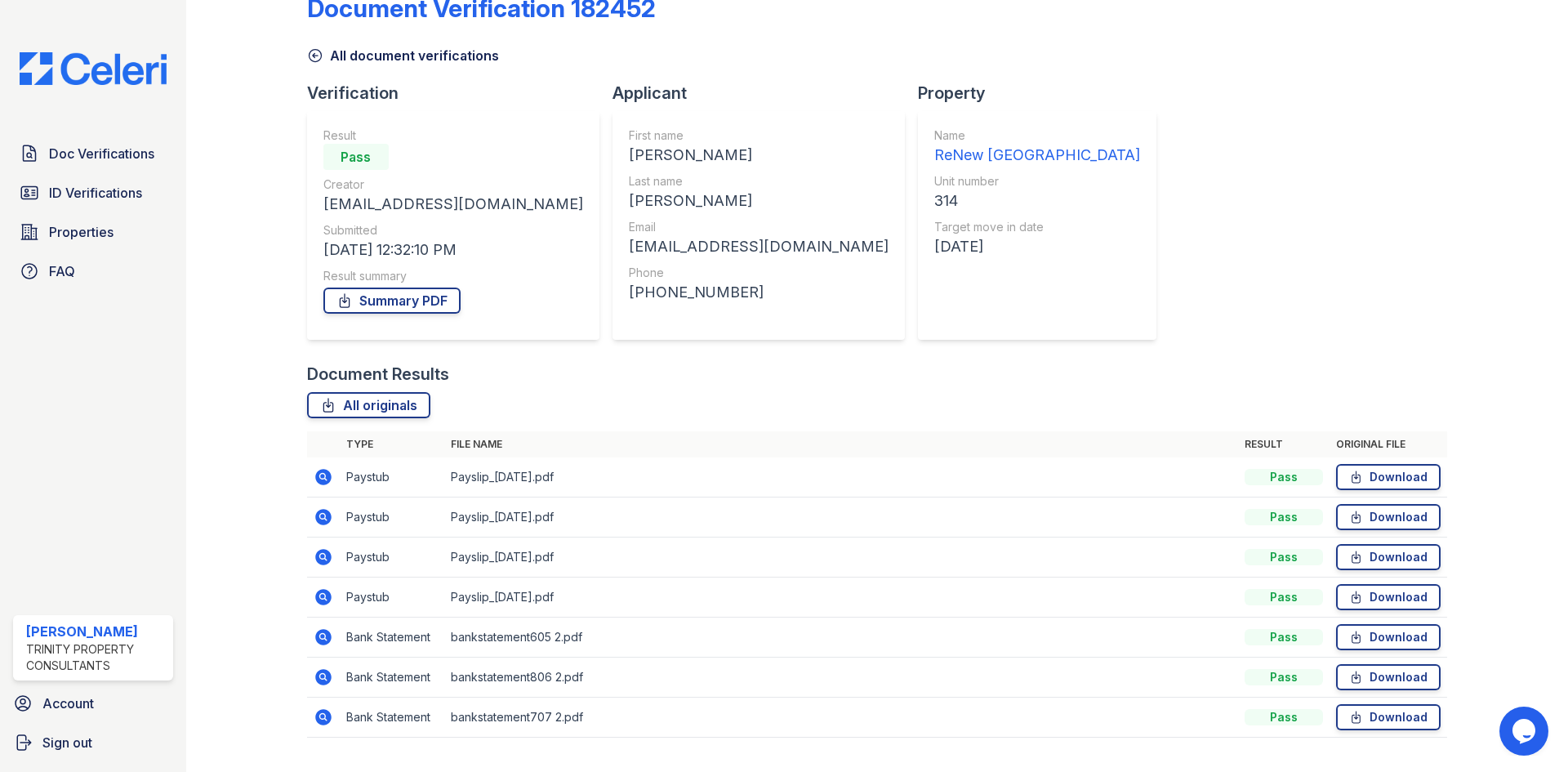
scroll to position [77, 0]
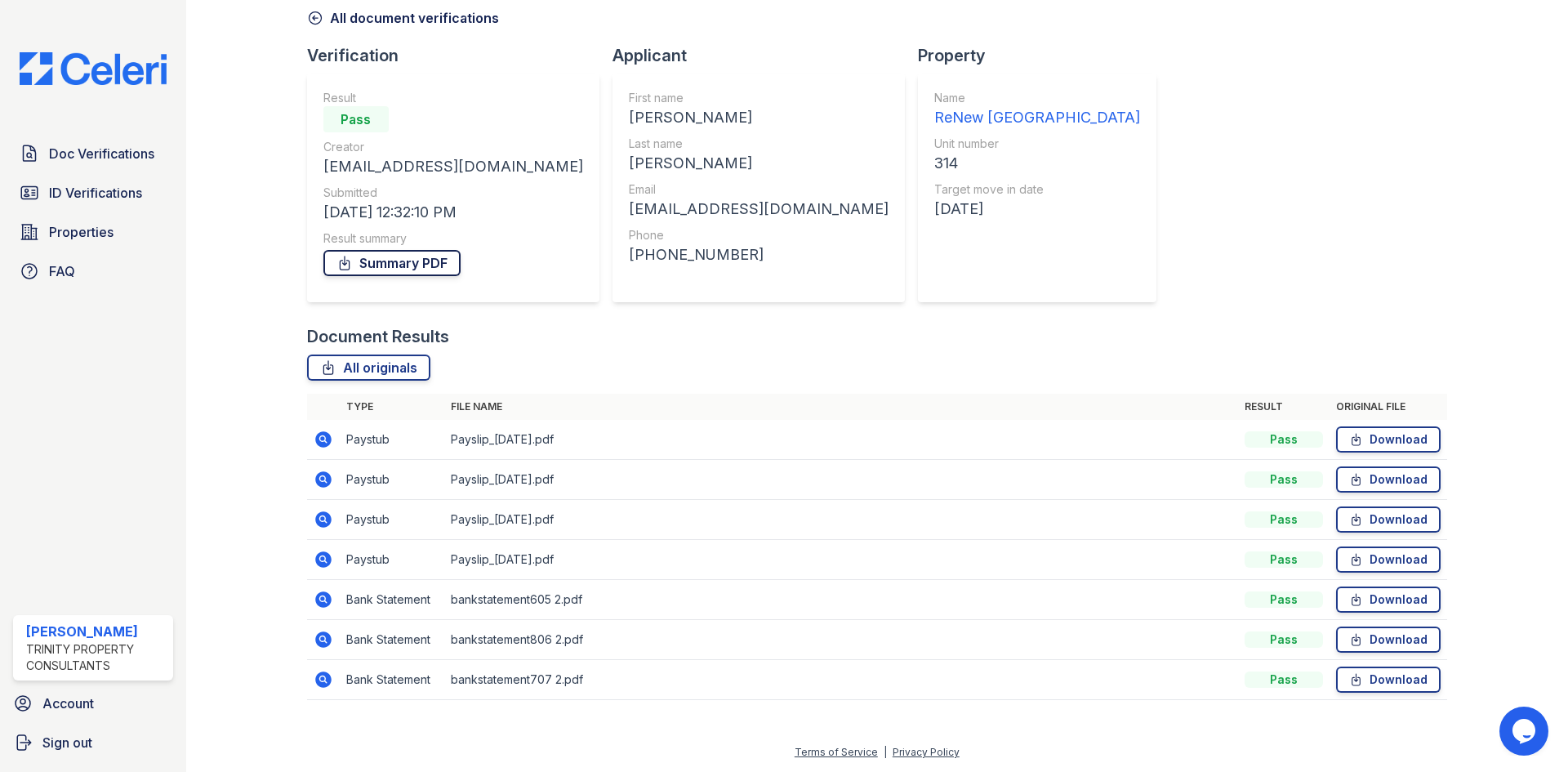
click at [381, 273] on link "Summary PDF" at bounding box center [391, 262] width 137 height 26
click at [1395, 444] on link "Download" at bounding box center [1388, 439] width 104 height 26
click at [1393, 478] on link "Download" at bounding box center [1388, 479] width 104 height 26
click at [1397, 512] on link "Download" at bounding box center [1388, 519] width 104 height 26
click at [1394, 562] on link "Download" at bounding box center [1388, 559] width 104 height 26
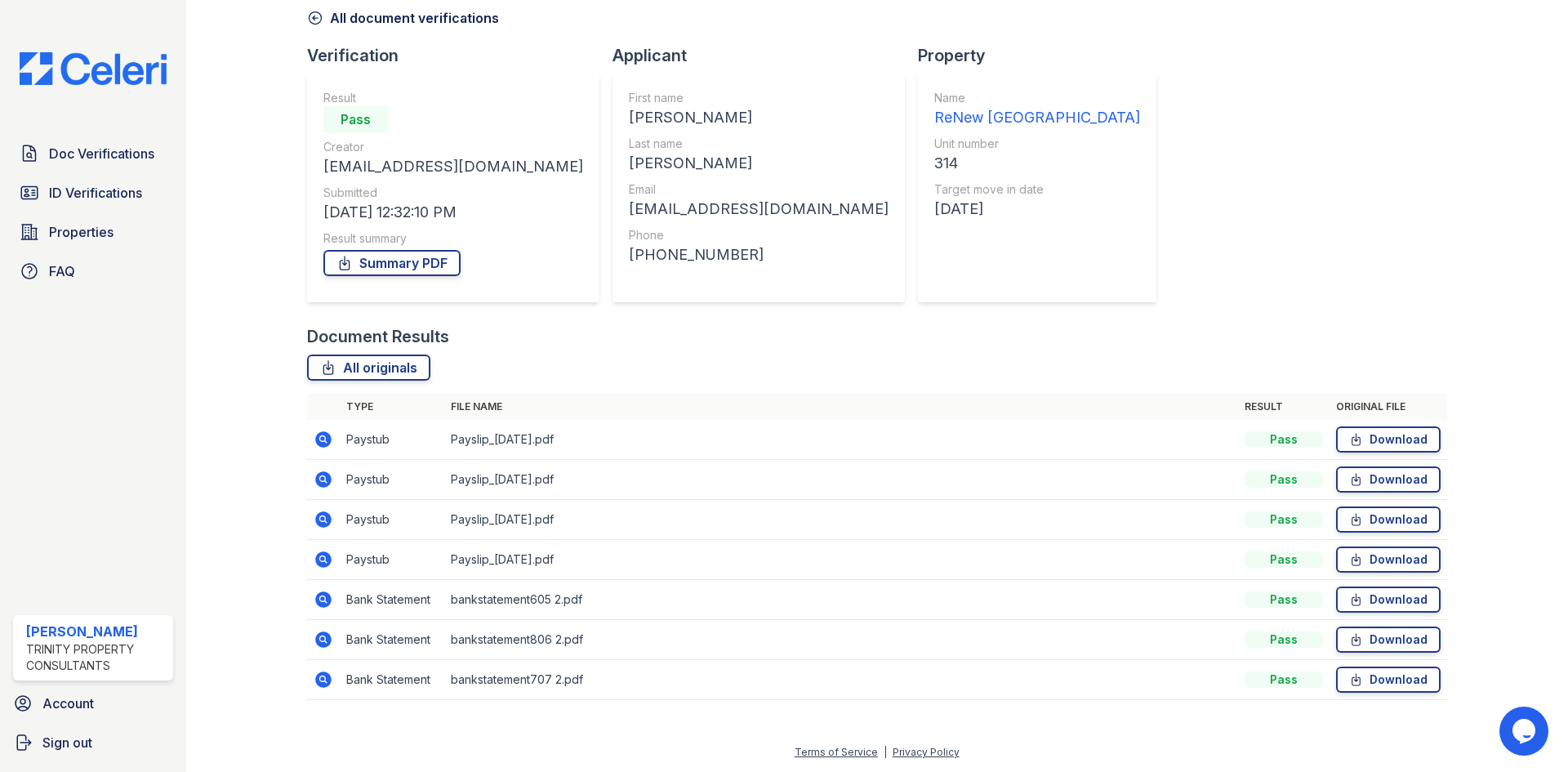
click at [314, 588] on td at bounding box center [323, 600] width 32 height 40
click at [318, 602] on icon at bounding box center [323, 600] width 16 height 16
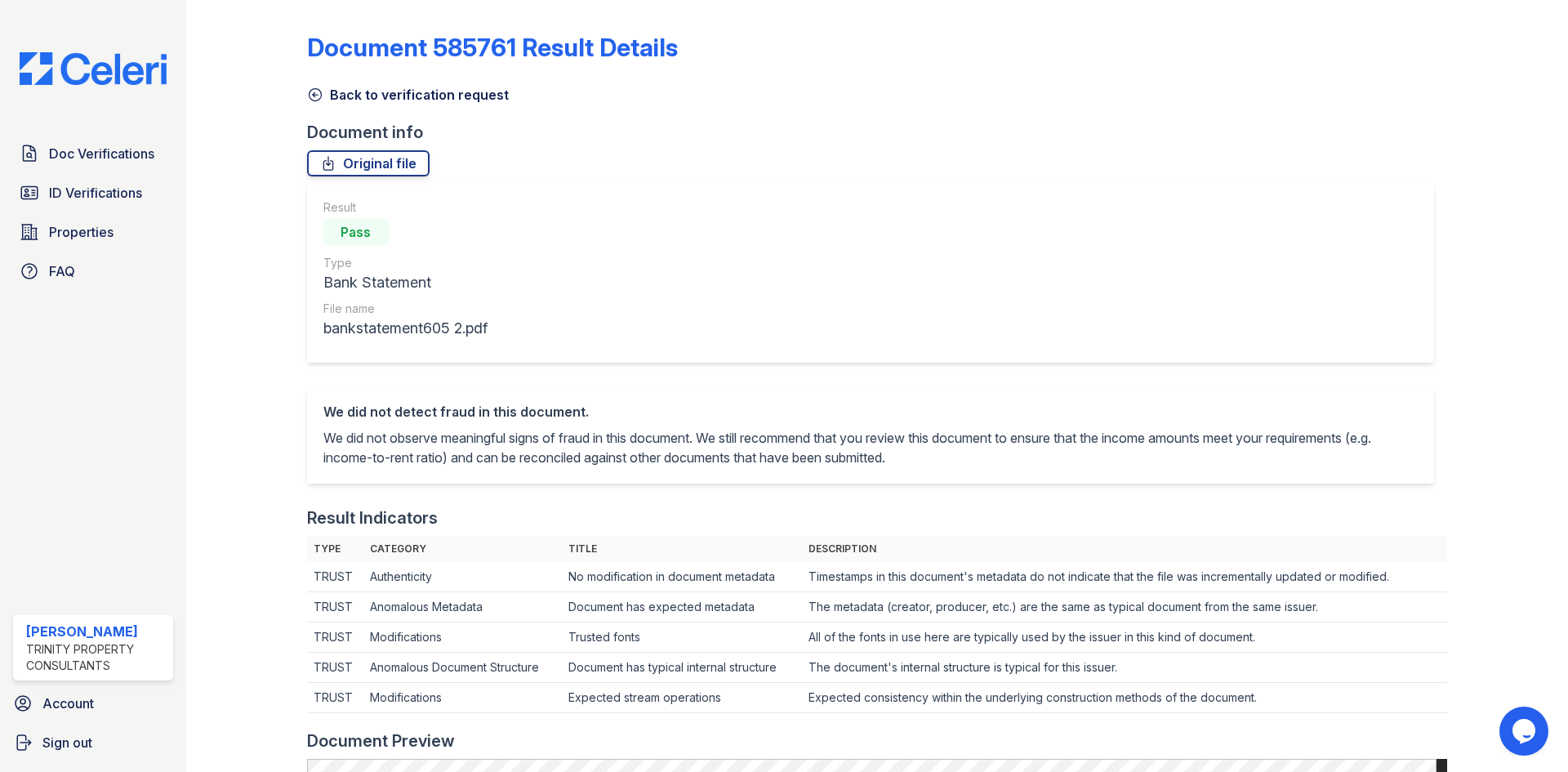
click at [319, 92] on icon at bounding box center [315, 94] width 16 height 16
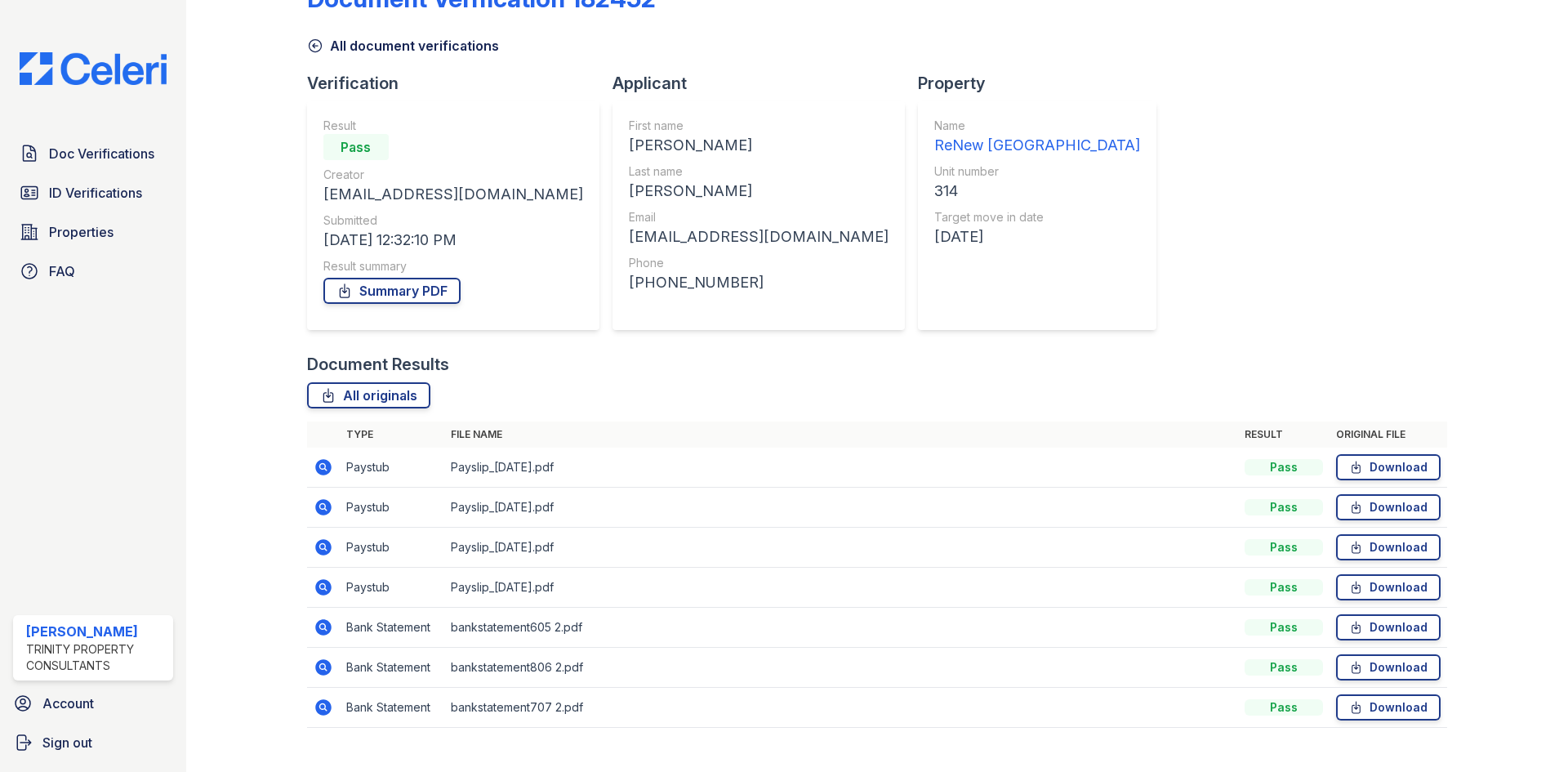
scroll to position [77, 0]
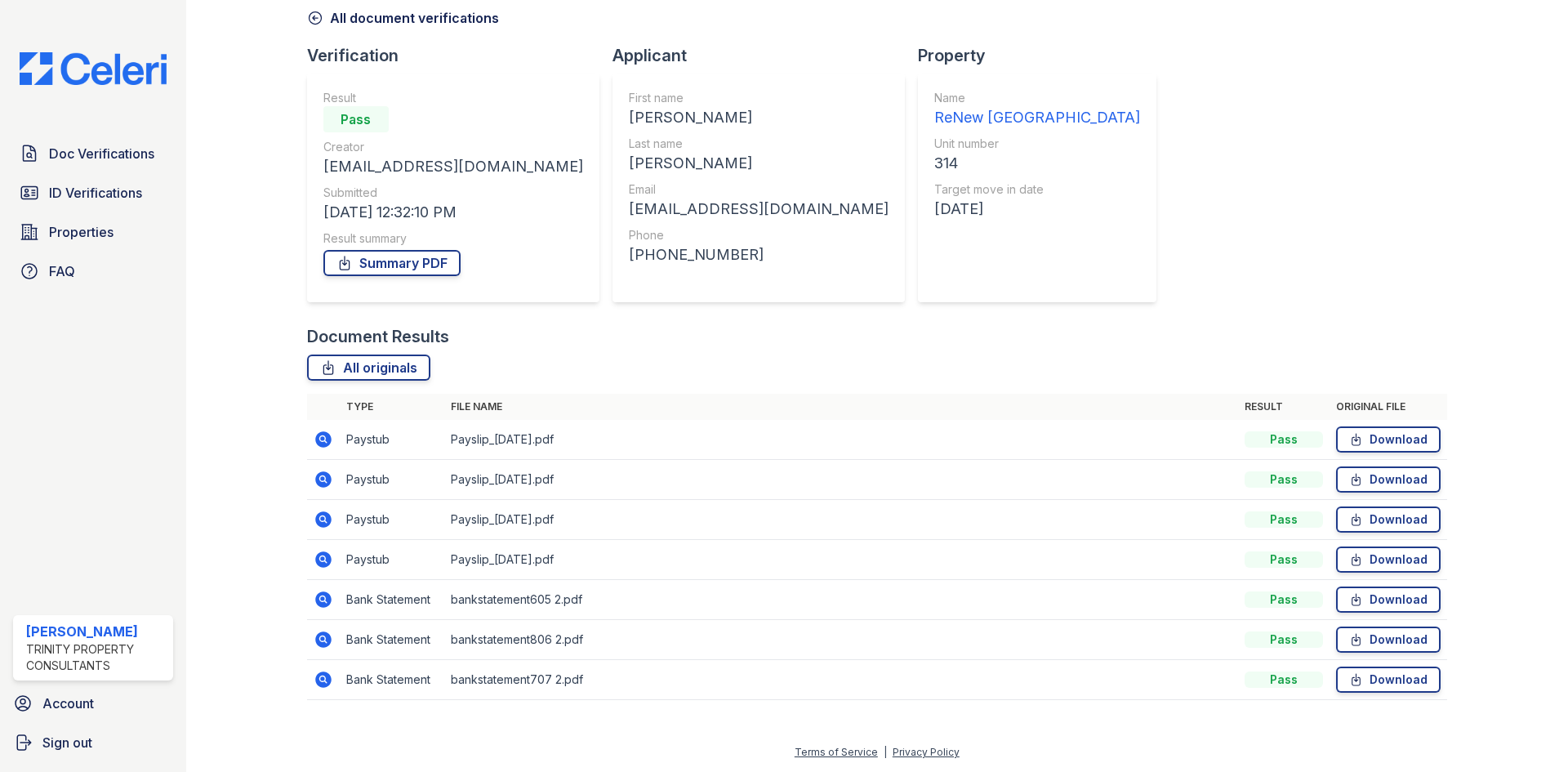
click at [325, 681] on icon at bounding box center [323, 680] width 16 height 16
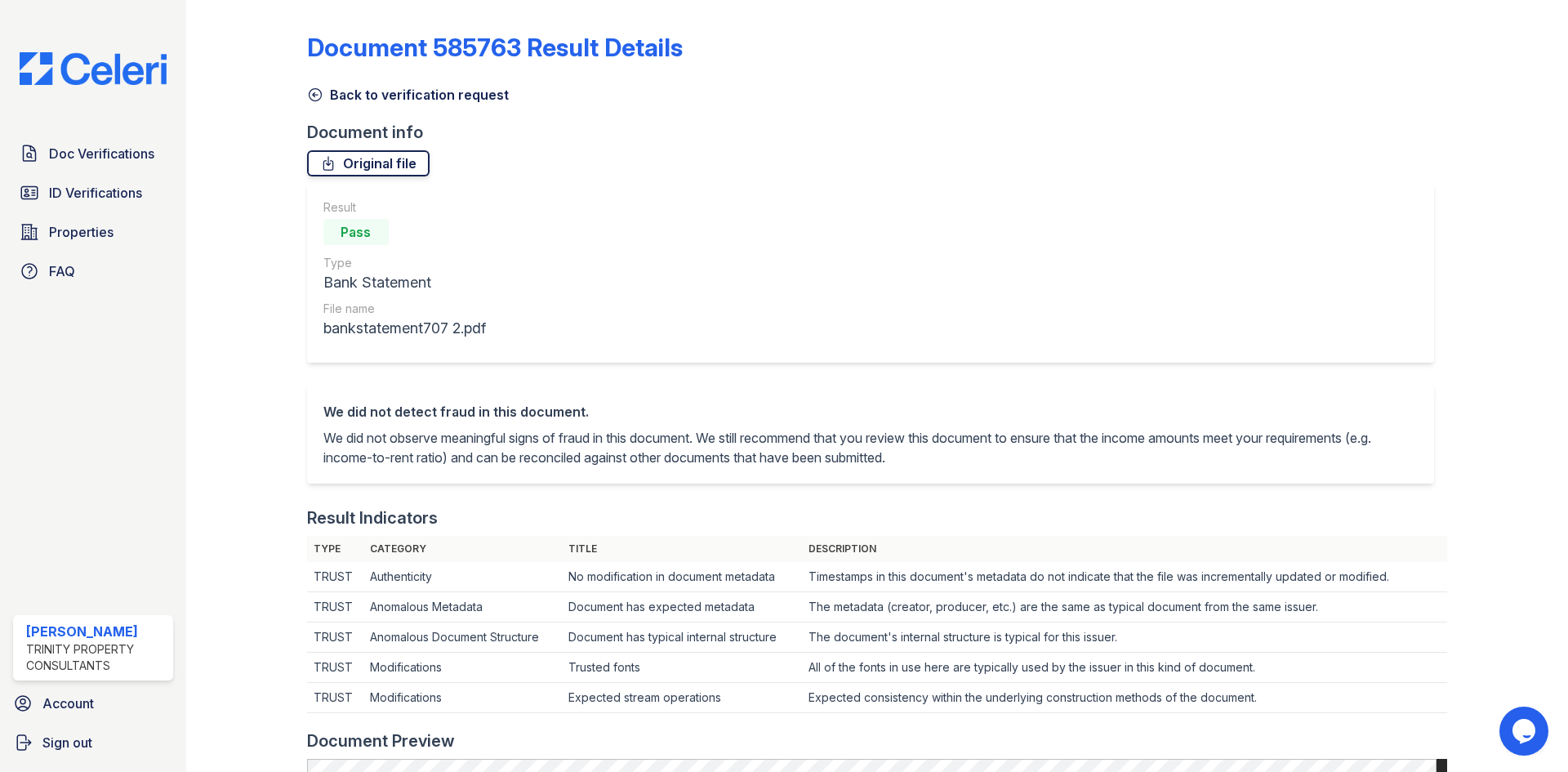
click at [353, 162] on link "Original file" at bounding box center [368, 162] width 122 height 26
click at [318, 101] on icon at bounding box center [315, 94] width 16 height 16
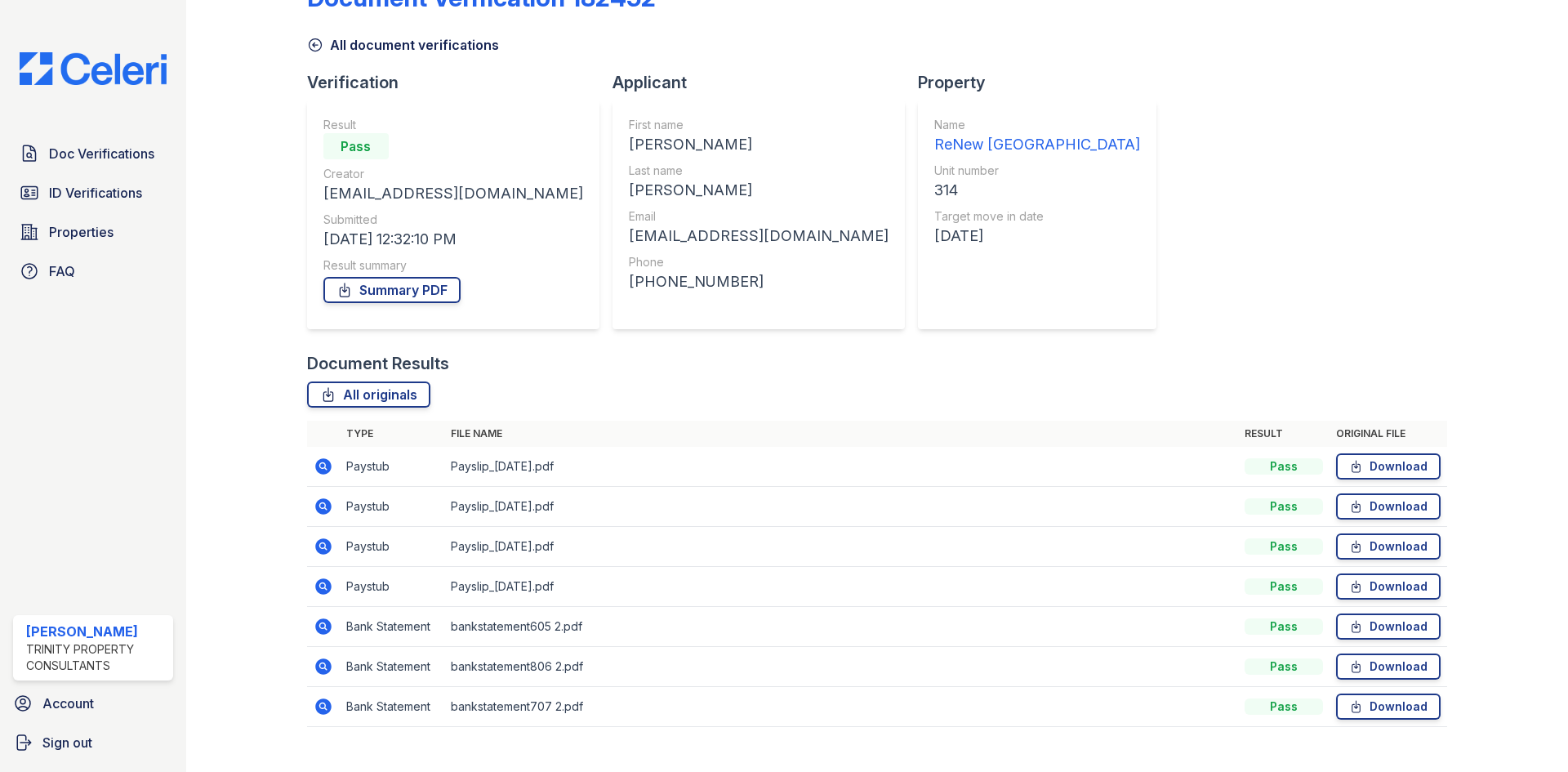
scroll to position [77, 0]
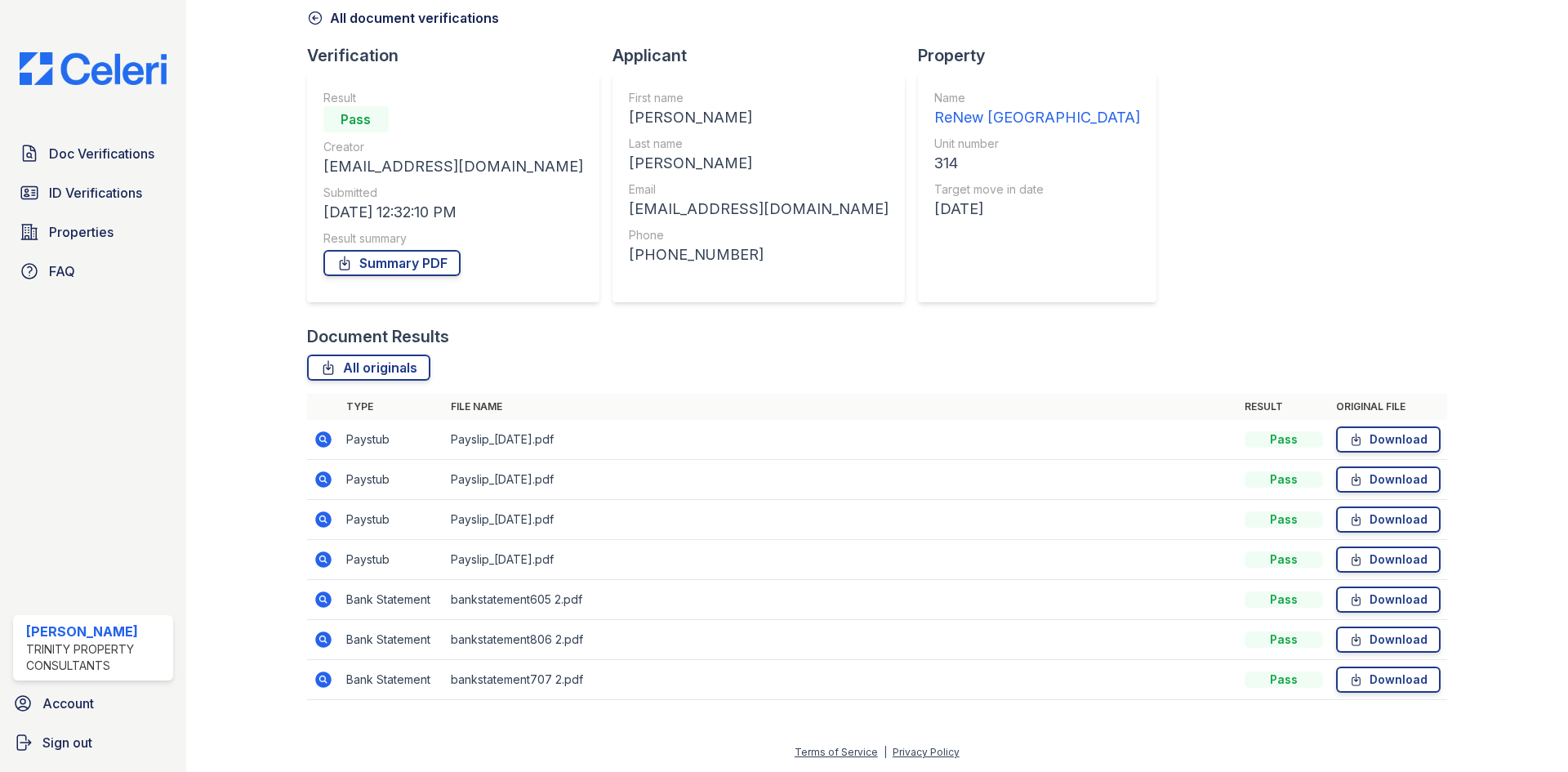
click at [323, 639] on icon at bounding box center [323, 639] width 20 height 20
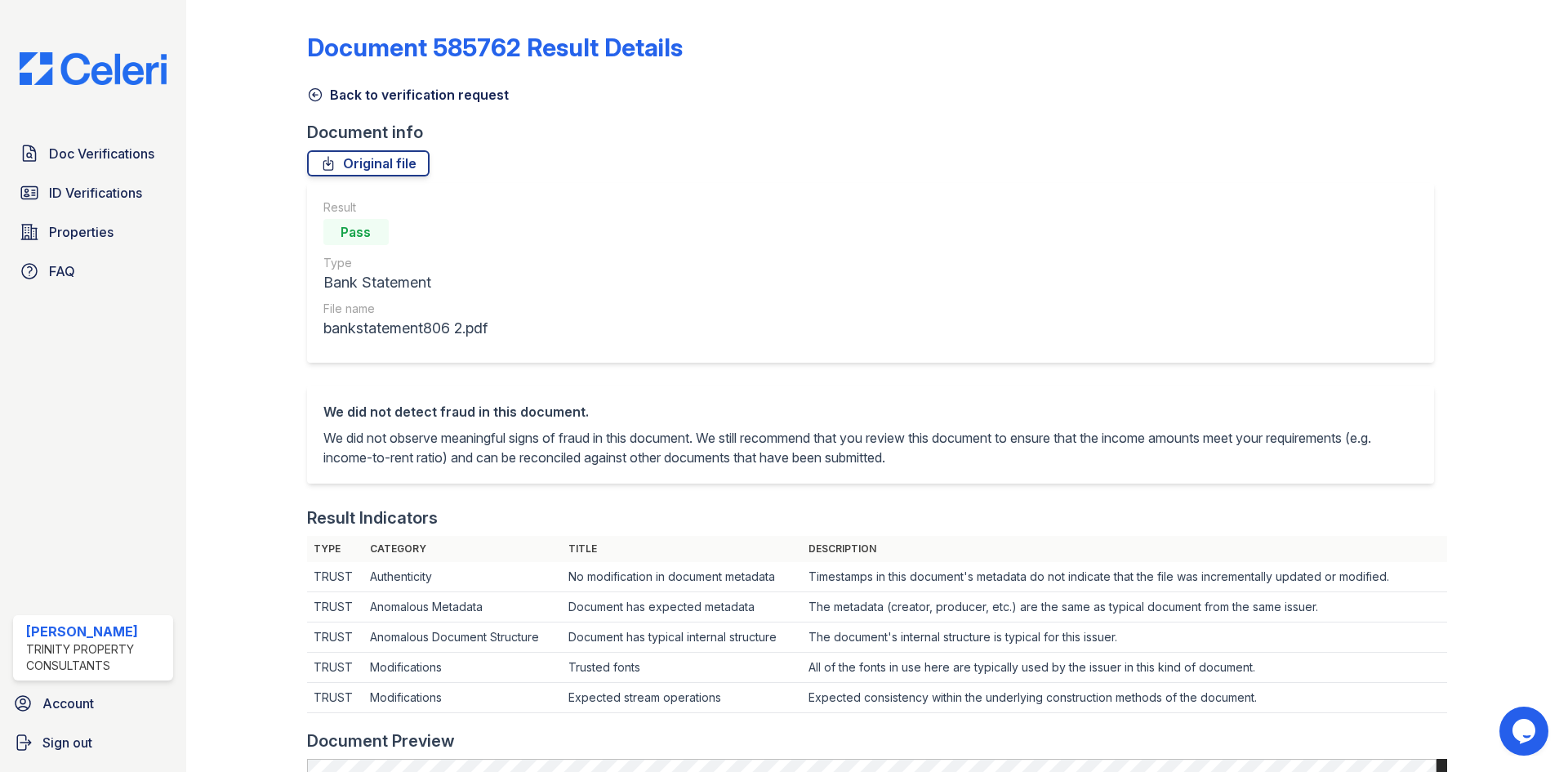
click at [315, 98] on icon at bounding box center [315, 94] width 16 height 16
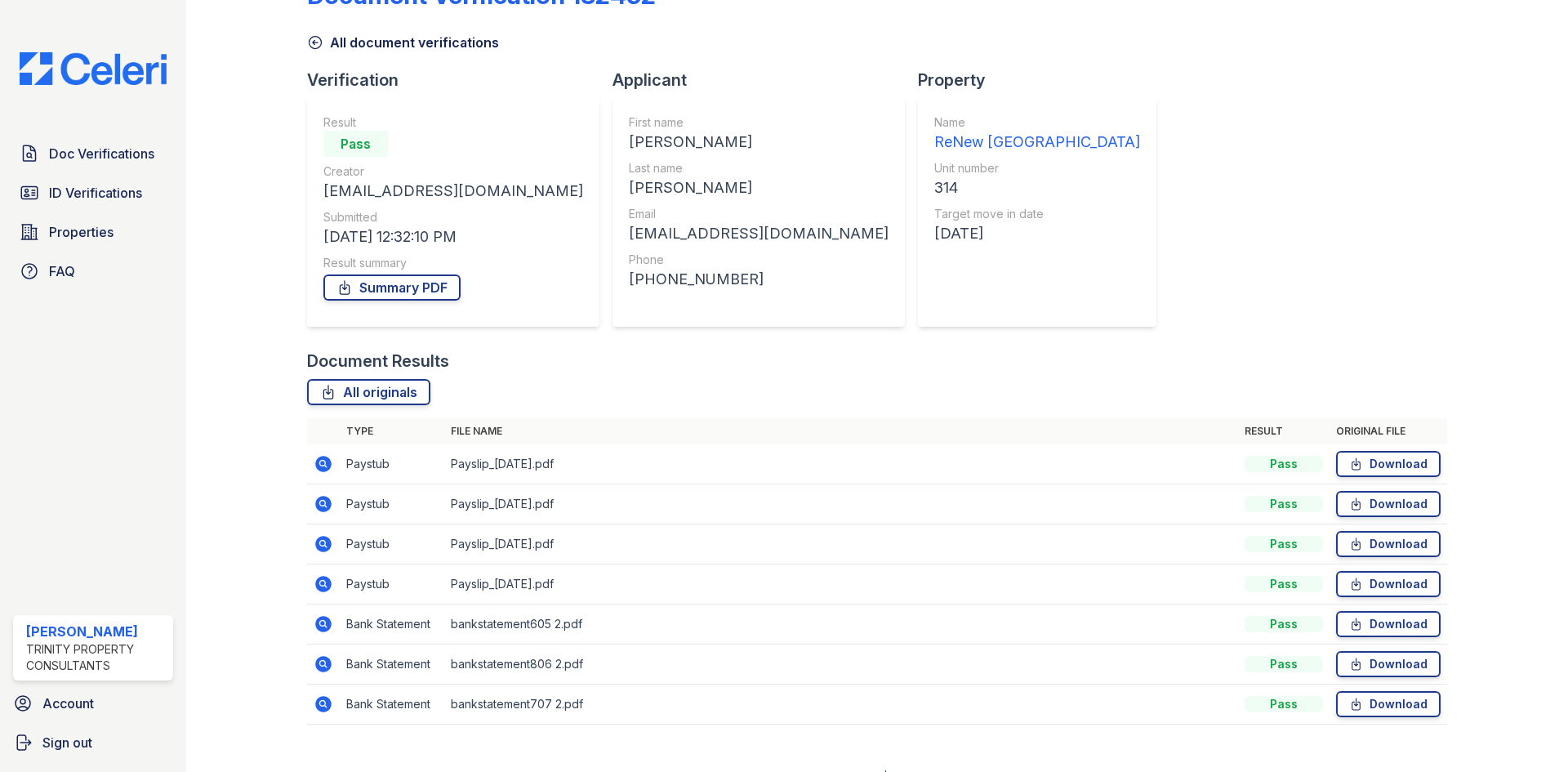
scroll to position [77, 0]
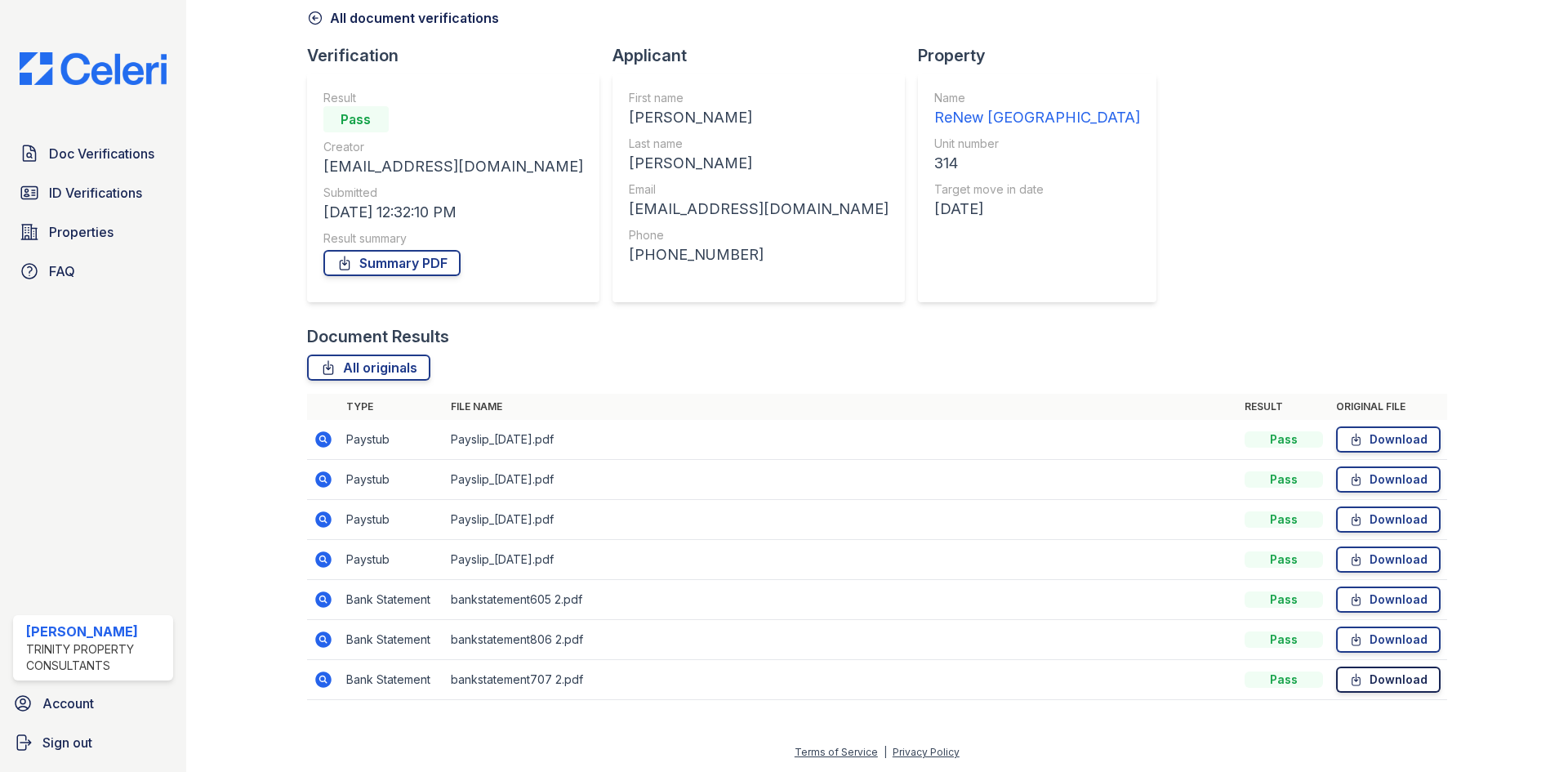
click at [1384, 675] on link "Download" at bounding box center [1388, 679] width 104 height 26
click at [1397, 634] on link "Download" at bounding box center [1388, 639] width 104 height 26
click at [1388, 602] on link "Download" at bounding box center [1388, 599] width 104 height 26
click at [140, 196] on span "ID Verifications" at bounding box center [96, 193] width 93 height 20
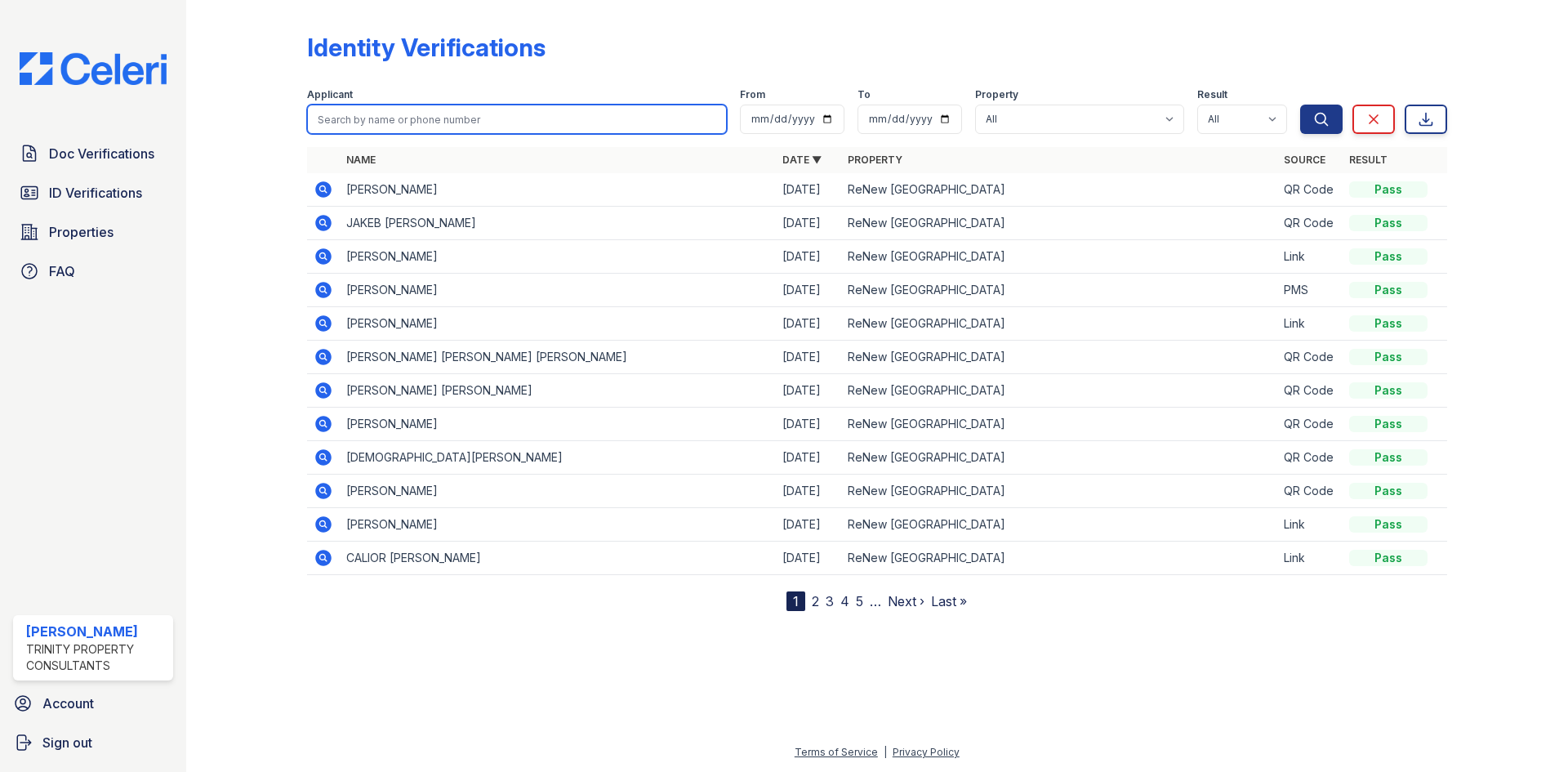
click at [398, 130] on input "search" at bounding box center [517, 118] width 420 height 30
type input "donald"
click at [1300, 104] on button "Search" at bounding box center [1320, 118] width 42 height 30
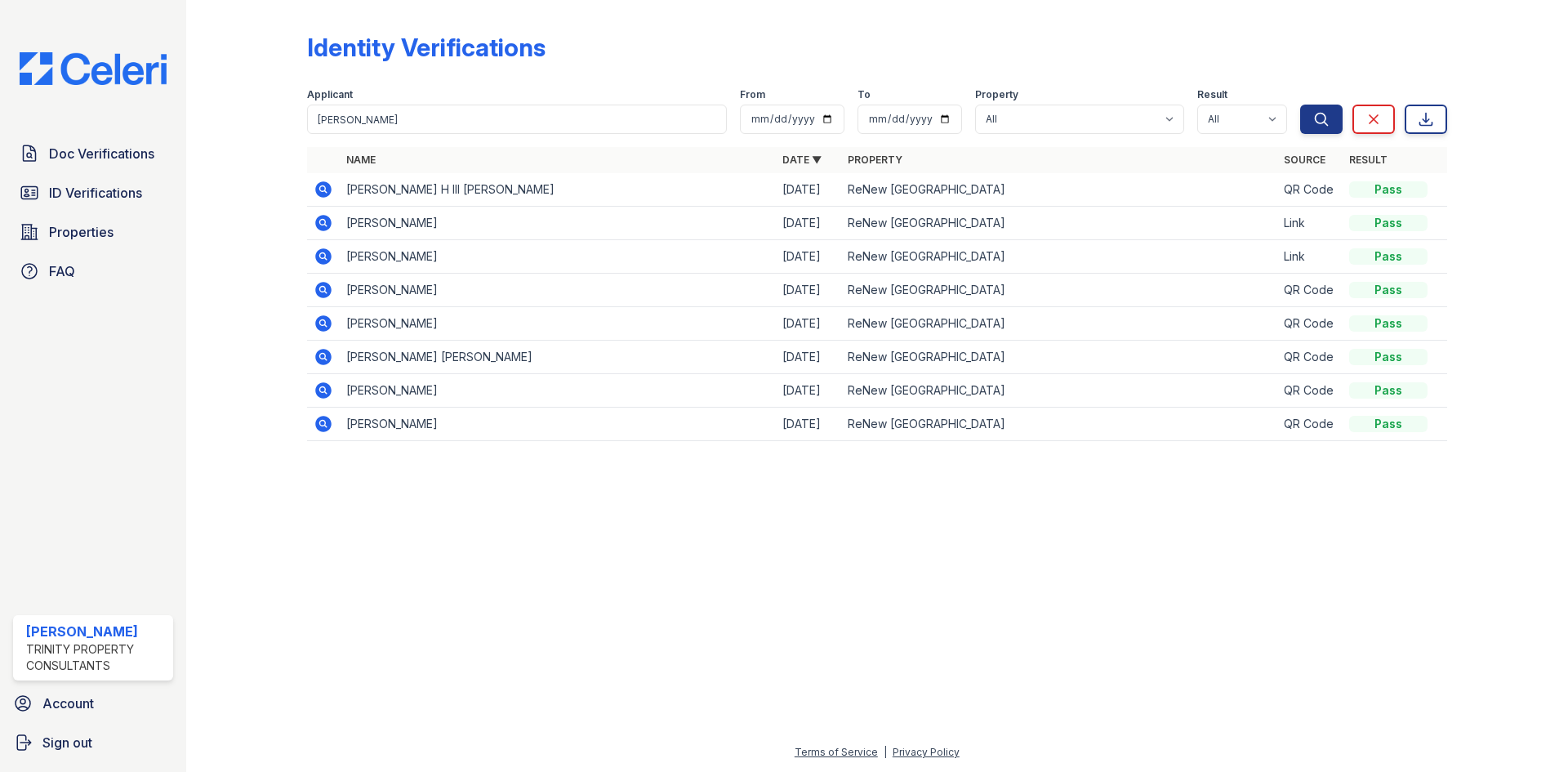
click at [320, 196] on icon at bounding box center [323, 189] width 16 height 16
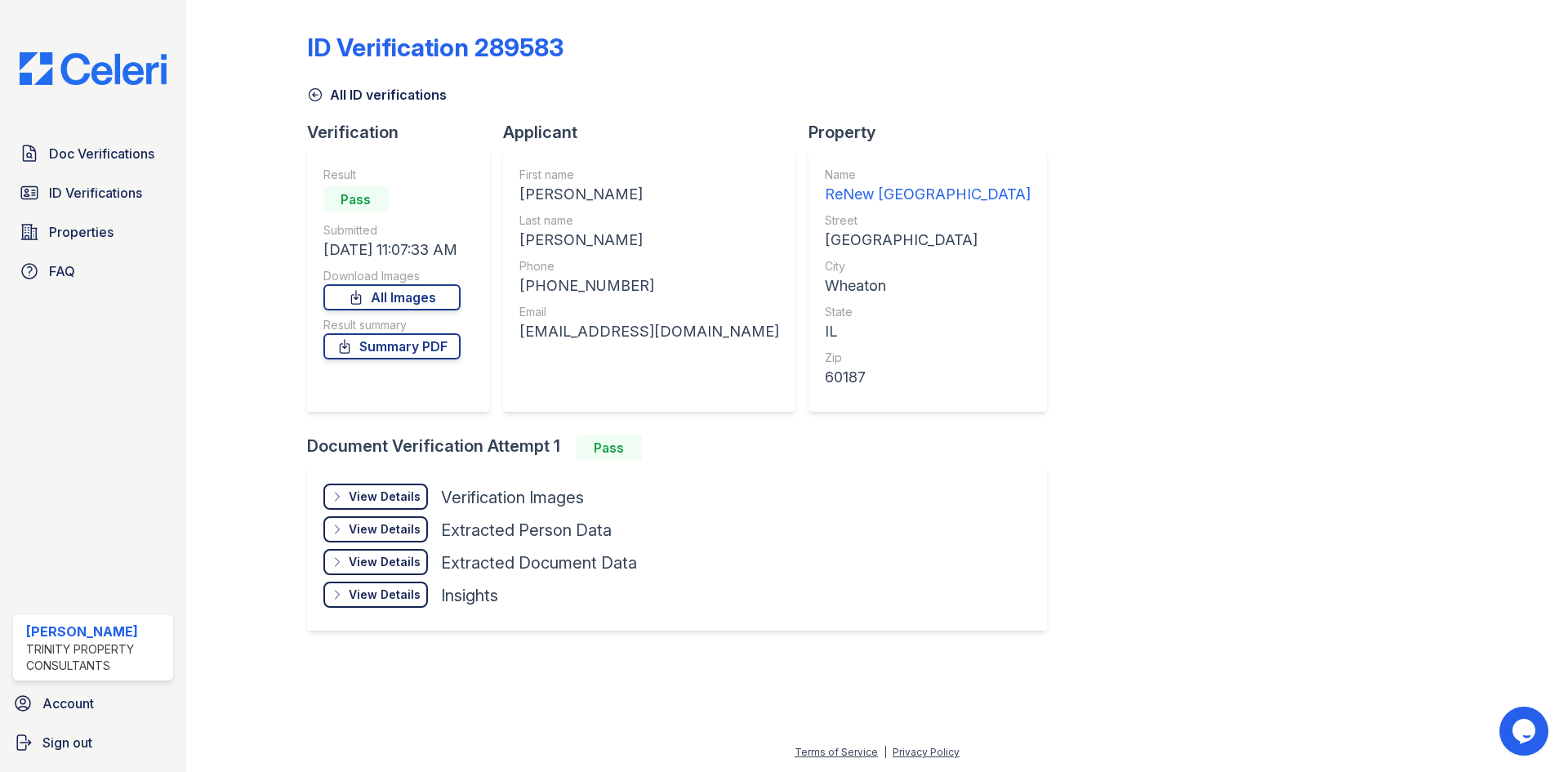
click at [411, 501] on div "View Details" at bounding box center [385, 496] width 72 height 16
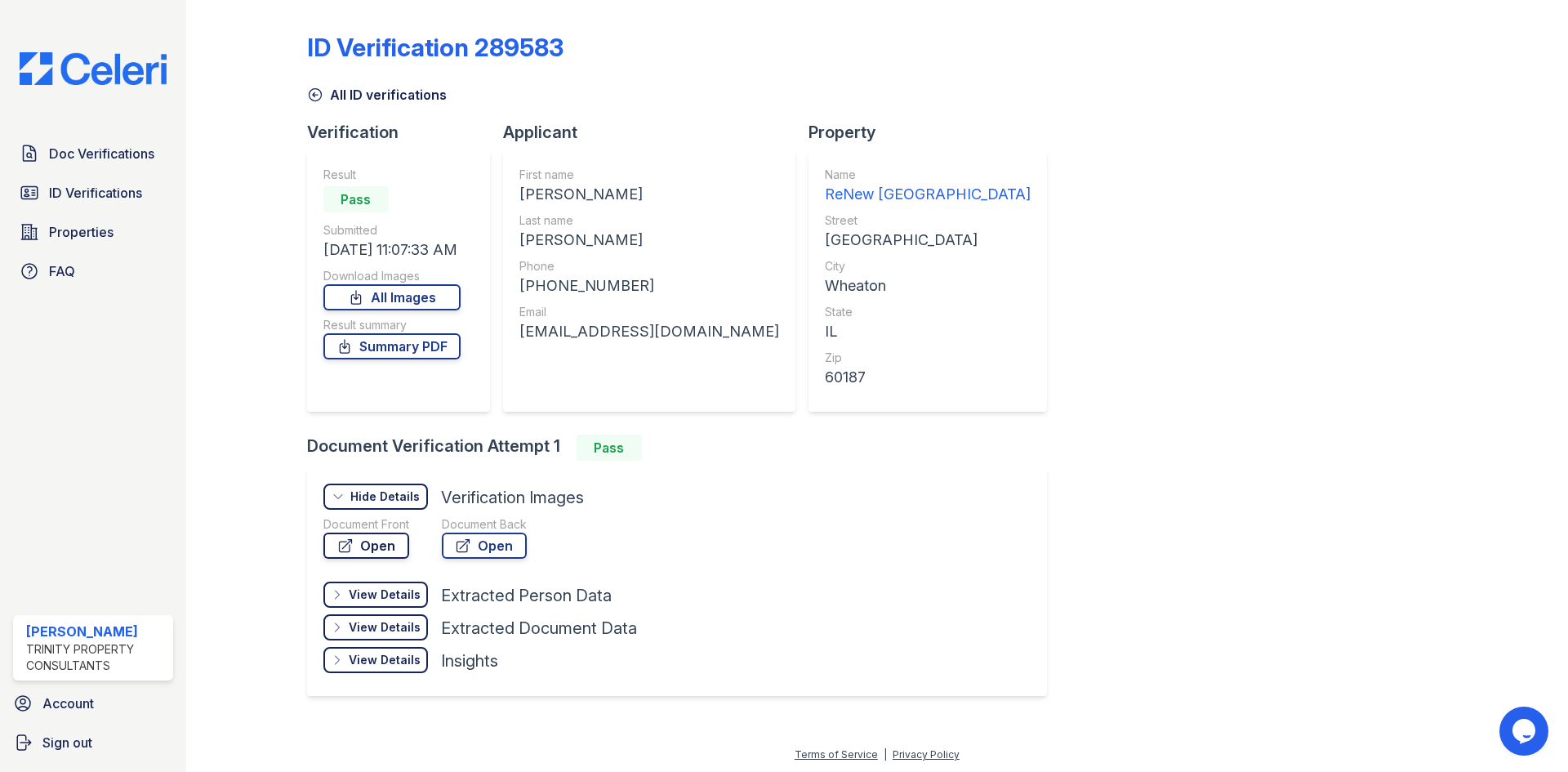
click at [383, 548] on link "Open" at bounding box center [366, 545] width 86 height 26
click at [499, 546] on link "Open" at bounding box center [484, 545] width 85 height 26
click at [377, 343] on link "Summary PDF" at bounding box center [391, 346] width 137 height 26
click at [85, 153] on span "Doc Verifications" at bounding box center [101, 154] width 105 height 20
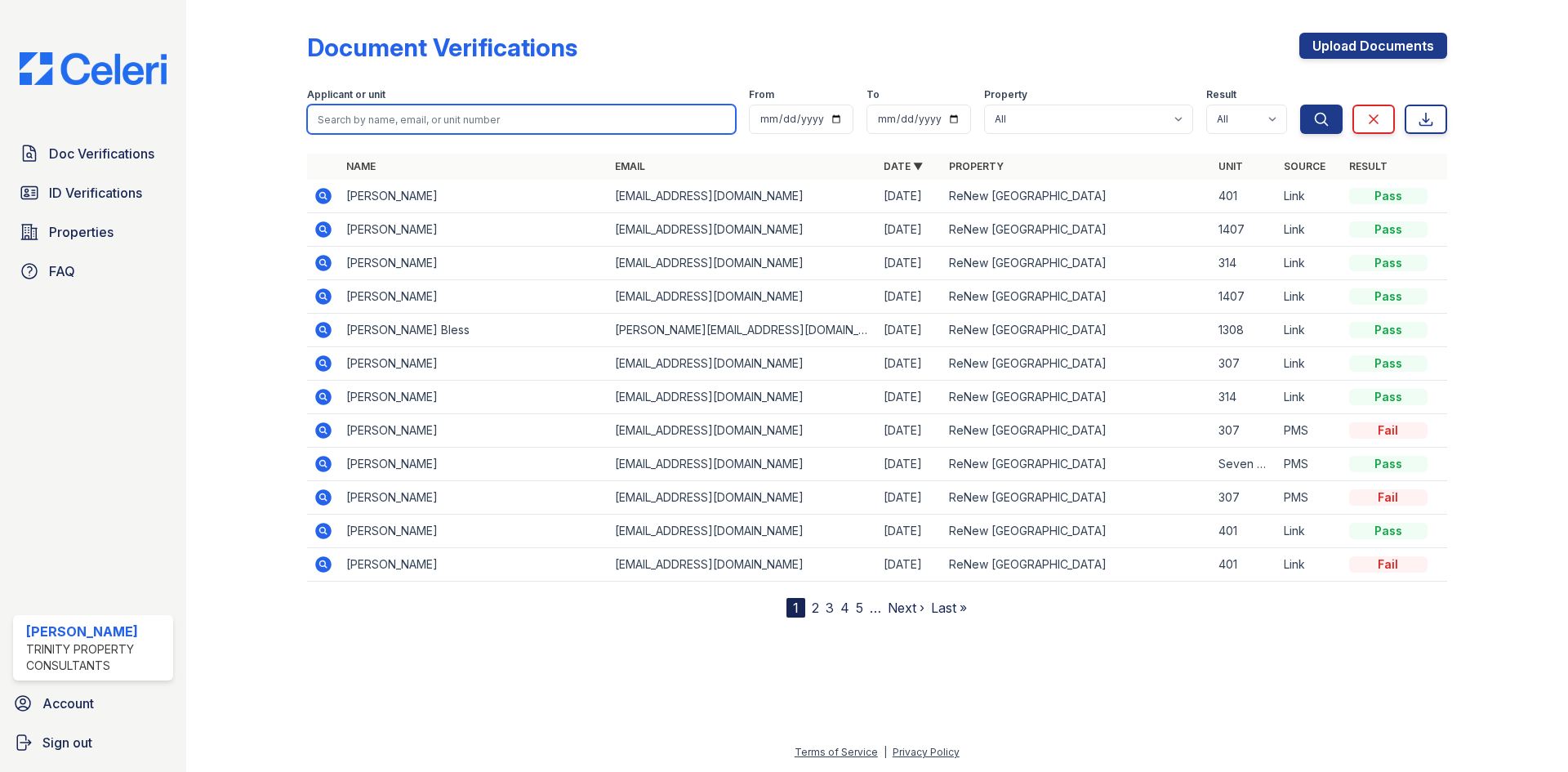
click at [485, 130] on input "search" at bounding box center [521, 118] width 429 height 30
click at [320, 331] on icon at bounding box center [323, 329] width 16 height 16
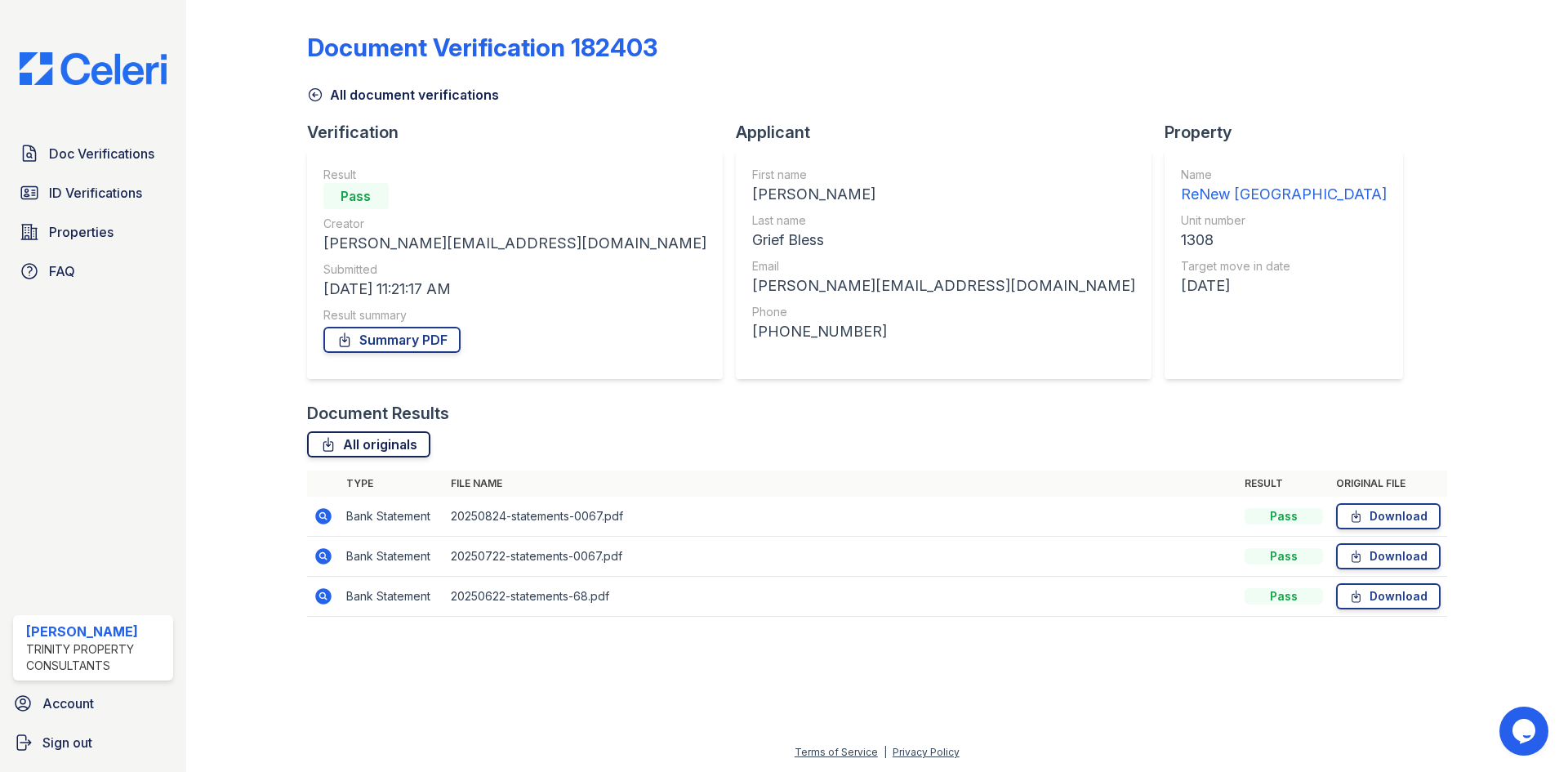
click at [391, 448] on link "All originals" at bounding box center [368, 443] width 123 height 26
drag, startPoint x: 1495, startPoint y: 0, endPoint x: 1369, endPoint y: 191, distance: 228.8
click at [1369, 191] on div "Document Verification 182403 All document verifications Verification Result Pas…" at bounding box center [877, 320] width 1140 height 627
click at [1005, 244] on div "Document Verification 182403 All document verifications Verification Result Pas…" at bounding box center [877, 320] width 1140 height 627
drag, startPoint x: 1389, startPoint y: 128, endPoint x: 1353, endPoint y: 159, distance: 47.5
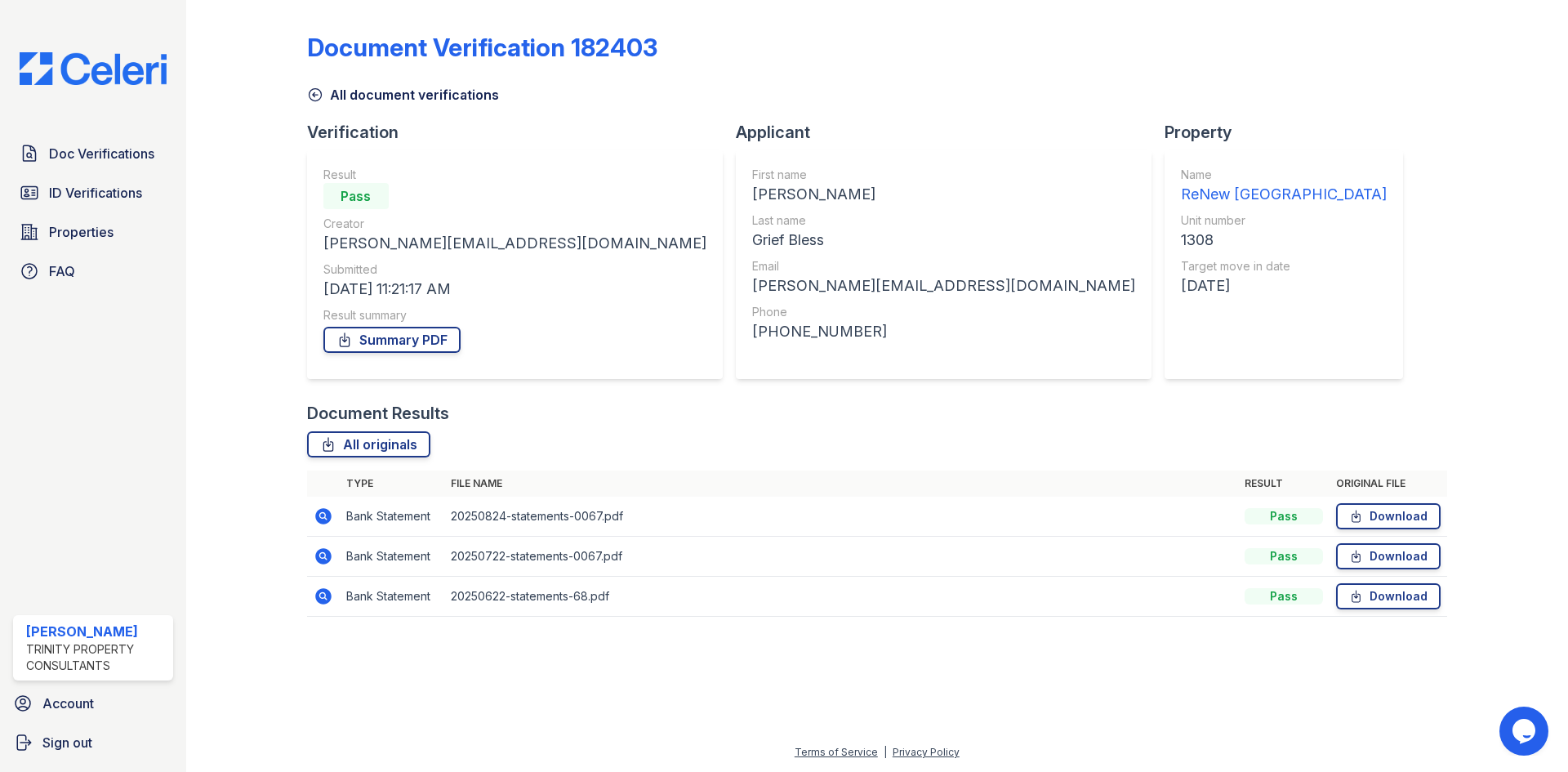
click at [1372, 146] on div "Document Verification 182403 All document verifications Verification Result Pas…" at bounding box center [877, 320] width 1140 height 627
click at [414, 344] on link "Summary PDF" at bounding box center [391, 339] width 137 height 26
click at [325, 523] on icon at bounding box center [323, 516] width 16 height 16
